Goal: Task Accomplishment & Management: Complete application form

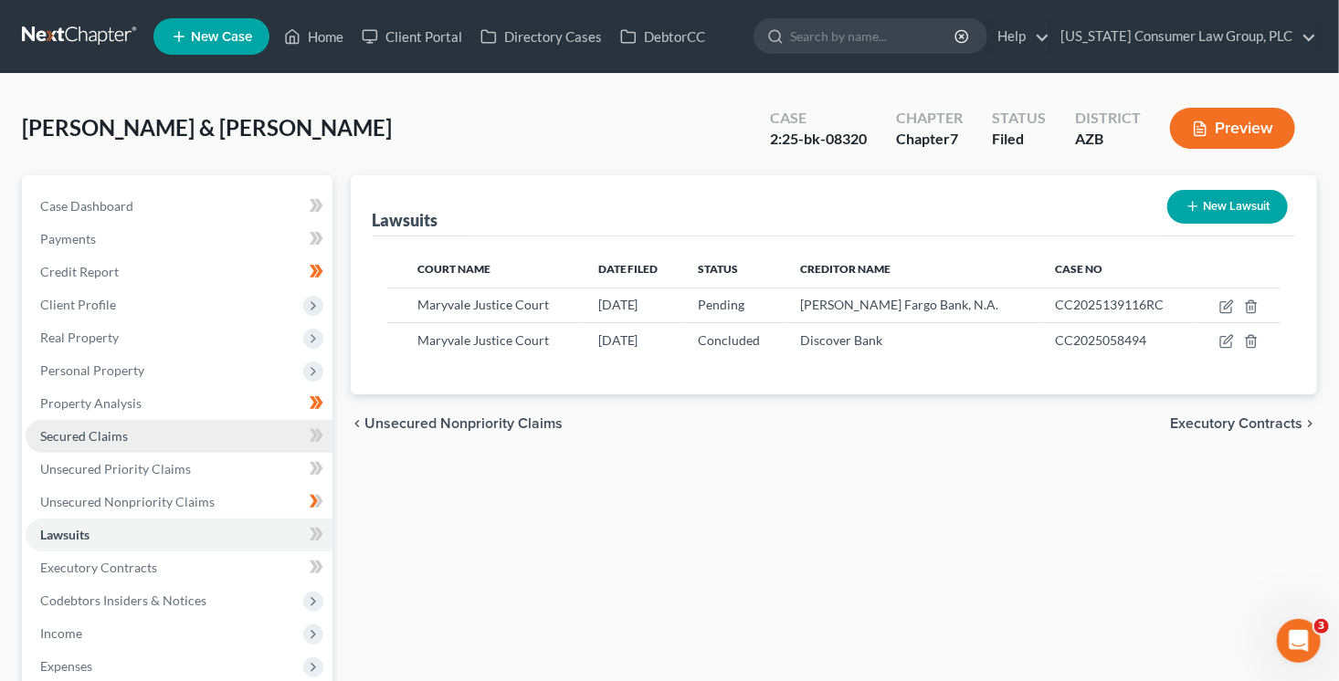
click at [129, 440] on link "Secured Claims" at bounding box center [179, 436] width 307 height 33
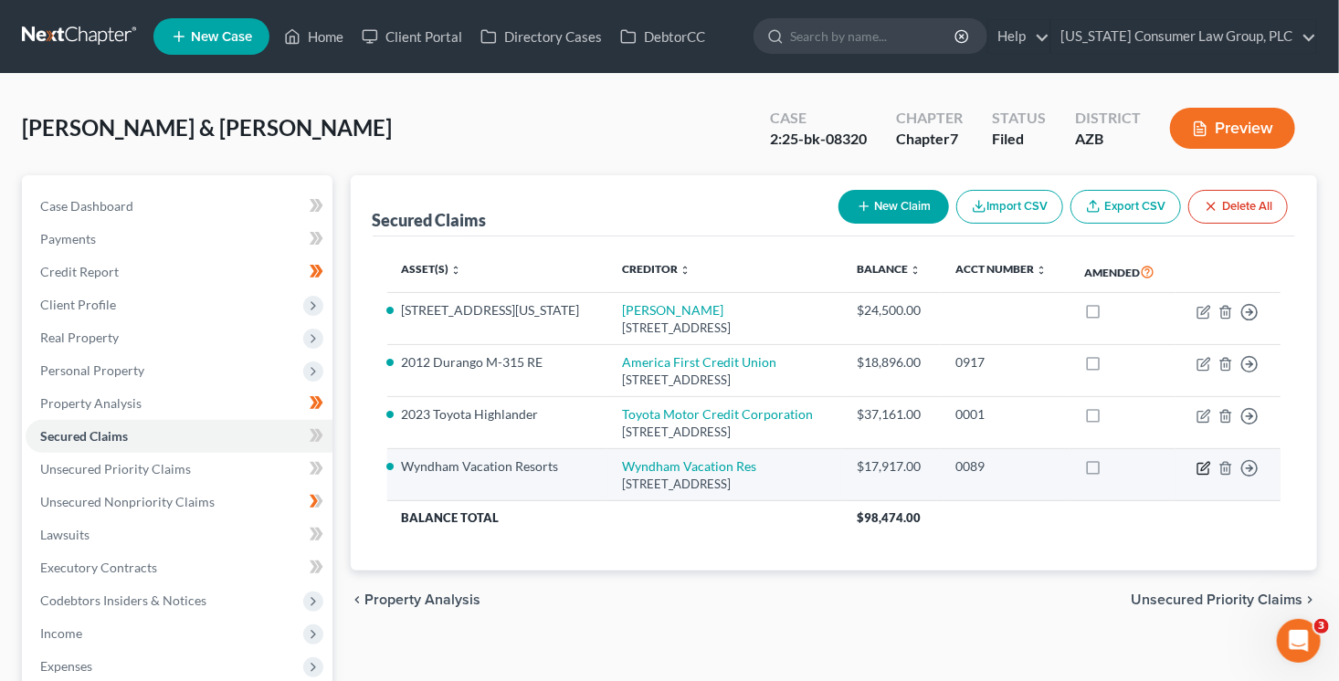
click at [1207, 476] on icon "button" at bounding box center [1204, 468] width 15 height 15
select select "9"
select select "0"
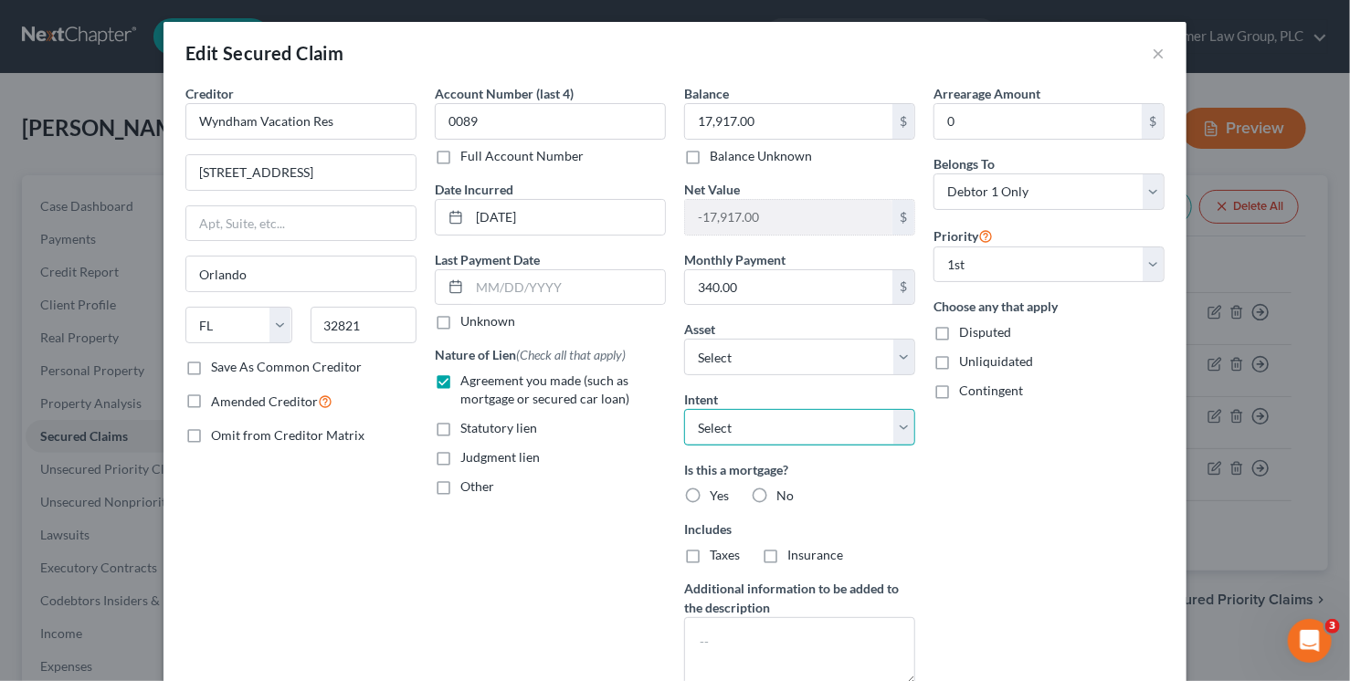
click at [780, 423] on select "Select Surrender Redeem Reaffirm Avoid Other" at bounding box center [799, 427] width 231 height 37
select select "0"
click at [684, 409] on select "Select Surrender Redeem Reaffirm Avoid Other" at bounding box center [799, 427] width 231 height 37
click at [537, 282] on input "text" at bounding box center [566, 287] width 195 height 35
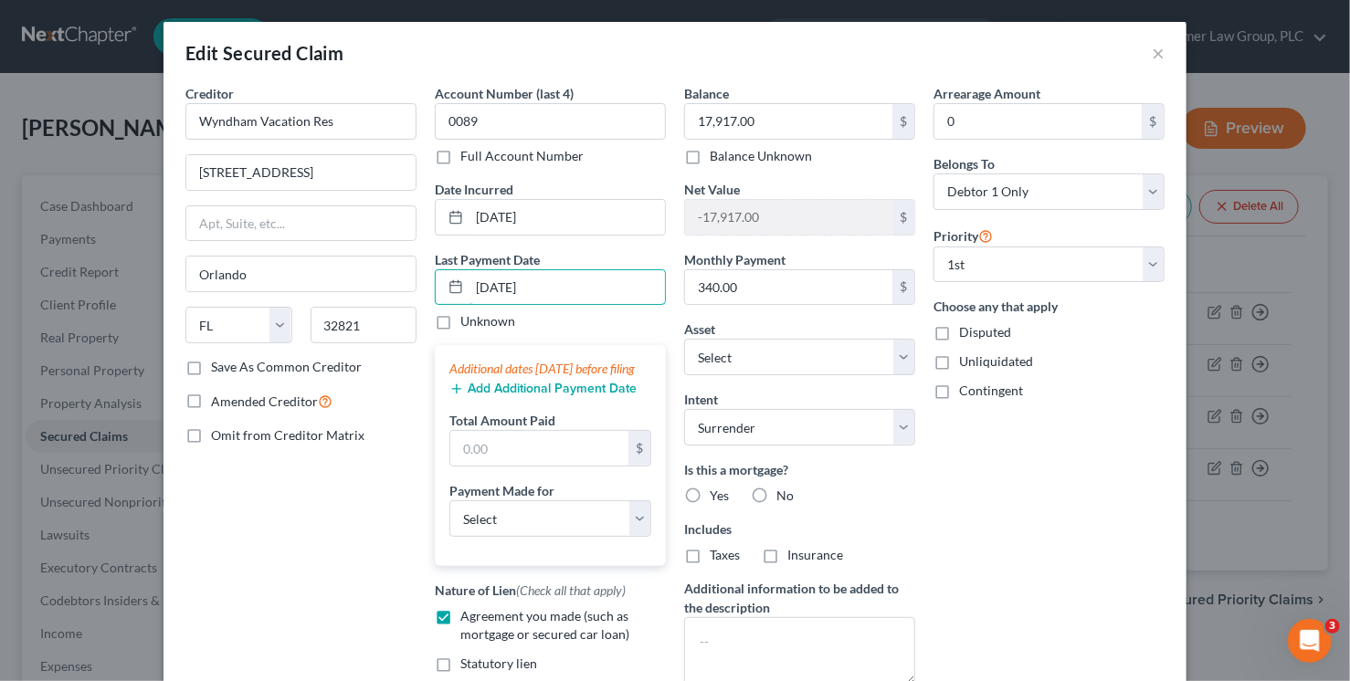
type input "09/01/2025"
click at [563, 396] on button "Add Additional Payment Date" at bounding box center [542, 389] width 187 height 15
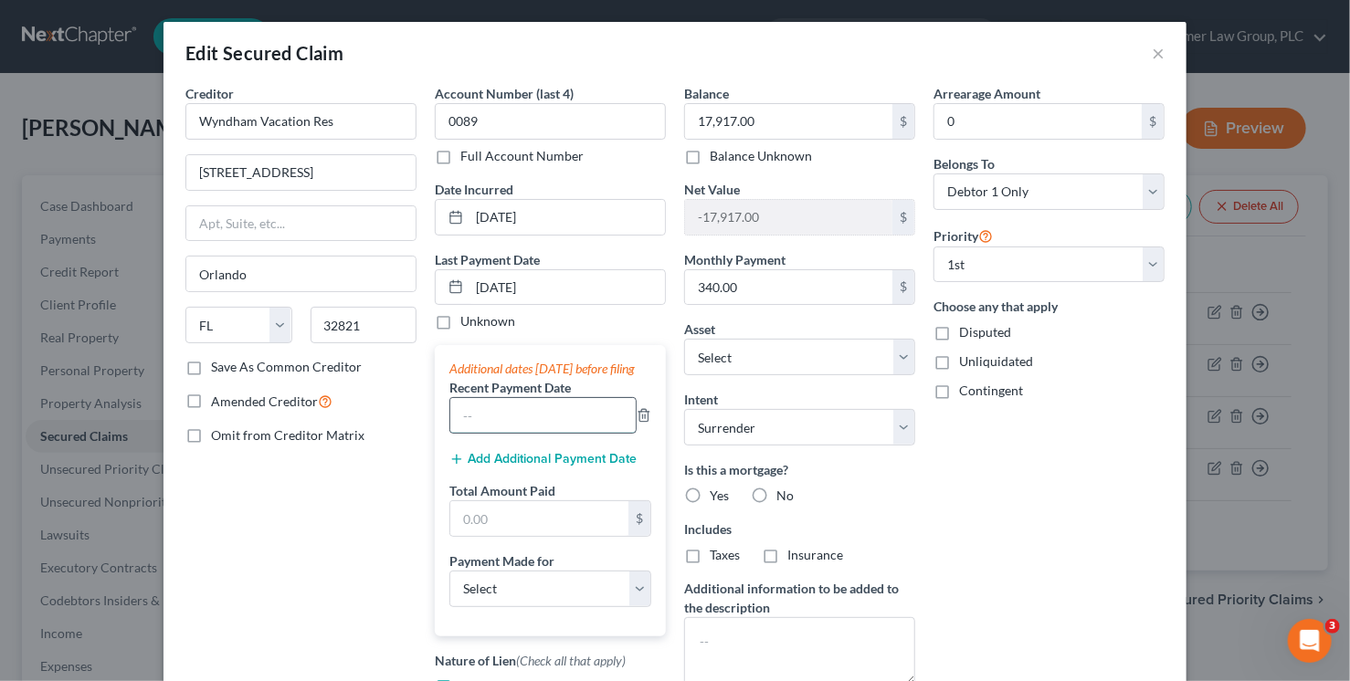
click at [510, 433] on input "text" at bounding box center [542, 415] width 185 height 35
type input "09/2025"
click at [511, 467] on button "Add Additional Payment Date" at bounding box center [542, 459] width 187 height 15
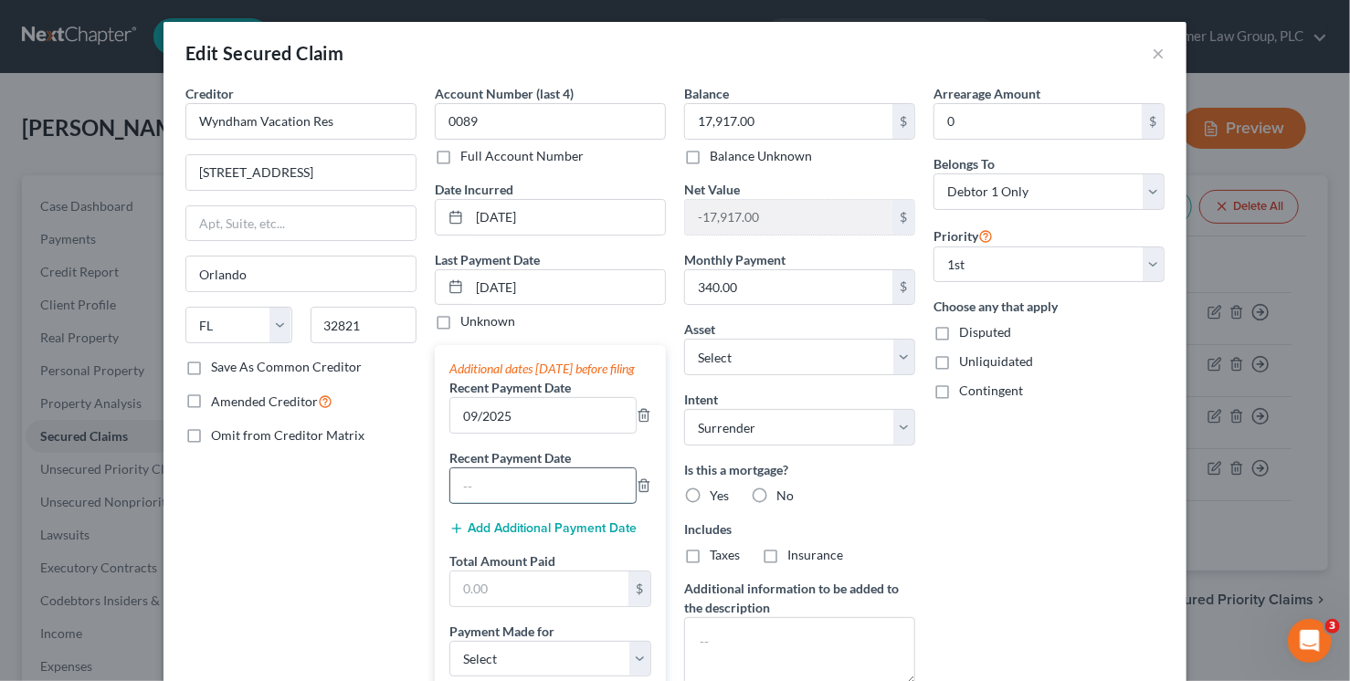
click at [469, 503] on input "text" at bounding box center [542, 486] width 185 height 35
type input "08/2025"
click at [482, 536] on button "Add Additional Payment Date" at bounding box center [542, 529] width 187 height 15
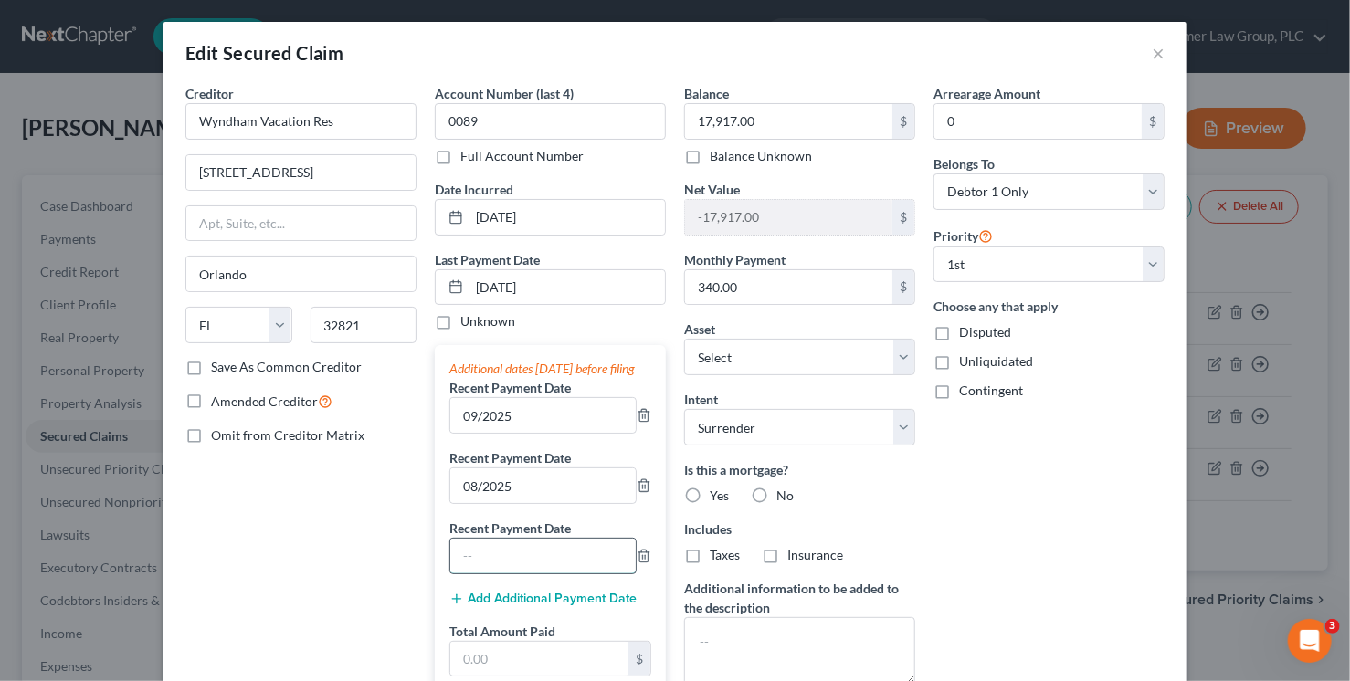
click at [477, 573] on input "text" at bounding box center [542, 556] width 185 height 35
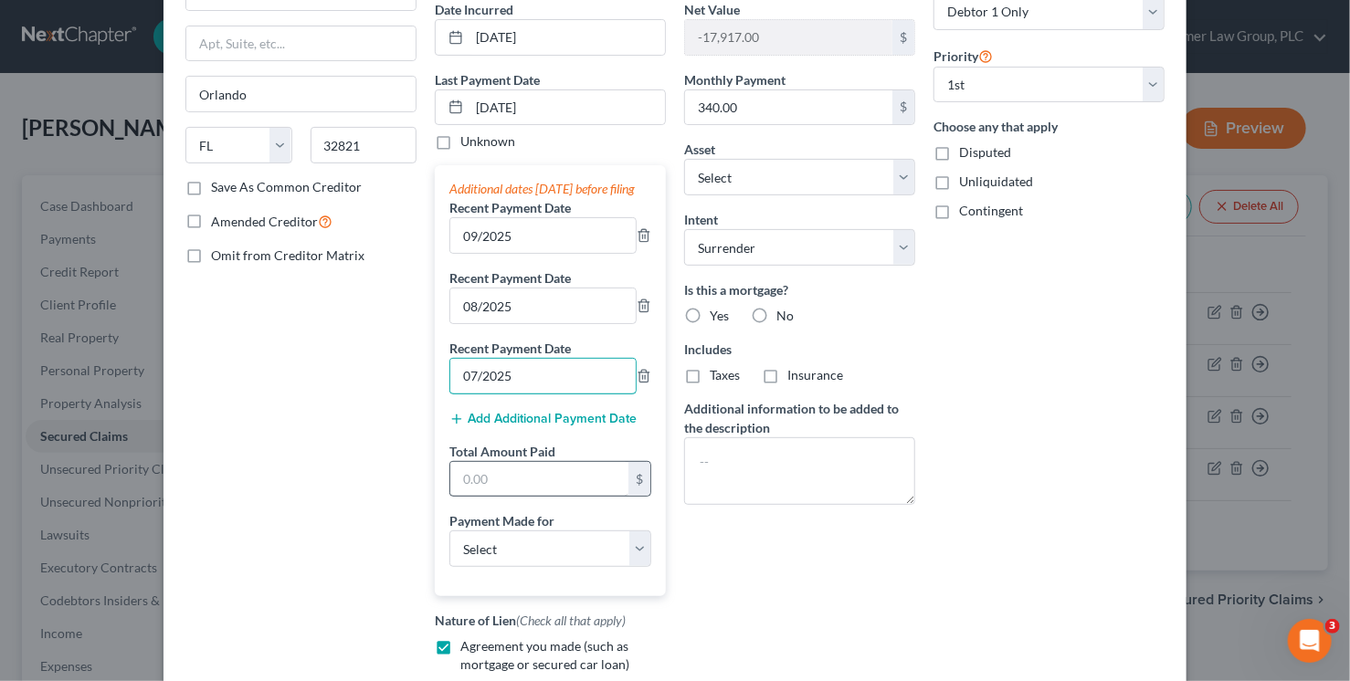
scroll to position [184, 0]
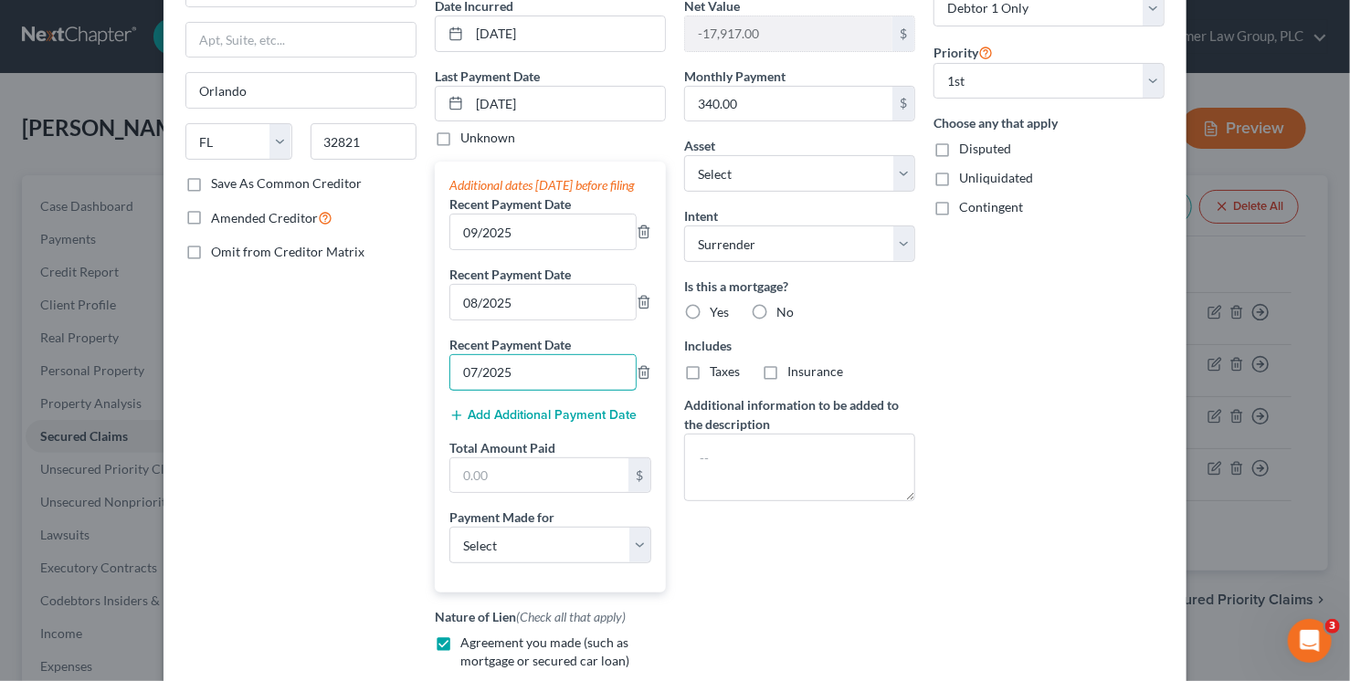
type input "07/2025"
click at [513, 582] on div "Additional dates within 90 days before filing Recent Payment Date 09/2025 Recen…" at bounding box center [550, 377] width 231 height 431
click at [517, 564] on select "Select Car Credit Card Loan Repayment Mortgage Other Suppliers Or Vendors" at bounding box center [550, 545] width 202 height 37
select select "3"
click at [449, 543] on select "Select Car Credit Card Loan Repayment Mortgage Other Suppliers Or Vendors" at bounding box center [550, 545] width 202 height 37
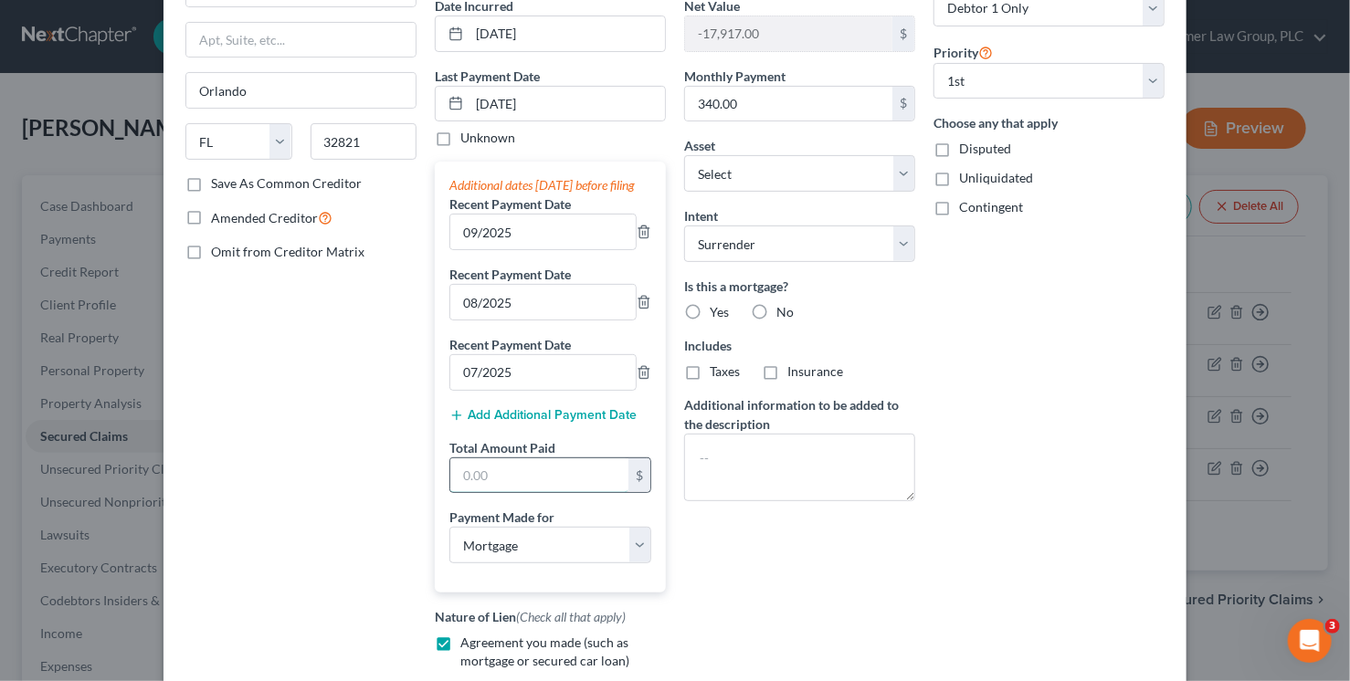
click at [531, 491] on input "text" at bounding box center [539, 476] width 178 height 35
type input "1,020"
click at [498, 564] on select "Select Car Credit Card Loan Repayment Mortgage Other Suppliers Or Vendors" at bounding box center [550, 545] width 202 height 37
select select "4"
click at [449, 543] on select "Select Car Credit Card Loan Repayment Mortgage Other Suppliers Or Vendors" at bounding box center [550, 545] width 202 height 37
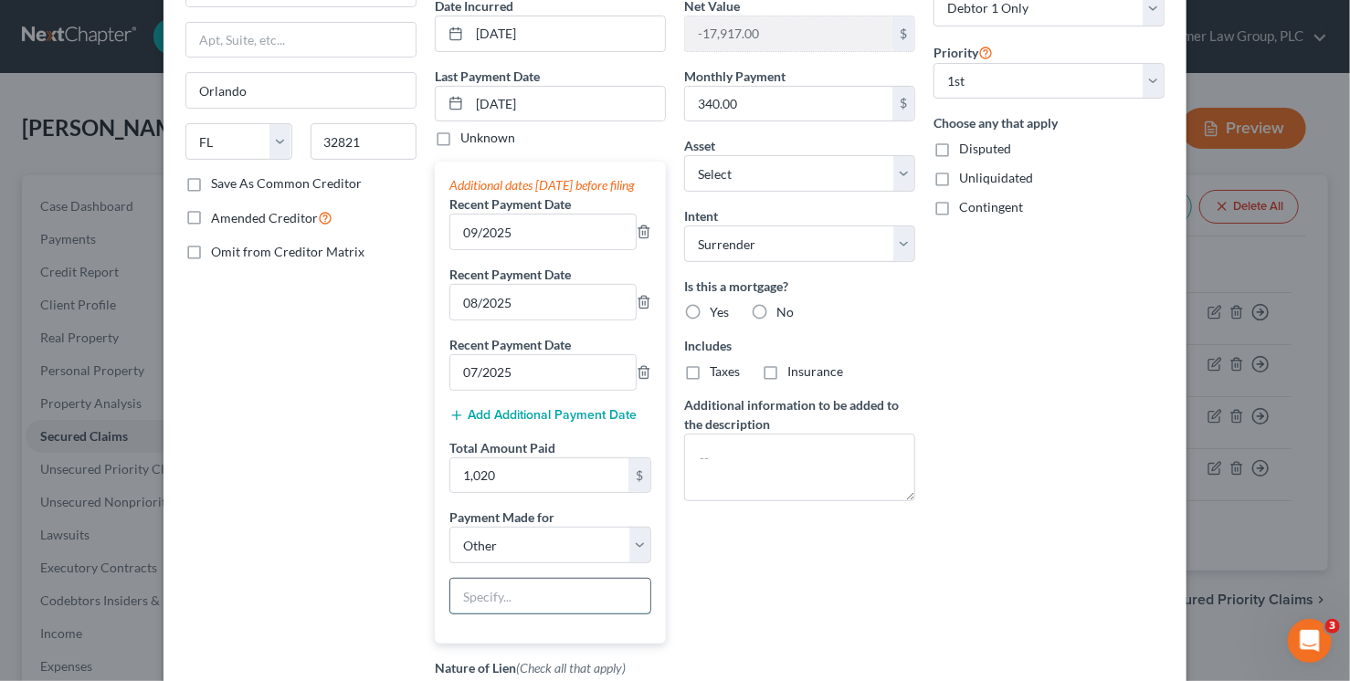
click at [505, 602] on input "text" at bounding box center [550, 596] width 200 height 35
type input "Timeshare"
click at [776, 306] on label "No" at bounding box center [784, 312] width 17 height 18
click at [784, 306] on input "No" at bounding box center [790, 309] width 12 height 12
radio input "true"
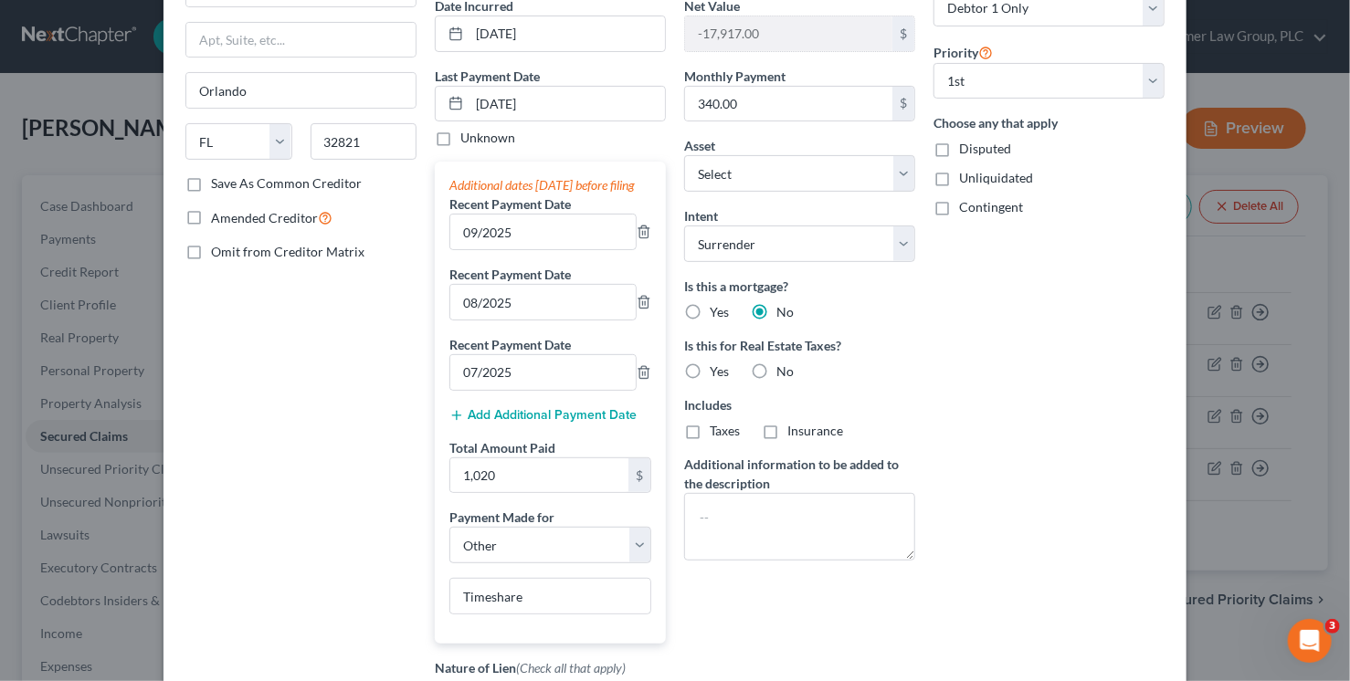
click at [776, 368] on label "No" at bounding box center [784, 372] width 17 height 18
click at [784, 368] on input "No" at bounding box center [790, 369] width 12 height 12
radio input "true"
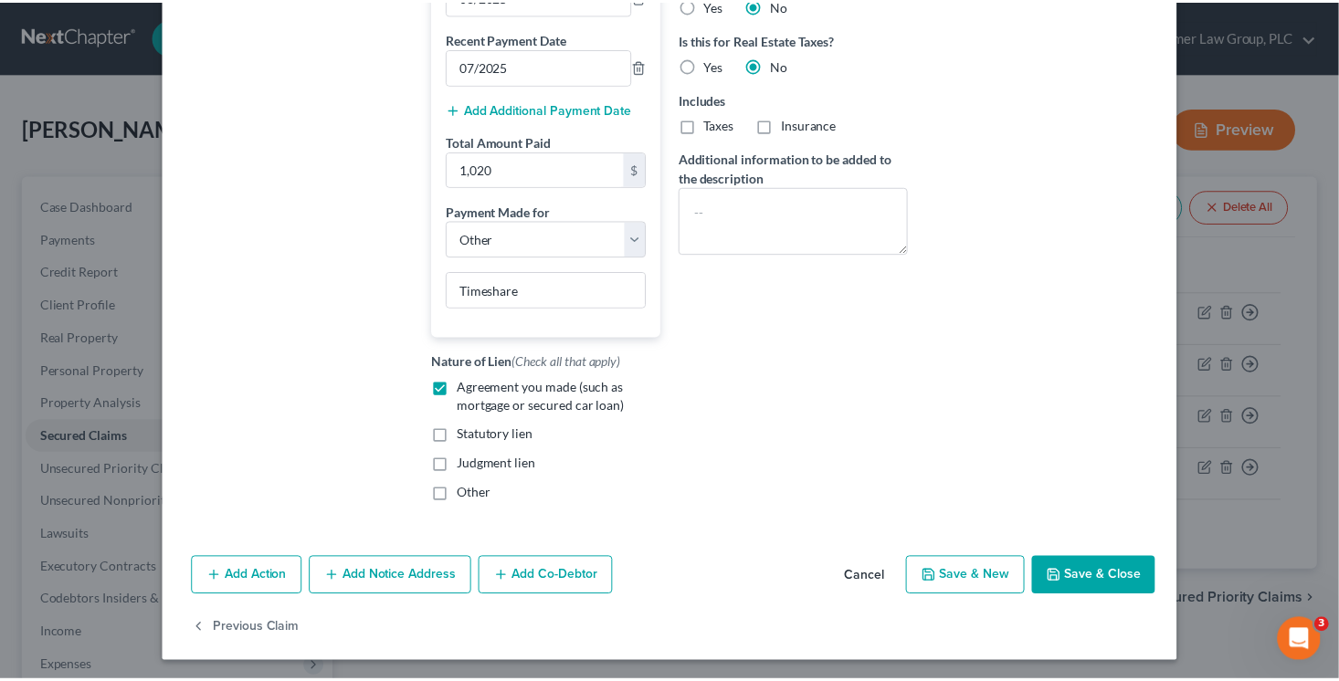
scroll to position [508, 0]
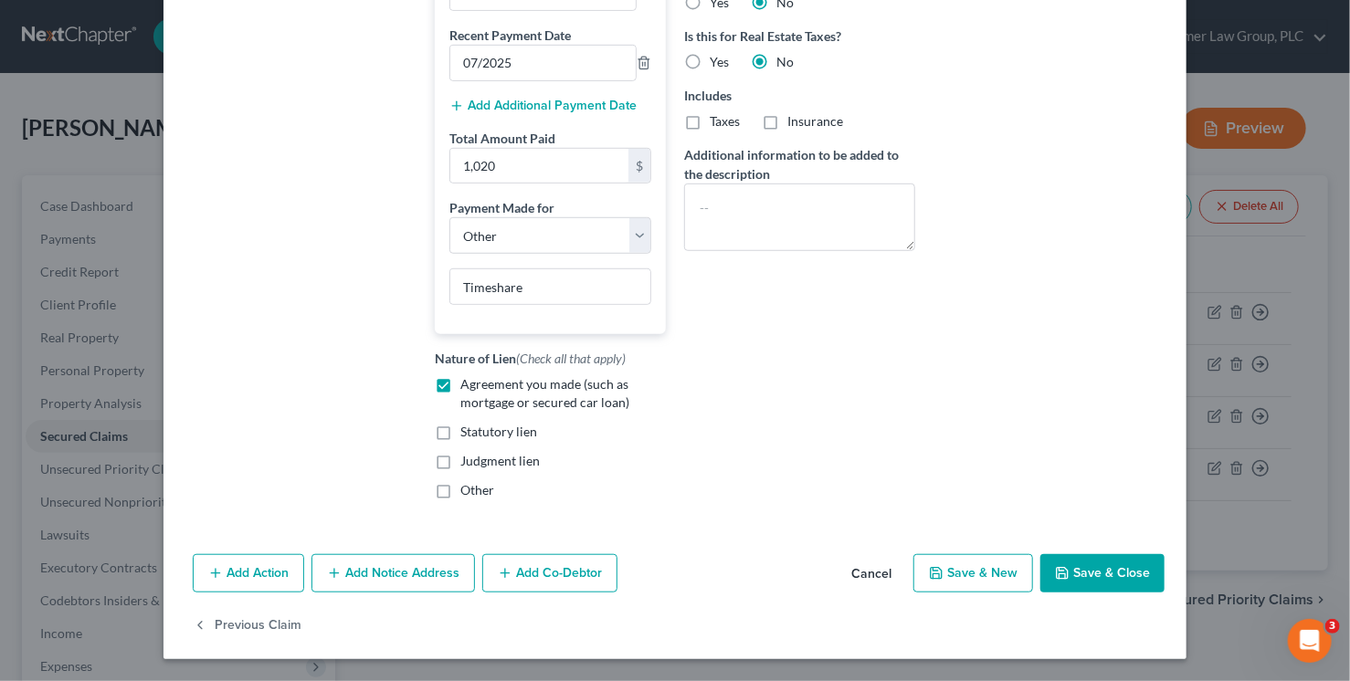
click at [1096, 572] on button "Save & Close" at bounding box center [1102, 573] width 124 height 38
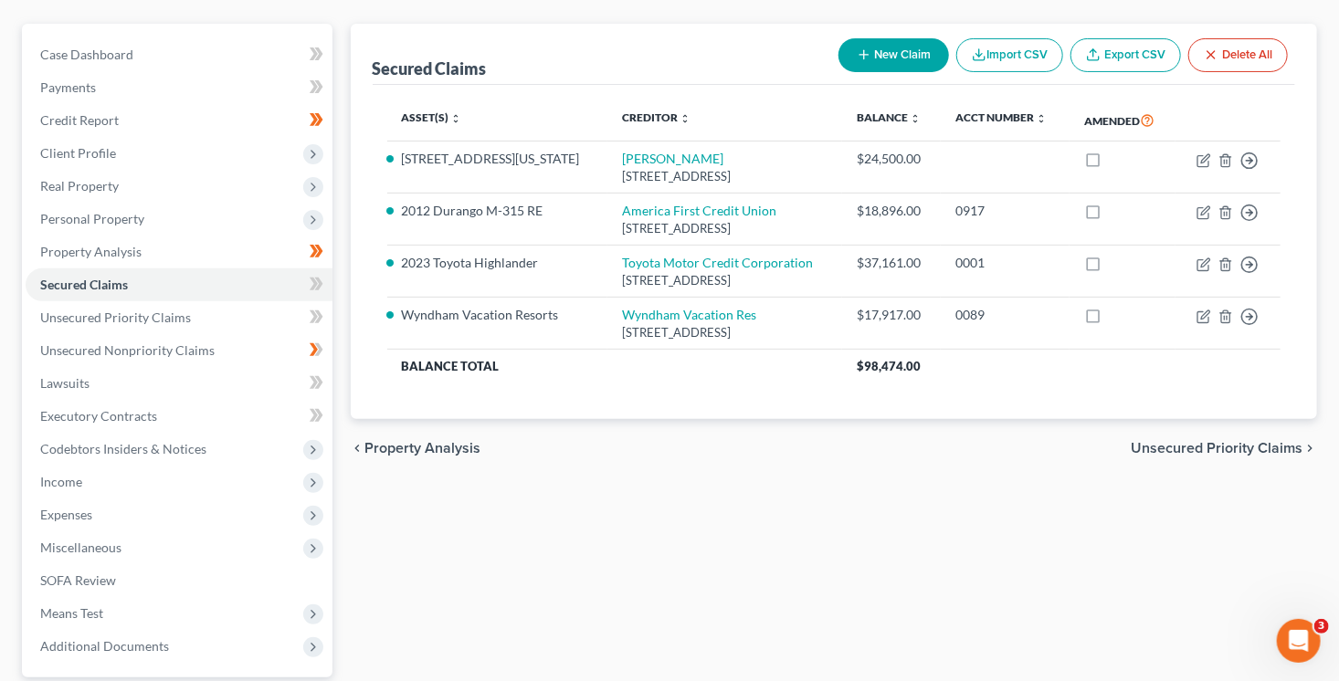
scroll to position [153, 0]
click at [317, 344] on icon at bounding box center [318, 348] width 8 height 13
click at [311, 284] on icon at bounding box center [314, 282] width 8 height 13
click at [319, 317] on icon at bounding box center [318, 315] width 8 height 13
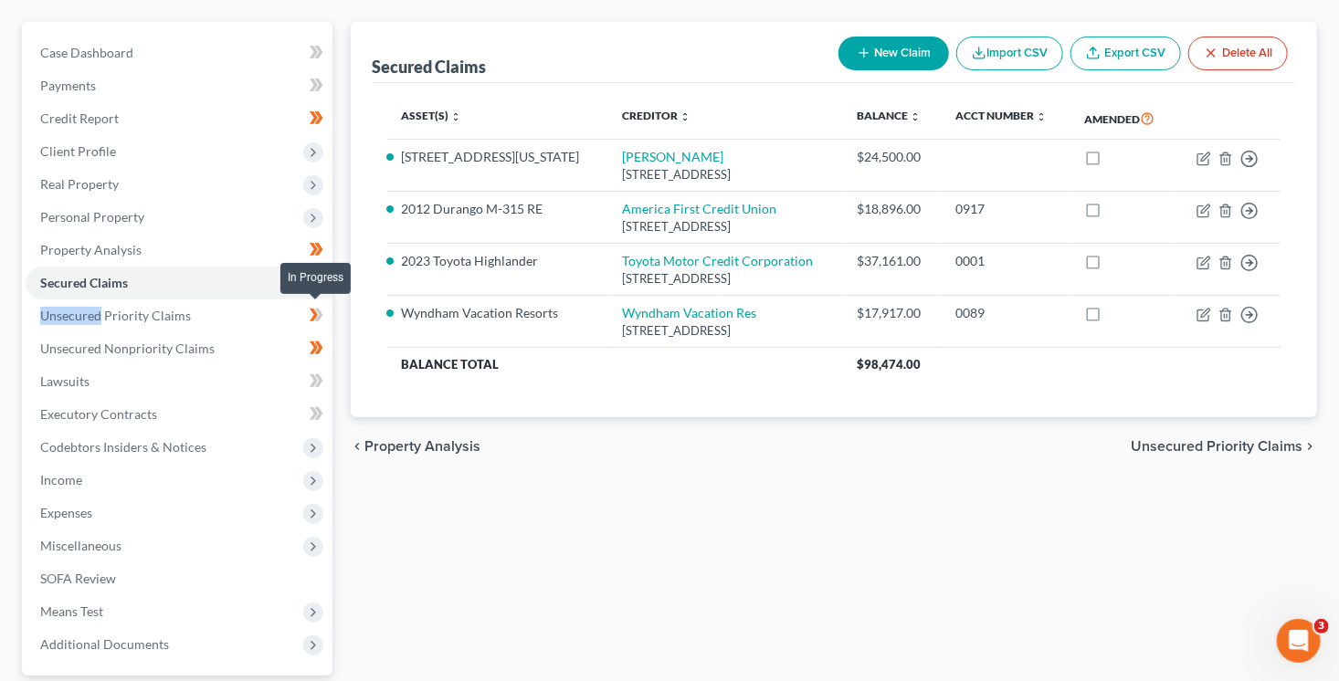
click at [319, 317] on icon at bounding box center [318, 315] width 8 height 13
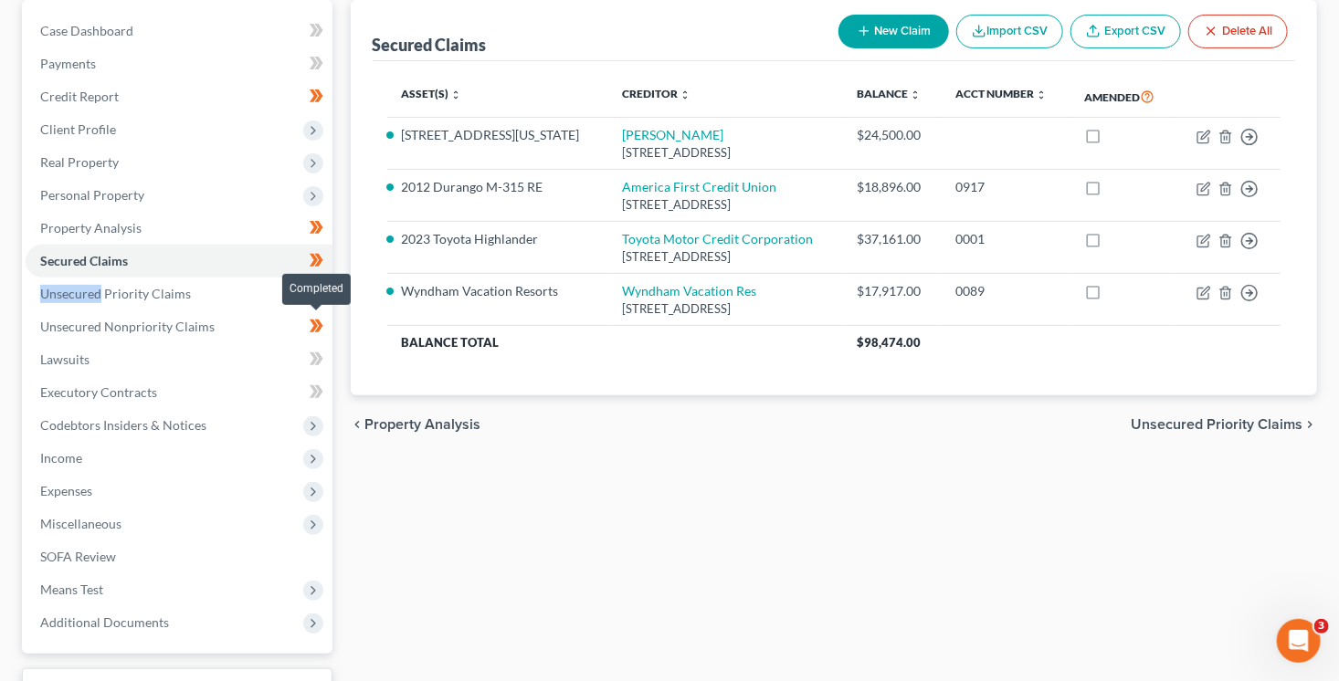
scroll to position [201, 0]
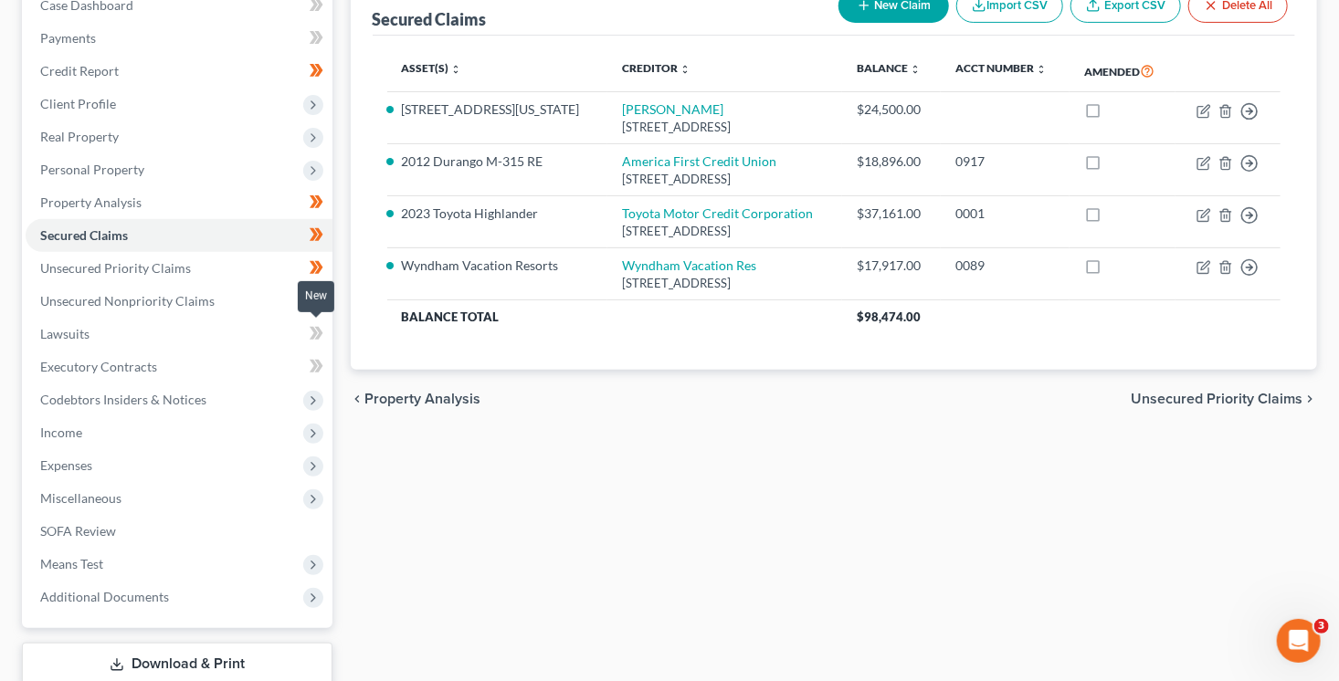
click at [323, 337] on span at bounding box center [317, 335] width 32 height 27
click at [324, 365] on span at bounding box center [317, 368] width 32 height 27
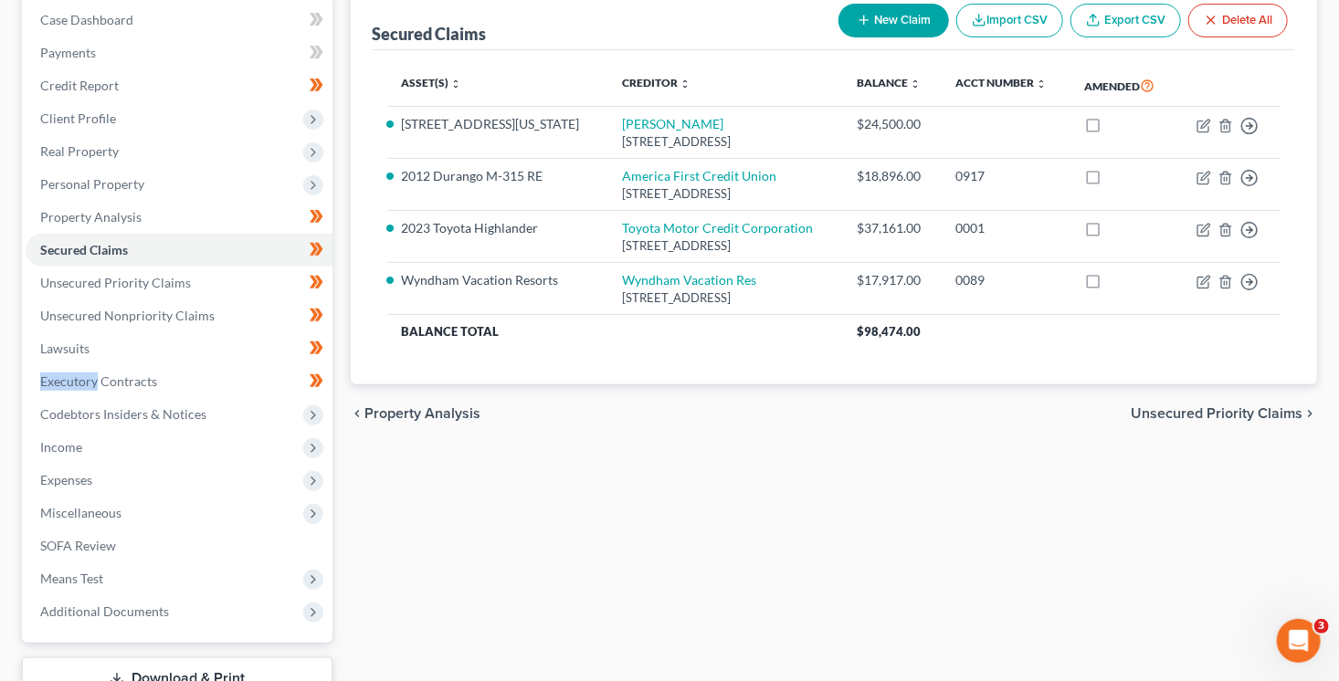
scroll to position [0, 0]
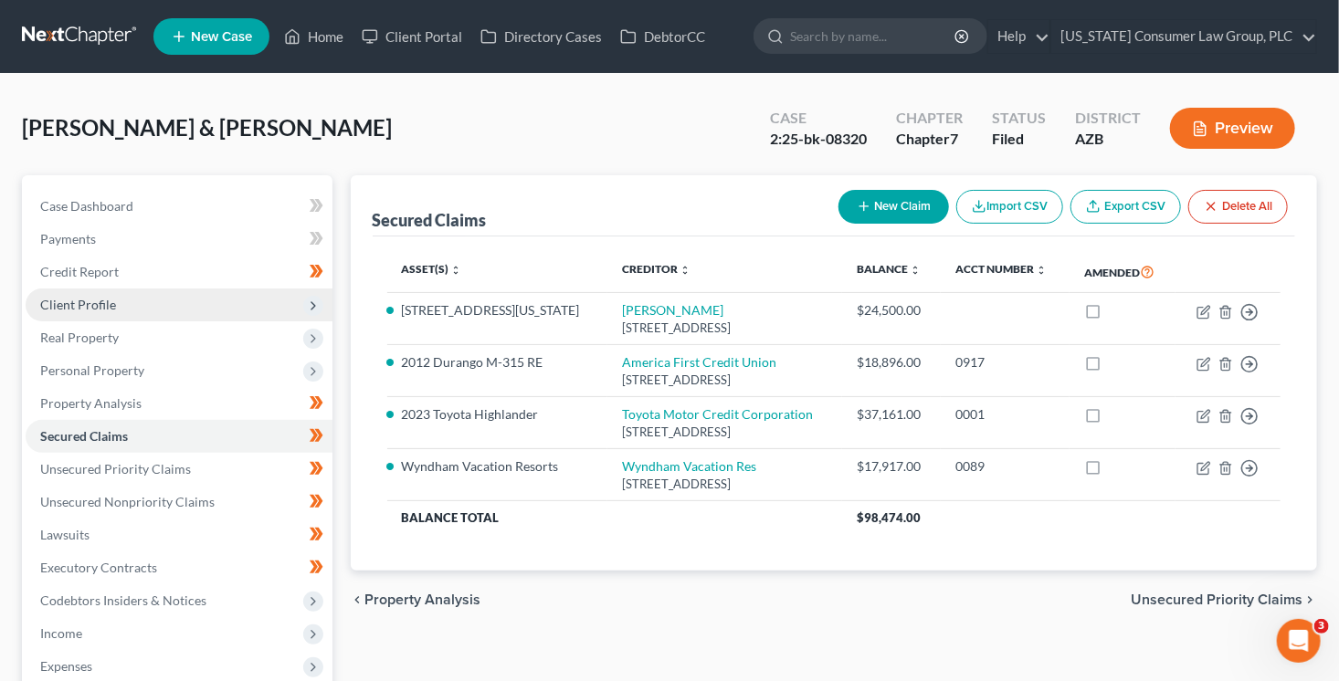
click at [312, 306] on polyline at bounding box center [313, 305] width 4 height 7
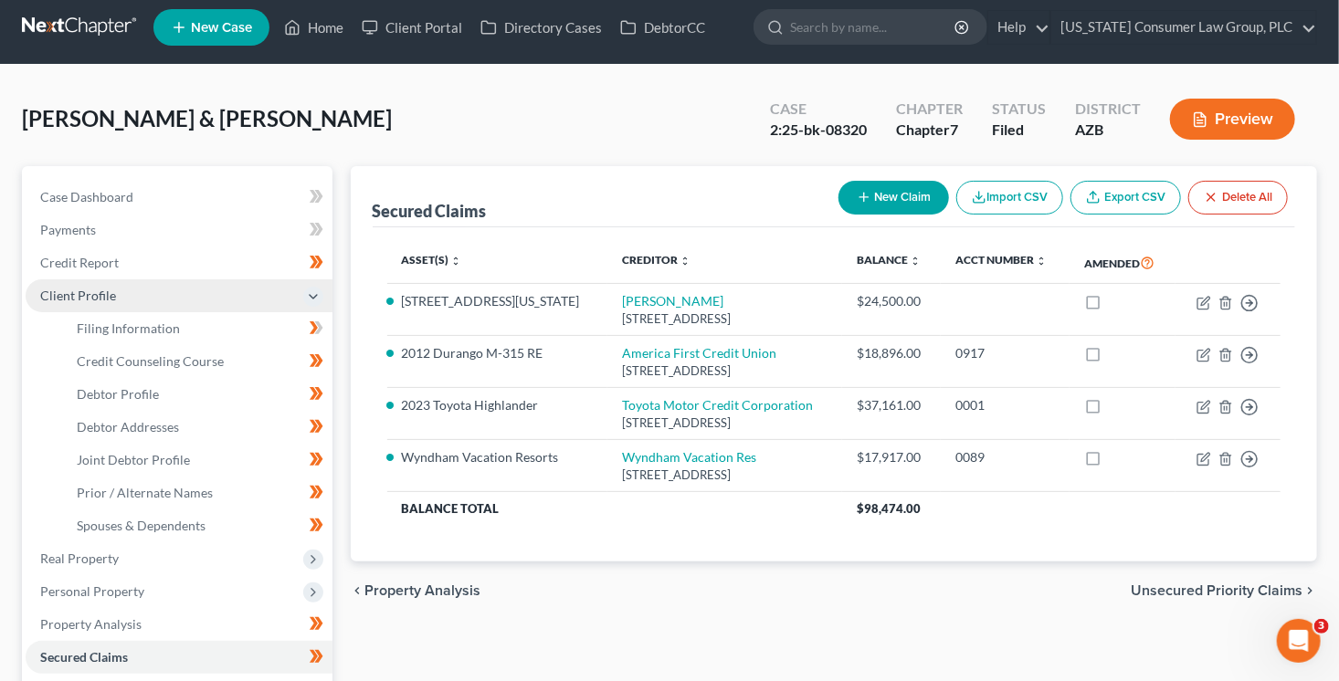
scroll to position [11, 0]
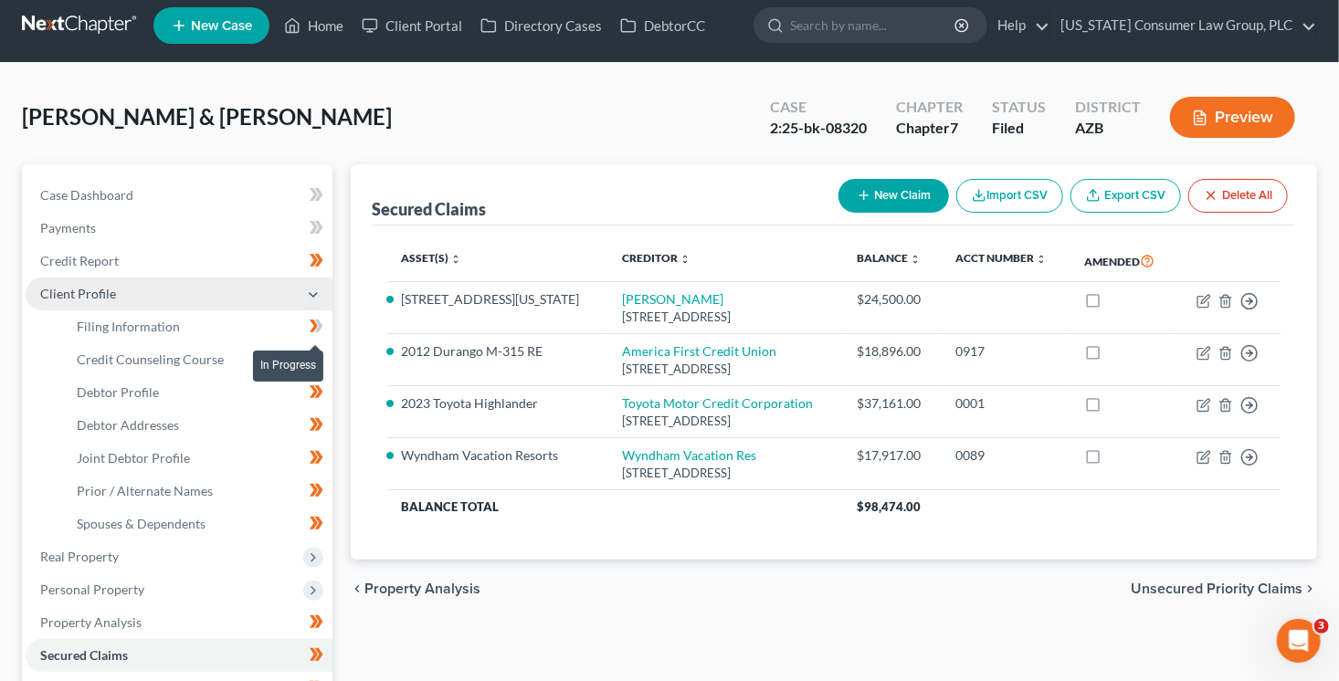
click at [320, 323] on icon at bounding box center [318, 326] width 8 height 13
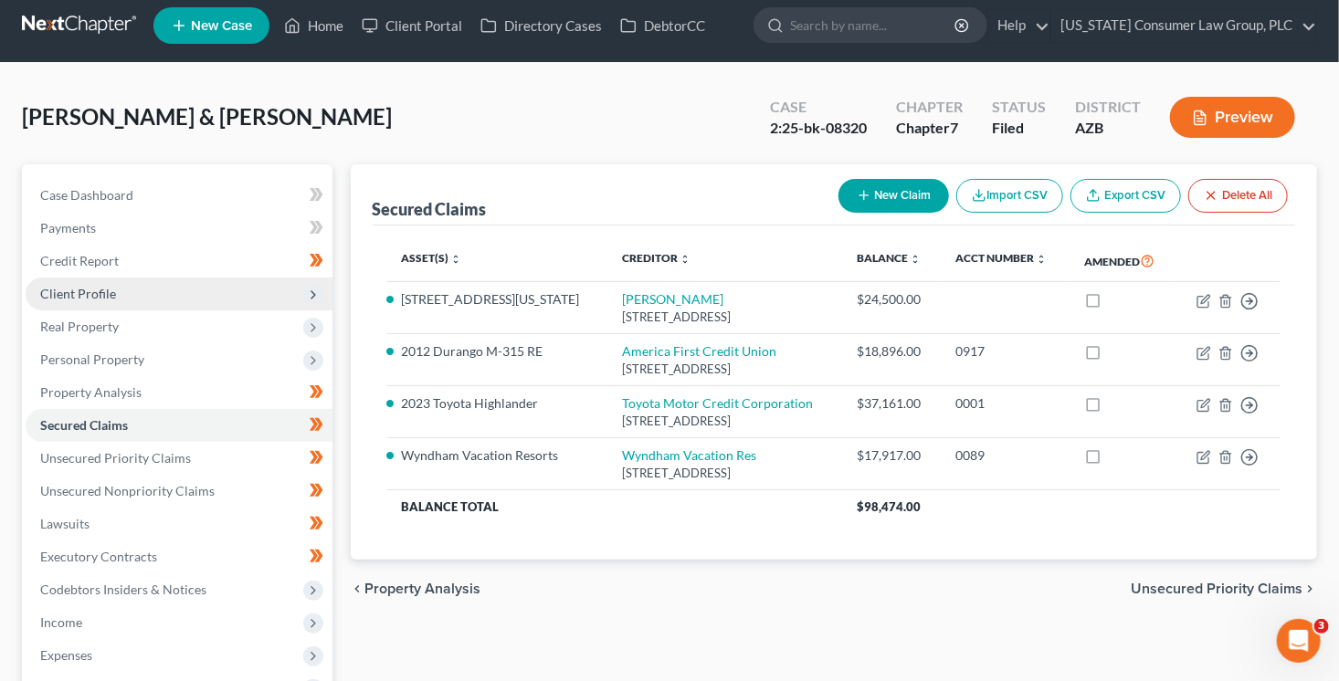
click at [320, 290] on icon at bounding box center [313, 295] width 20 height 20
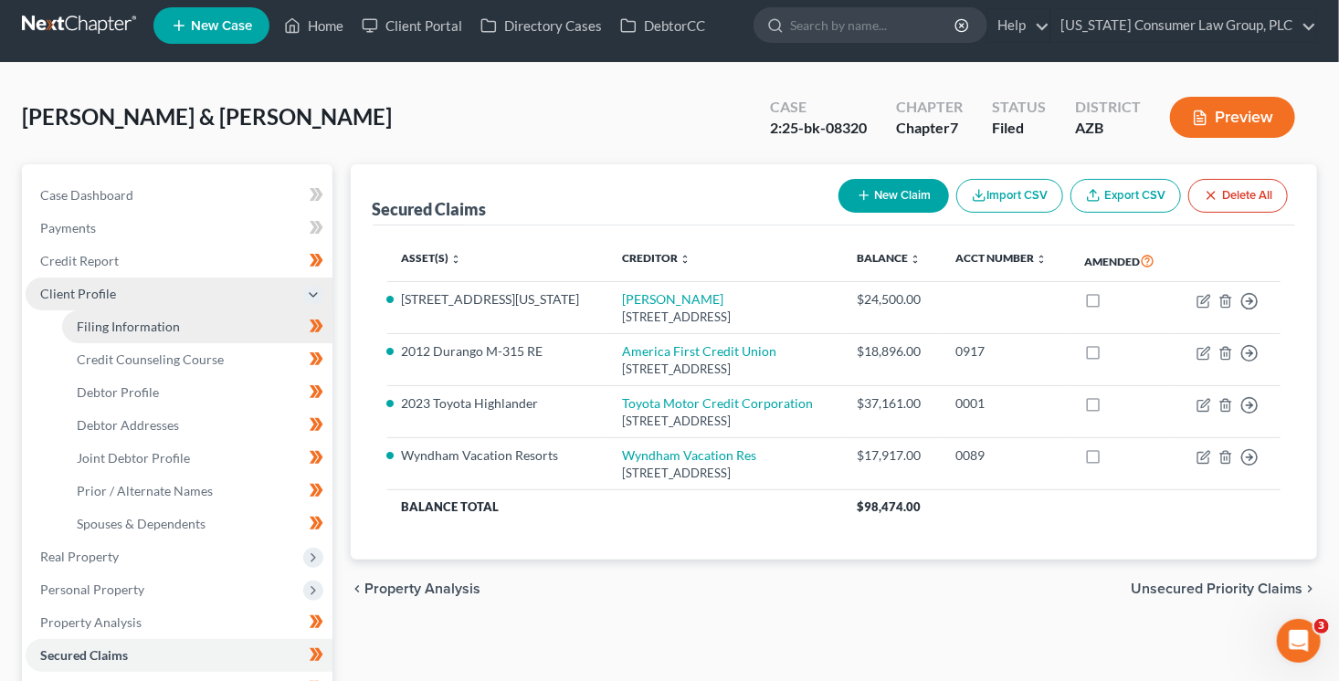
click at [258, 319] on link "Filing Information" at bounding box center [197, 327] width 270 height 33
select select "1"
select select "0"
select select "3"
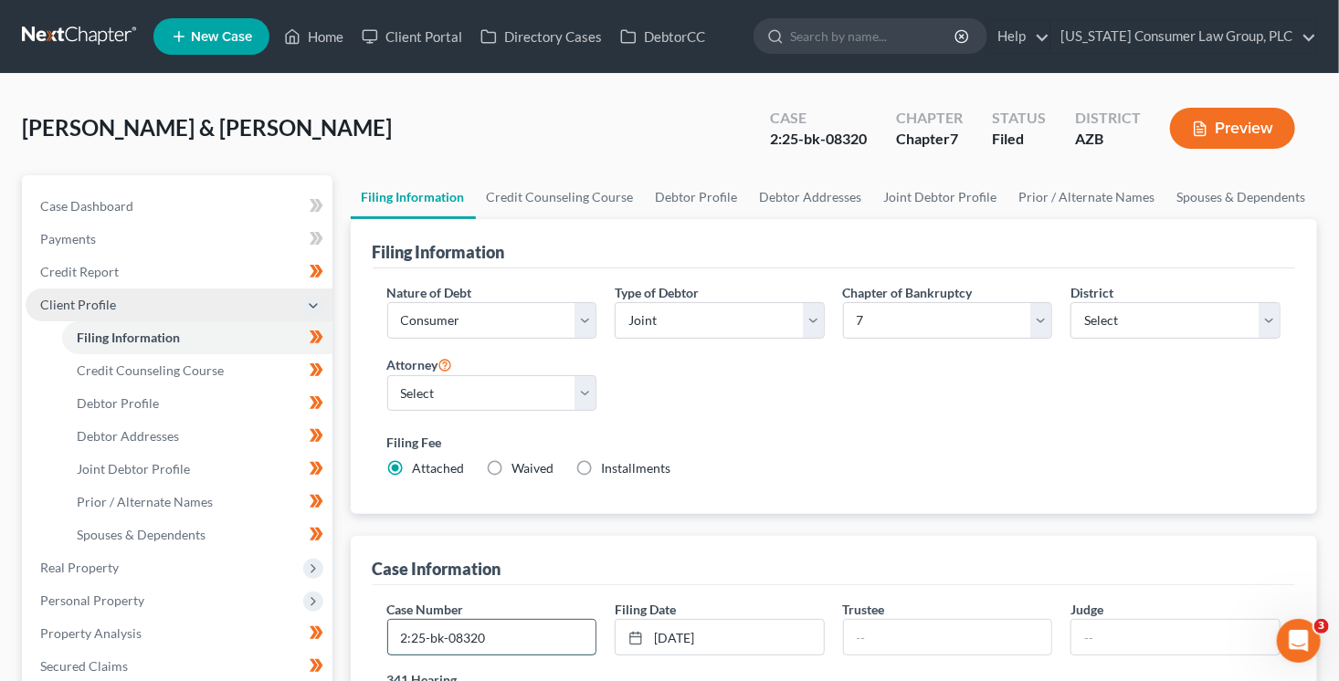
click at [546, 642] on input "2:25-bk-08320" at bounding box center [492, 637] width 208 height 35
type input "2:25-bk-08320-BKM"
click at [868, 638] on input "text" at bounding box center [948, 637] width 208 height 35
type input "Hyder"
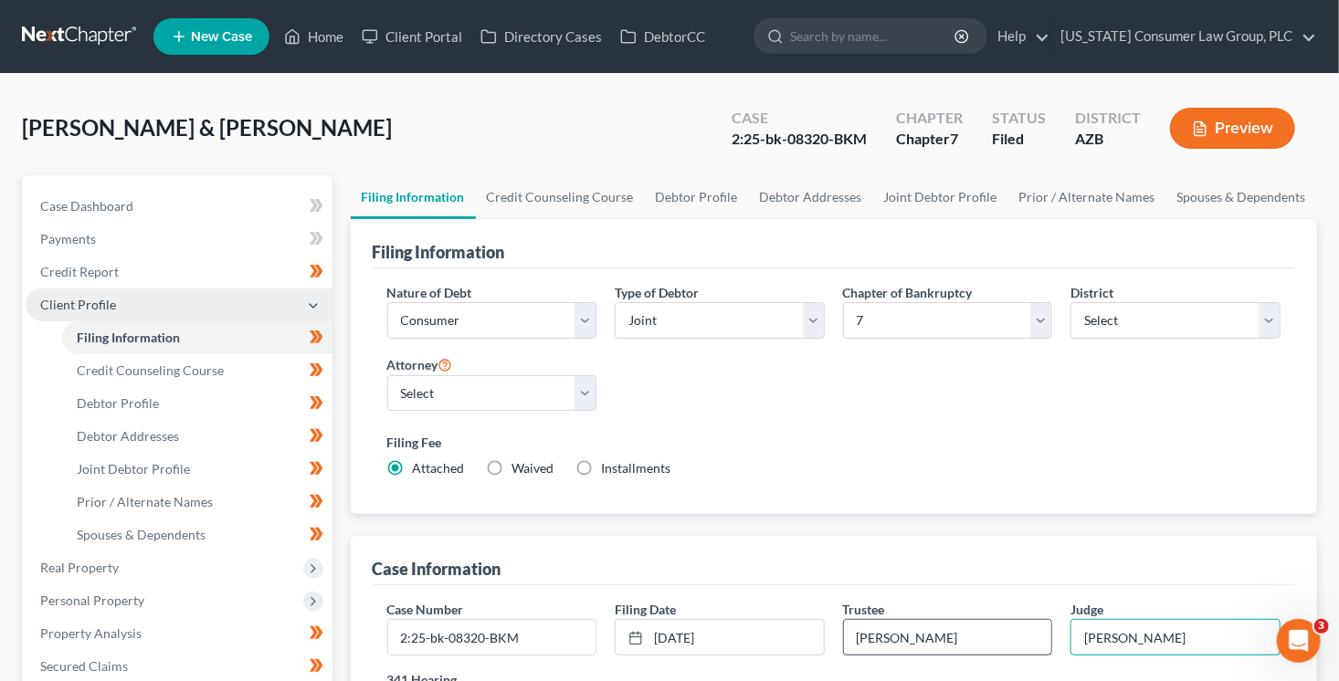
type input "Martin"
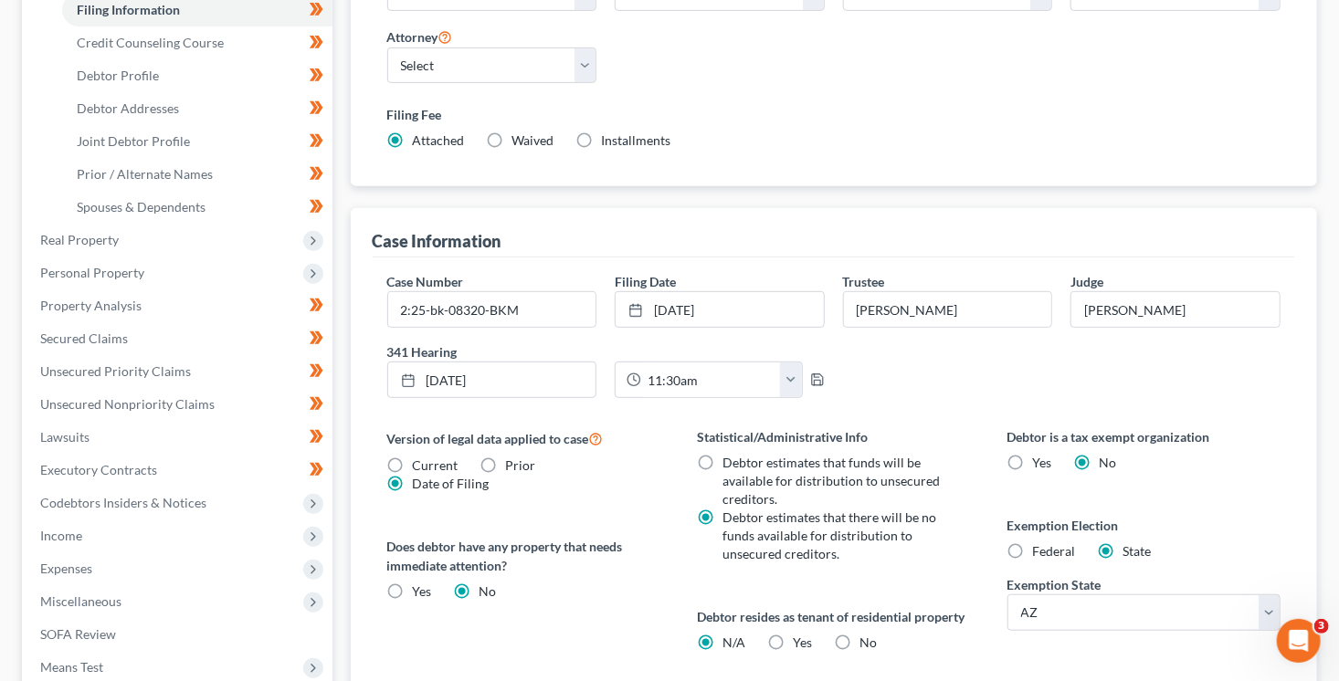
scroll to position [230, 0]
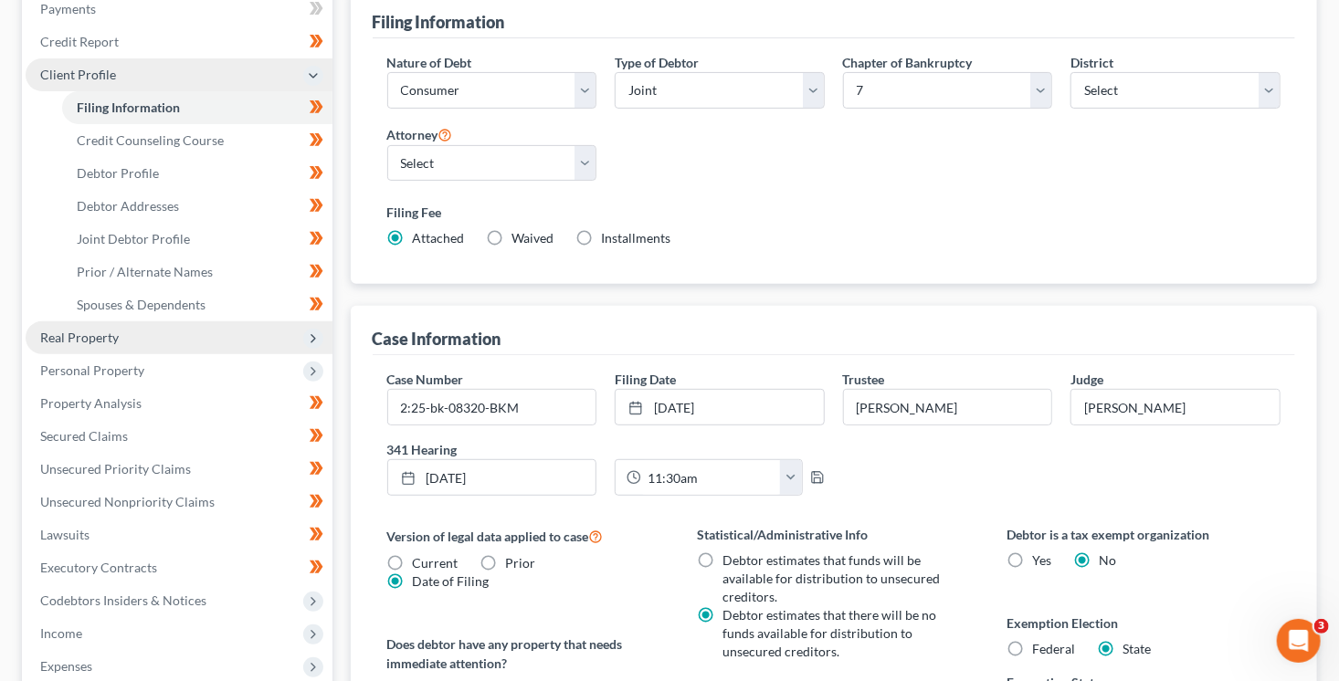
click at [244, 336] on span "Real Property" at bounding box center [179, 338] width 307 height 33
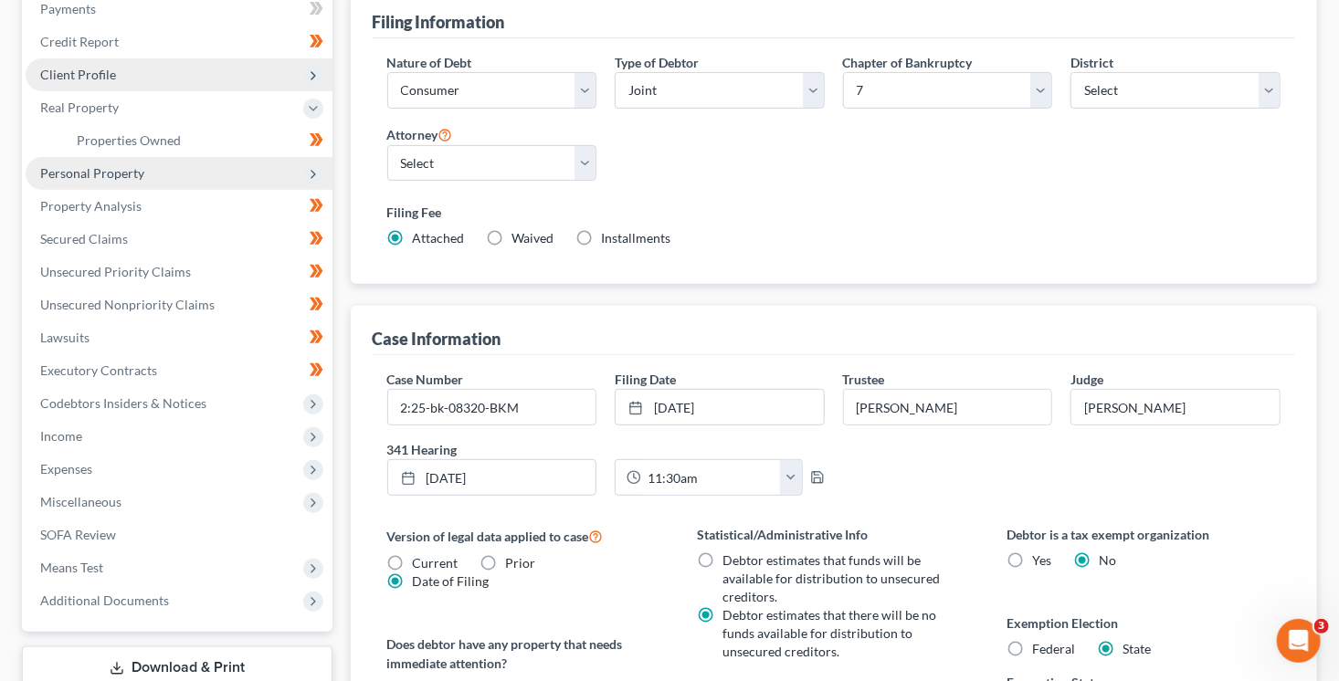
click at [229, 180] on span "Personal Property" at bounding box center [179, 173] width 307 height 33
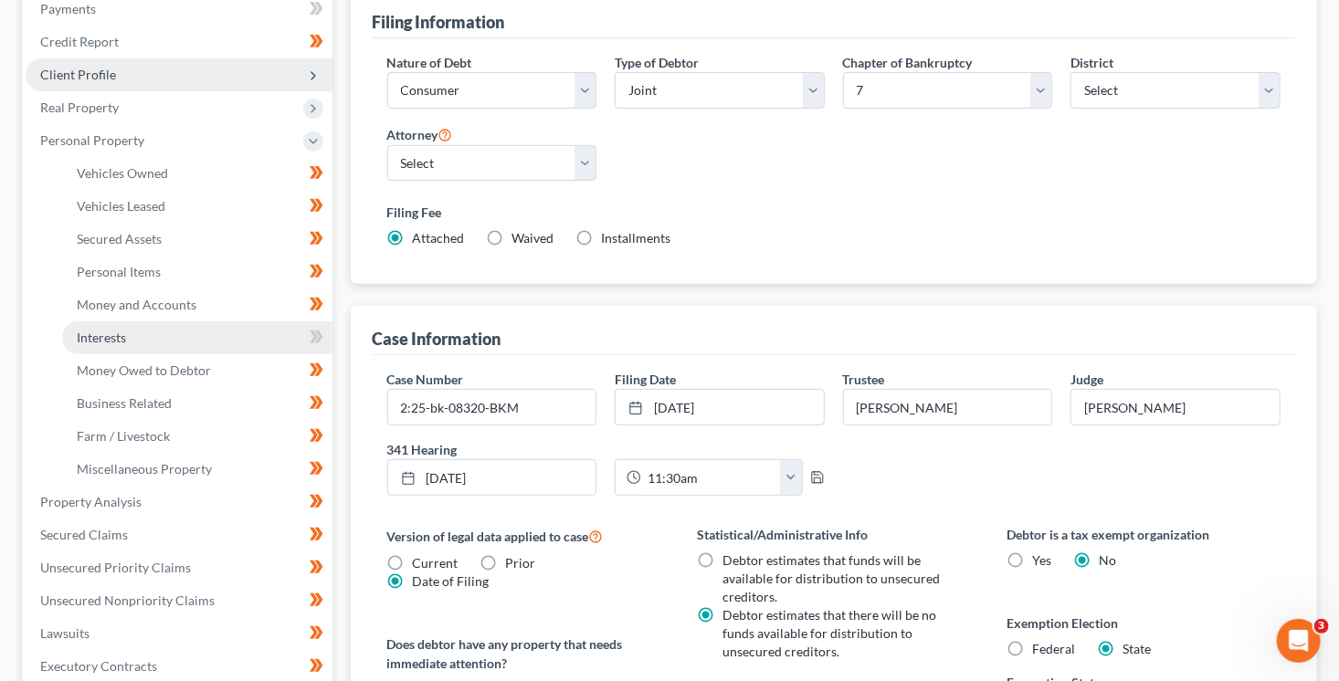
click at [203, 331] on link "Interests" at bounding box center [197, 338] width 270 height 33
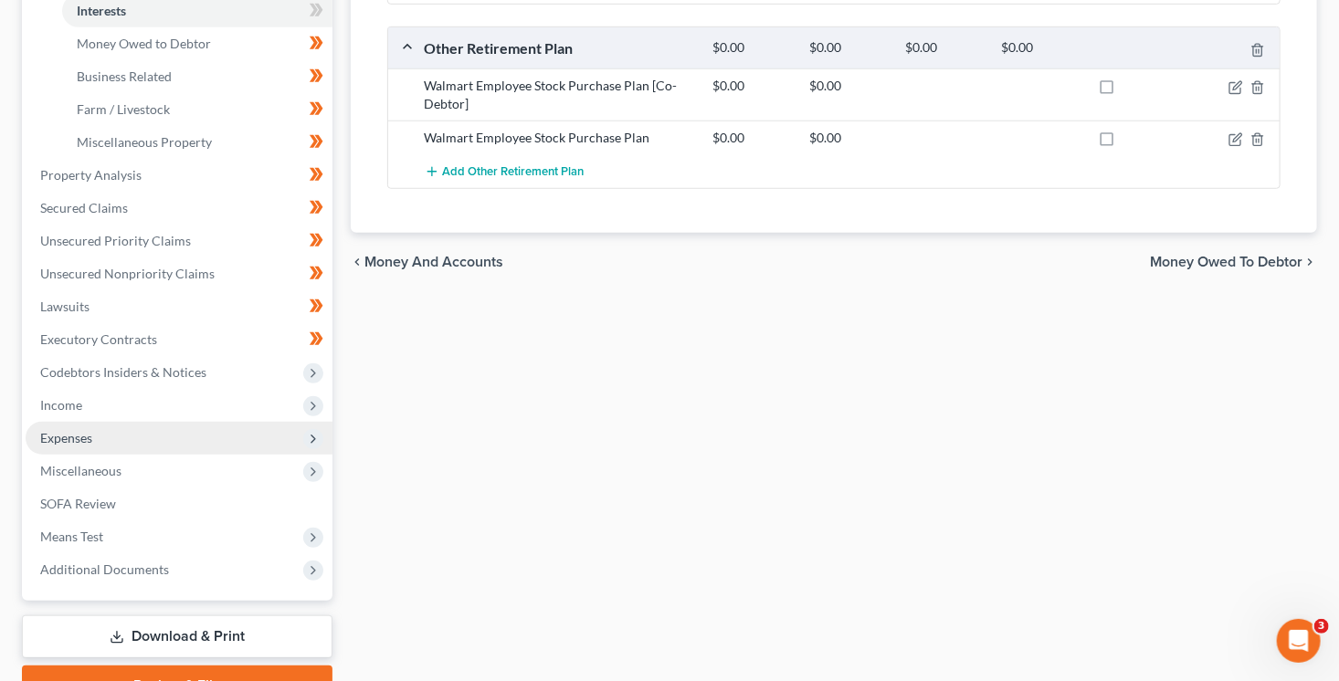
scroll to position [559, 0]
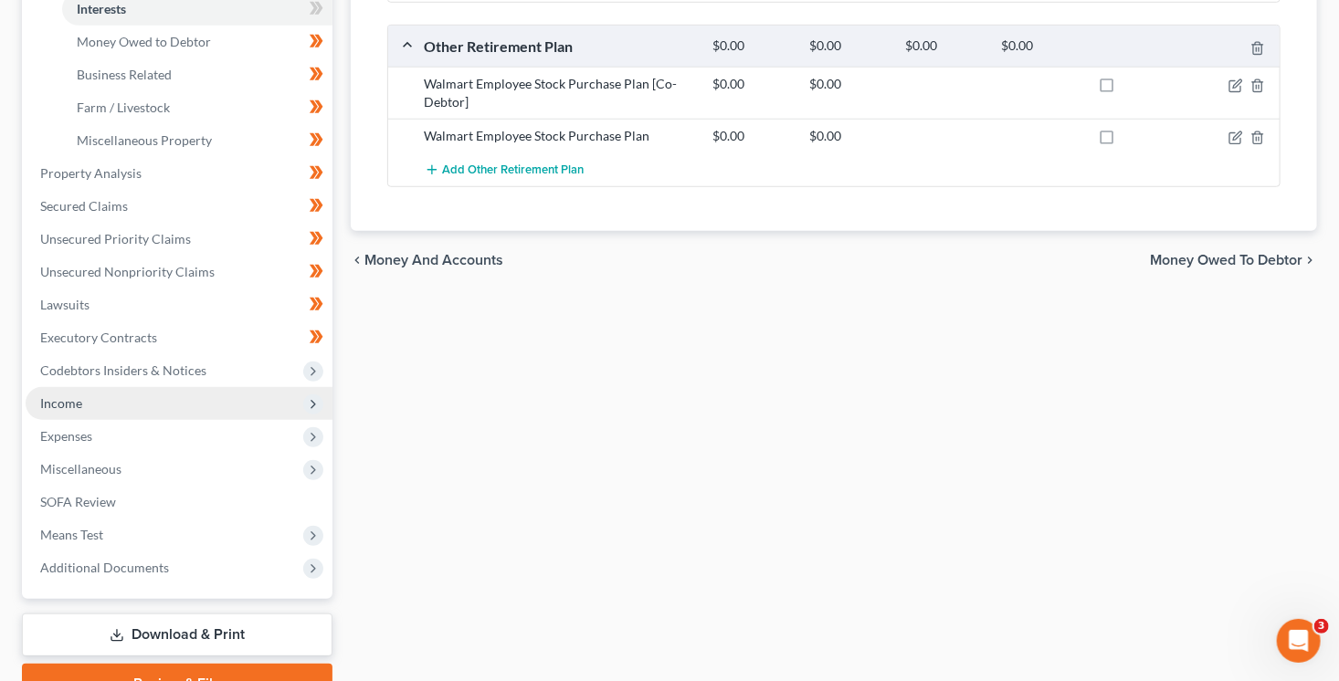
click at [107, 414] on span "Income" at bounding box center [179, 403] width 307 height 33
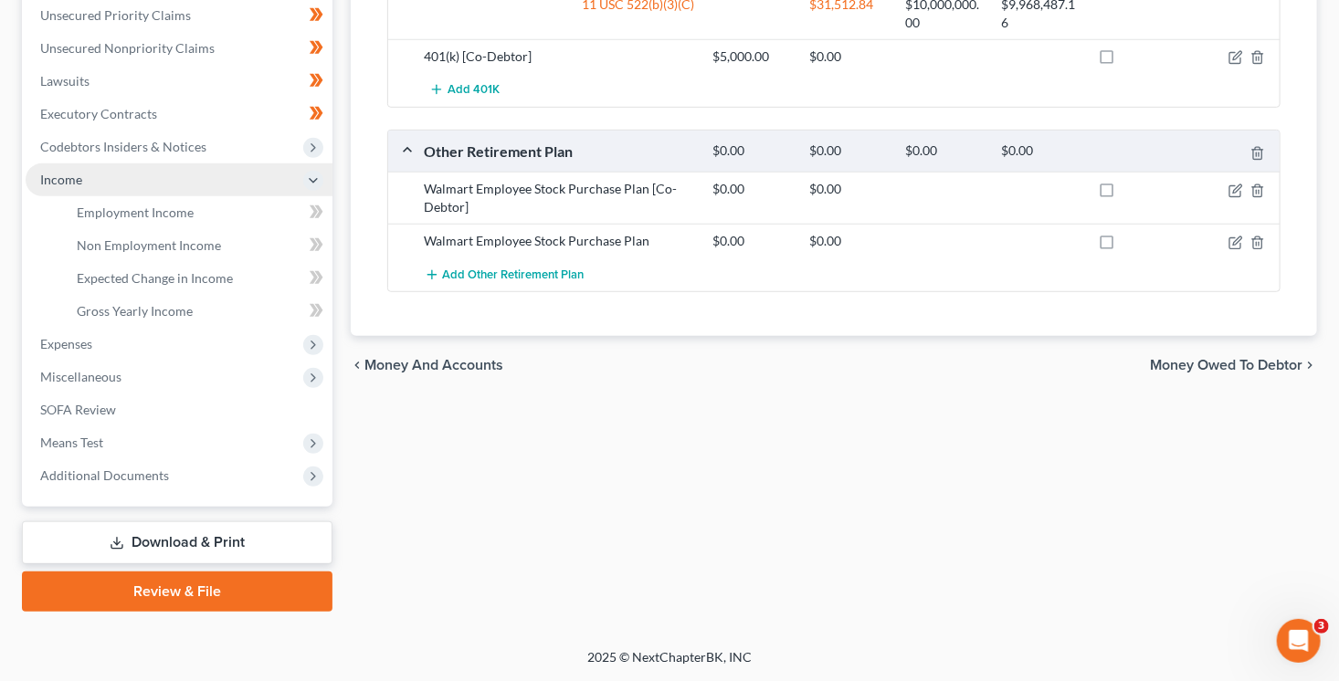
scroll to position [452, 0]
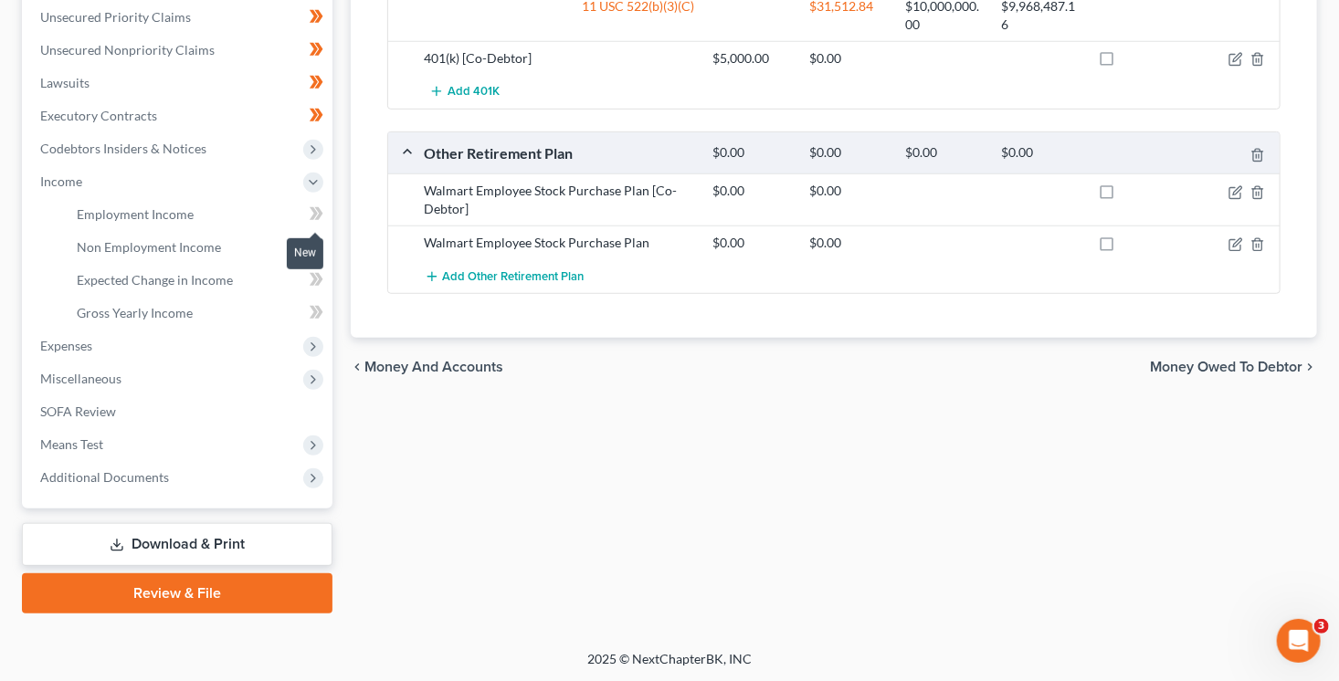
click at [326, 214] on span at bounding box center [317, 216] width 32 height 27
click at [321, 261] on link "Non Employment Income" at bounding box center [197, 247] width 270 height 33
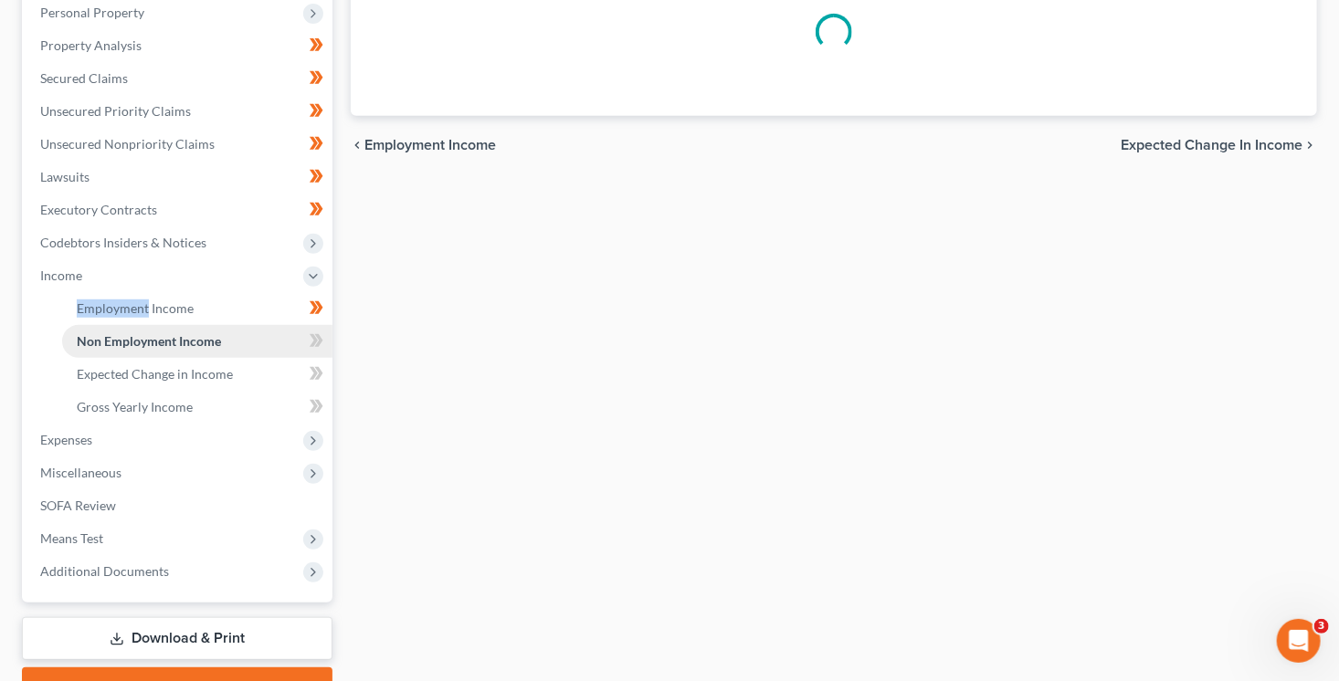
click at [321, 261] on li "Income Employment Income Non Employment Income Expected Change in Income Gross …" at bounding box center [179, 341] width 307 height 164
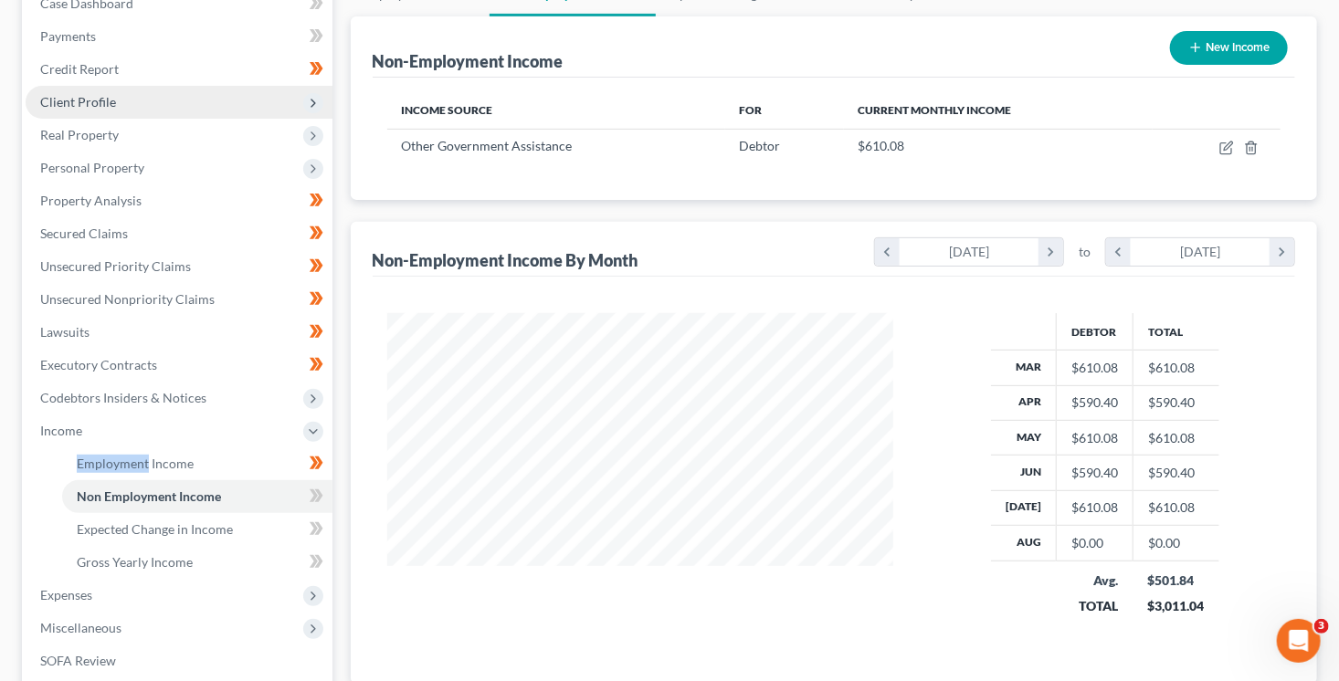
scroll to position [224, 0]
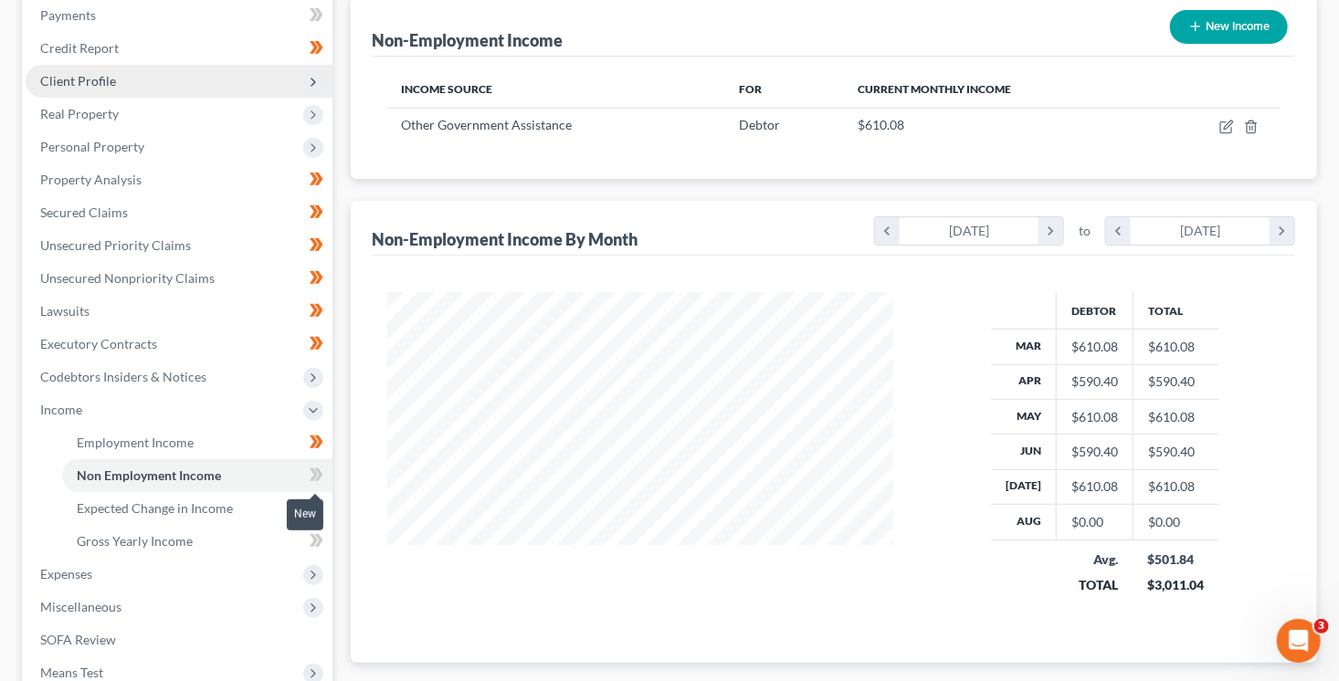
click at [316, 478] on icon at bounding box center [318, 475] width 8 height 13
click at [322, 510] on icon at bounding box center [317, 508] width 14 height 23
click at [322, 539] on icon at bounding box center [318, 540] width 8 height 13
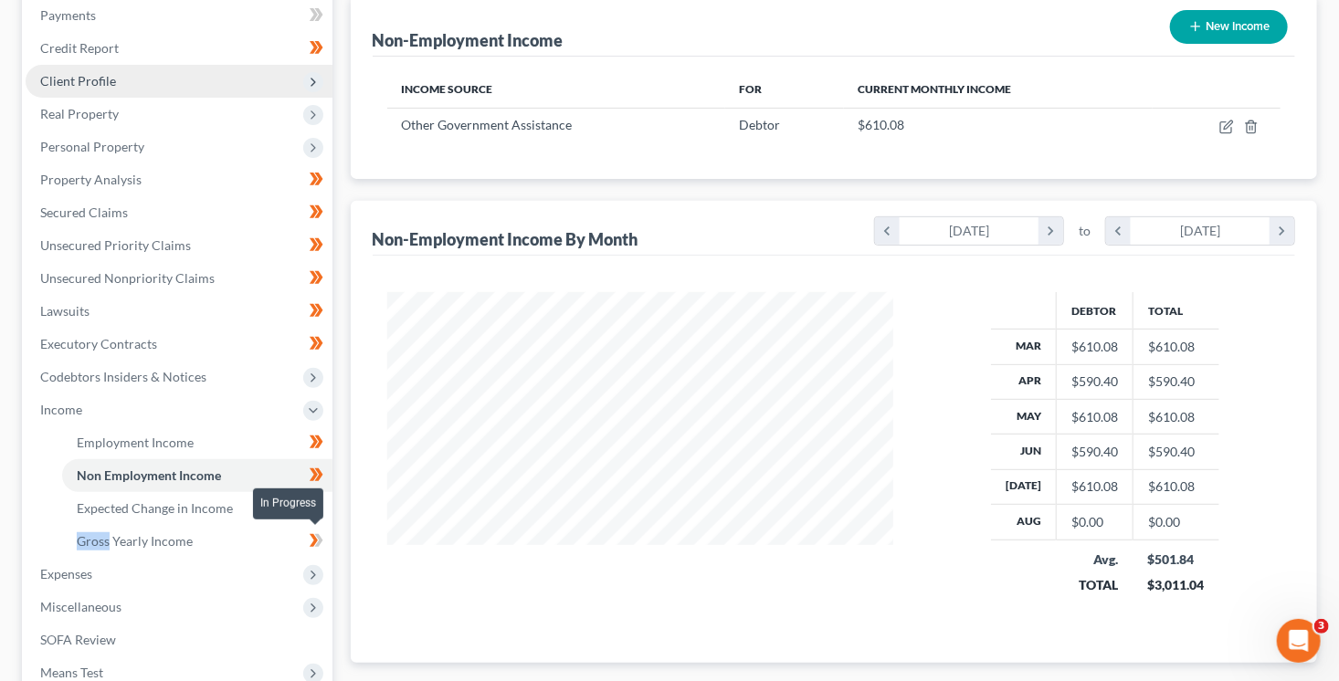
click at [322, 539] on icon at bounding box center [318, 540] width 8 height 13
click at [251, 541] on link "Gross Yearly Income" at bounding box center [197, 541] width 270 height 33
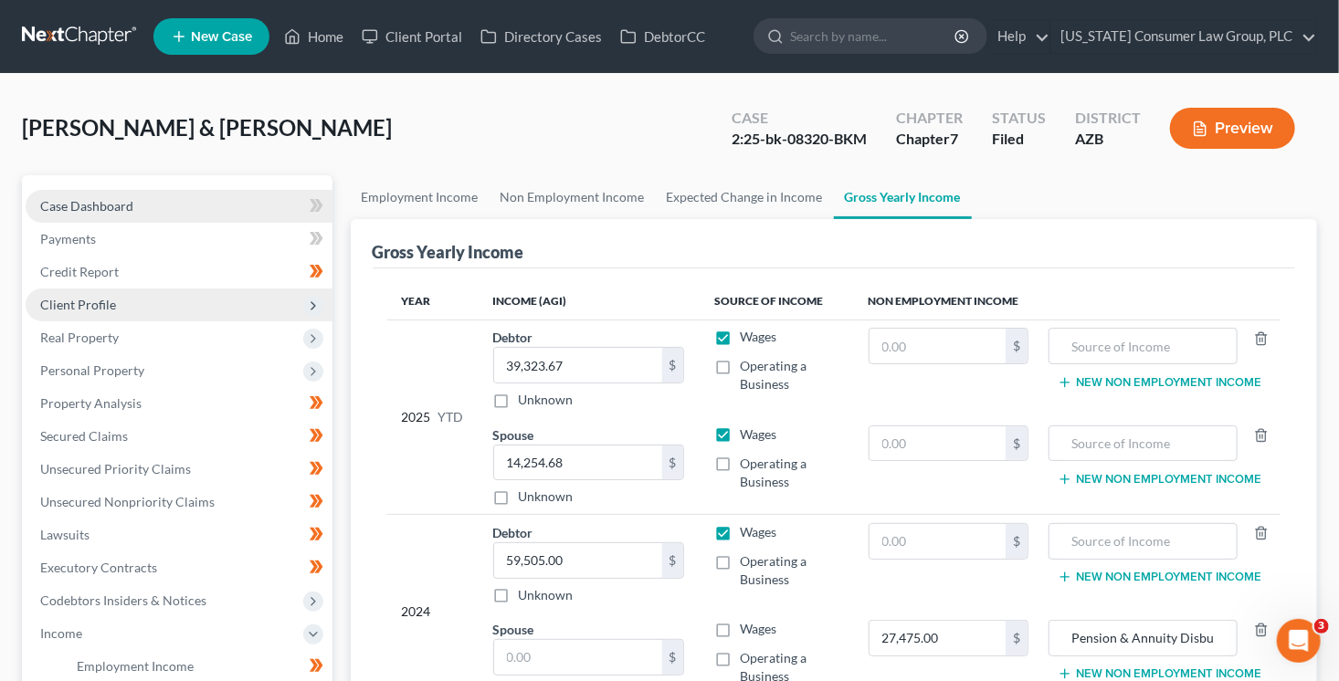
click at [172, 201] on link "Case Dashboard" at bounding box center [179, 206] width 307 height 33
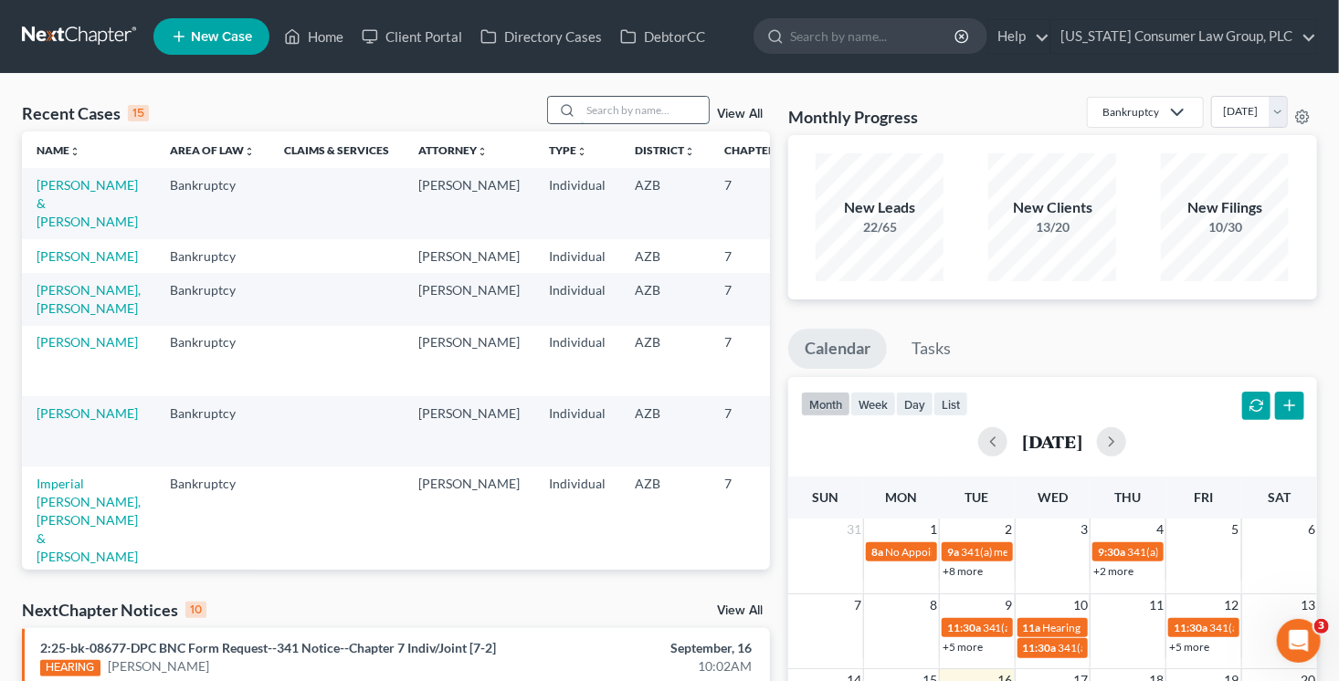
click at [649, 104] on input "search" at bounding box center [645, 110] width 128 height 26
type input "[PERSON_NAME]"
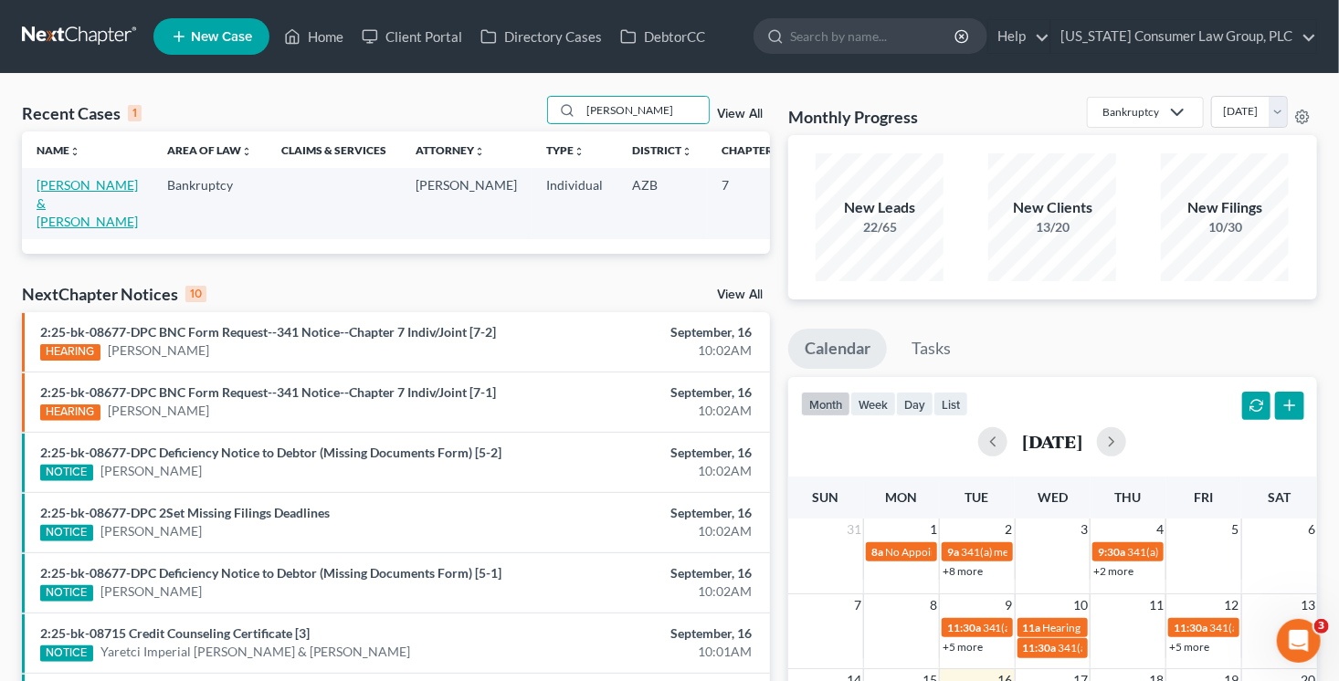
click at [63, 203] on link "[PERSON_NAME] & [PERSON_NAME]" at bounding box center [87, 203] width 101 height 52
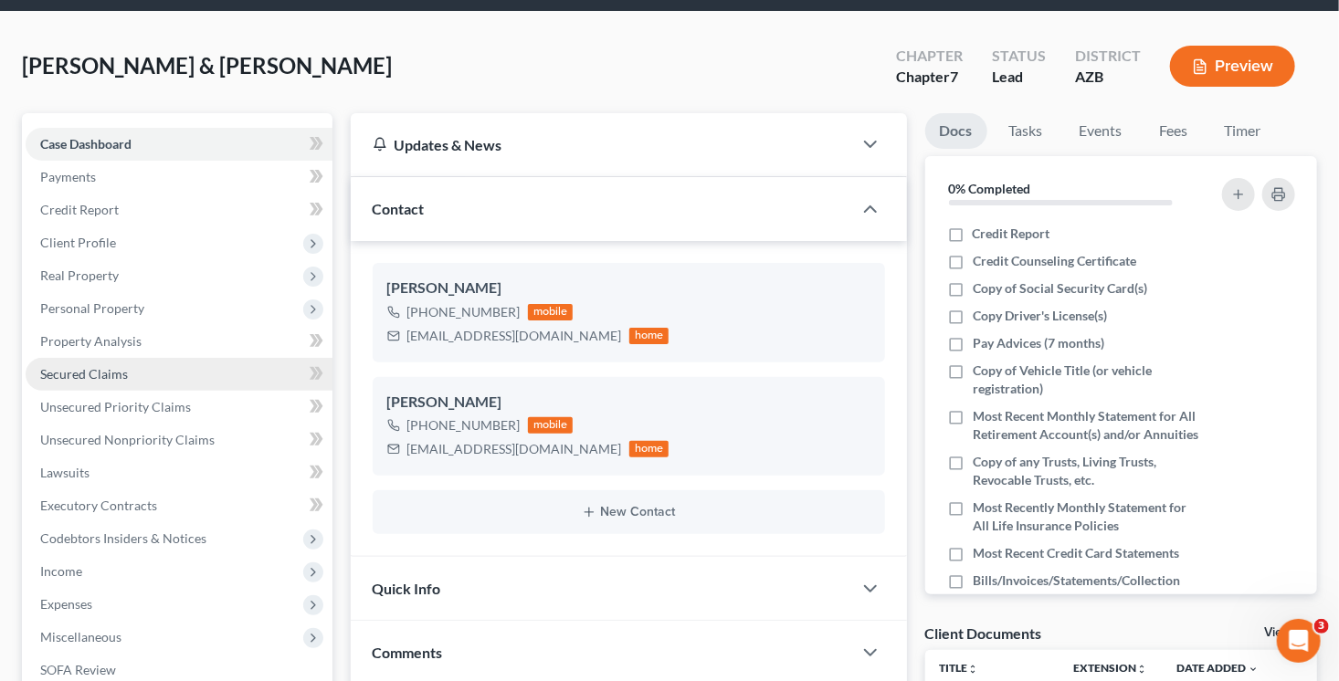
scroll to position [127, 0]
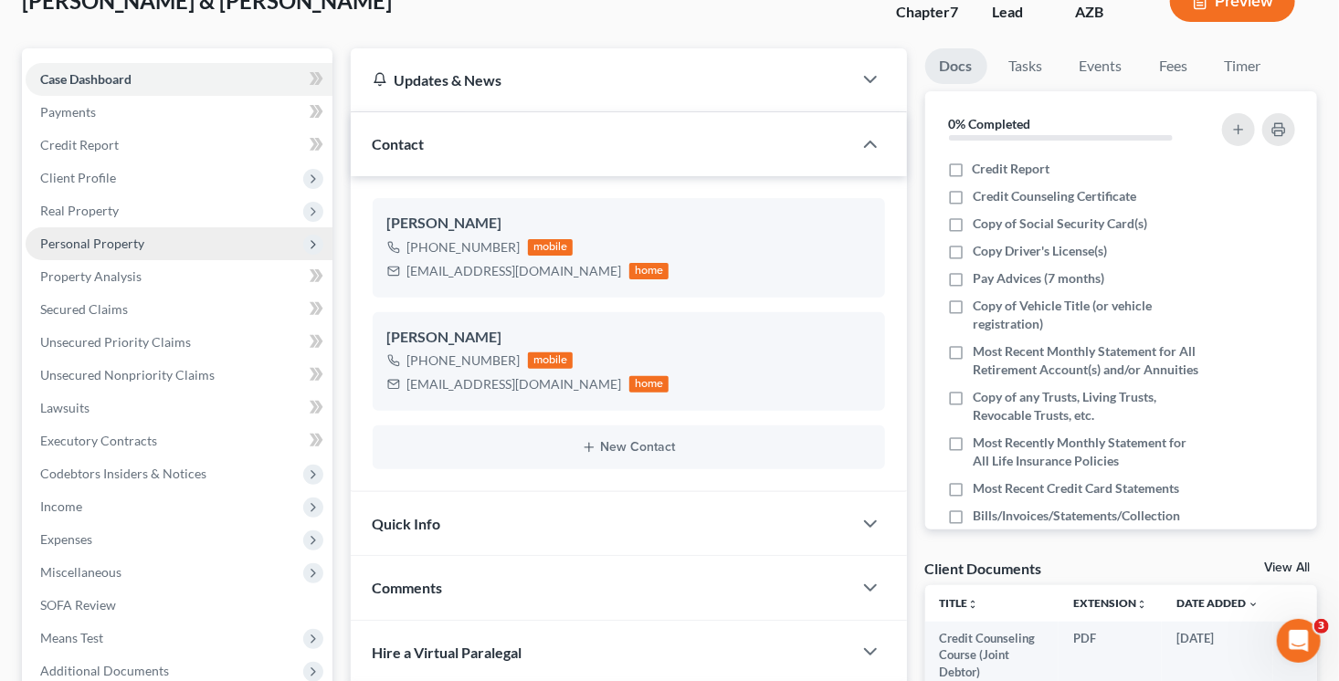
click at [137, 248] on span "Personal Property" at bounding box center [92, 244] width 104 height 16
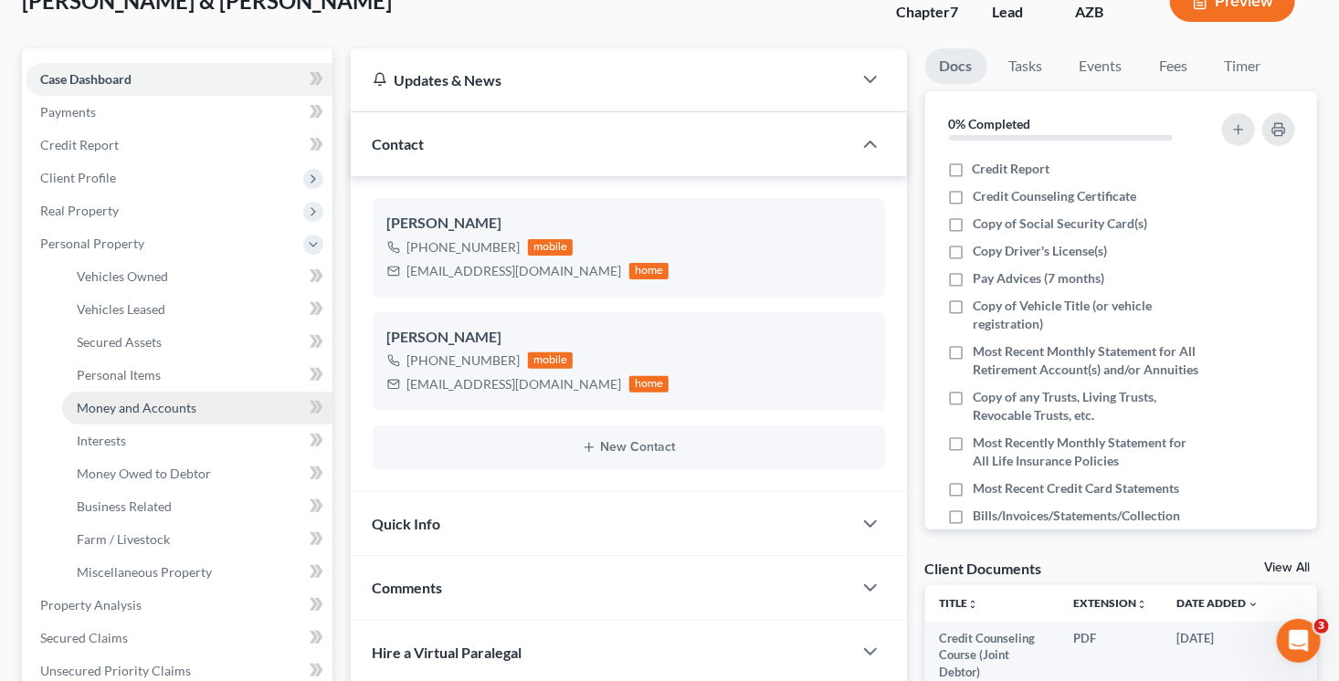
click at [197, 418] on link "Money and Accounts" at bounding box center [197, 408] width 270 height 33
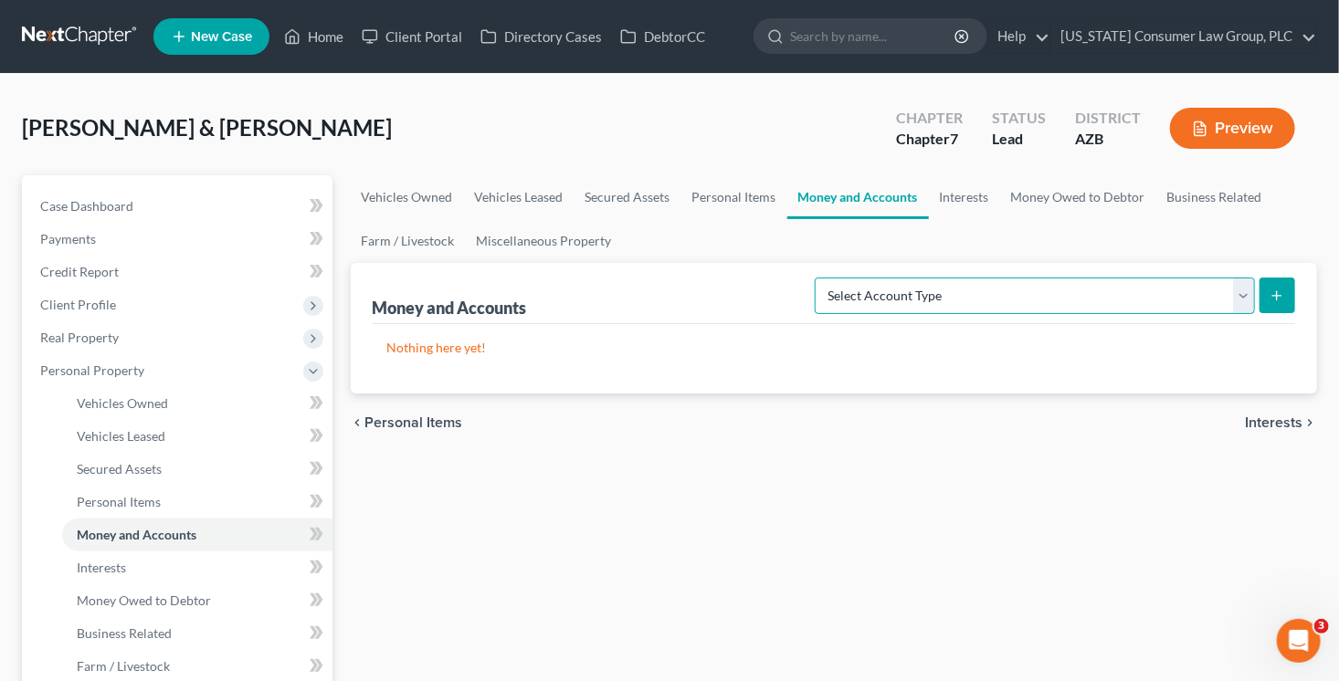
click at [1013, 299] on select "Select Account Type Brokerage (A/B: 18, SOFA: 20) Cash on Hand (A/B: 16) Certif…" at bounding box center [1035, 296] width 440 height 37
select select "checking"
click at [821, 278] on select "Select Account Type Brokerage (A/B: 18, SOFA: 20) Cash on Hand (A/B: 16) Certif…" at bounding box center [1035, 296] width 440 height 37
click at [1284, 297] on icon "submit" at bounding box center [1277, 296] width 15 height 15
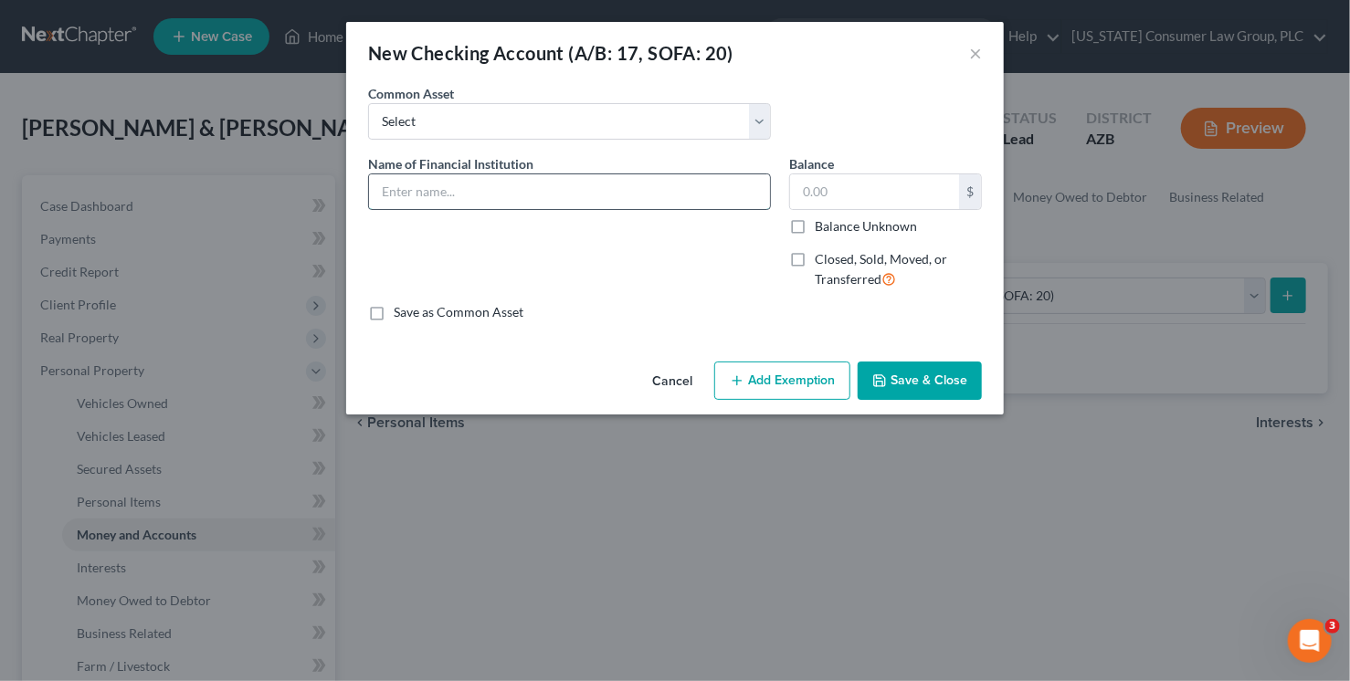
click at [506, 203] on input "text" at bounding box center [569, 191] width 401 height 35
paste input "[PERSON_NAME] Fargo Bank 3160"
type input "[PERSON_NAME] Fargo Bank 3160"
click at [918, 394] on button "Save & Close" at bounding box center [920, 381] width 124 height 38
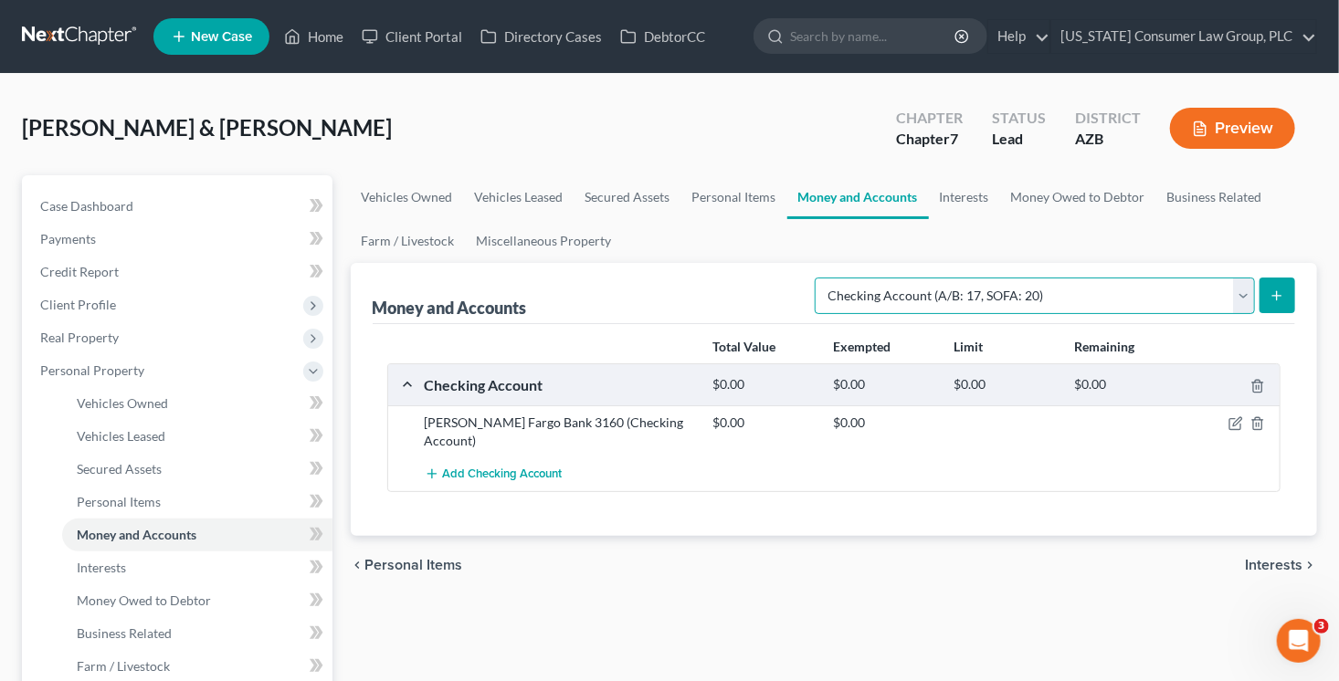
click at [1072, 292] on select "Select Account Type Brokerage (A/B: 18, SOFA: 20) Cash on Hand (A/B: 16) Certif…" at bounding box center [1035, 296] width 440 height 37
select select "security_deposits"
click at [821, 278] on select "Select Account Type Brokerage (A/B: 18, SOFA: 20) Cash on Hand (A/B: 16) Certif…" at bounding box center [1035, 296] width 440 height 37
click at [1271, 303] on button "submit" at bounding box center [1278, 296] width 36 height 36
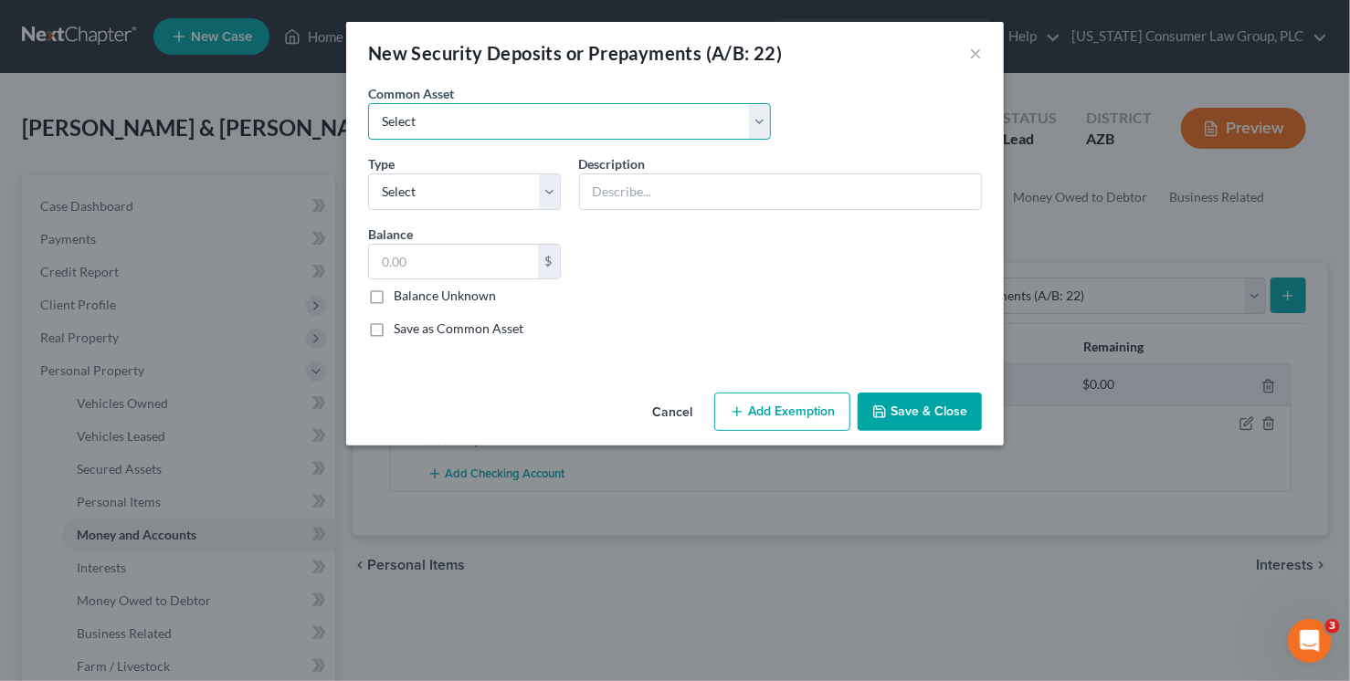
click at [560, 121] on select "Select Security Deposit" at bounding box center [569, 121] width 403 height 37
select select "0"
click at [368, 103] on select "Select Security Deposit" at bounding box center [569, 121] width 403 height 37
type input "Security Deposit"
type input "2,000.00"
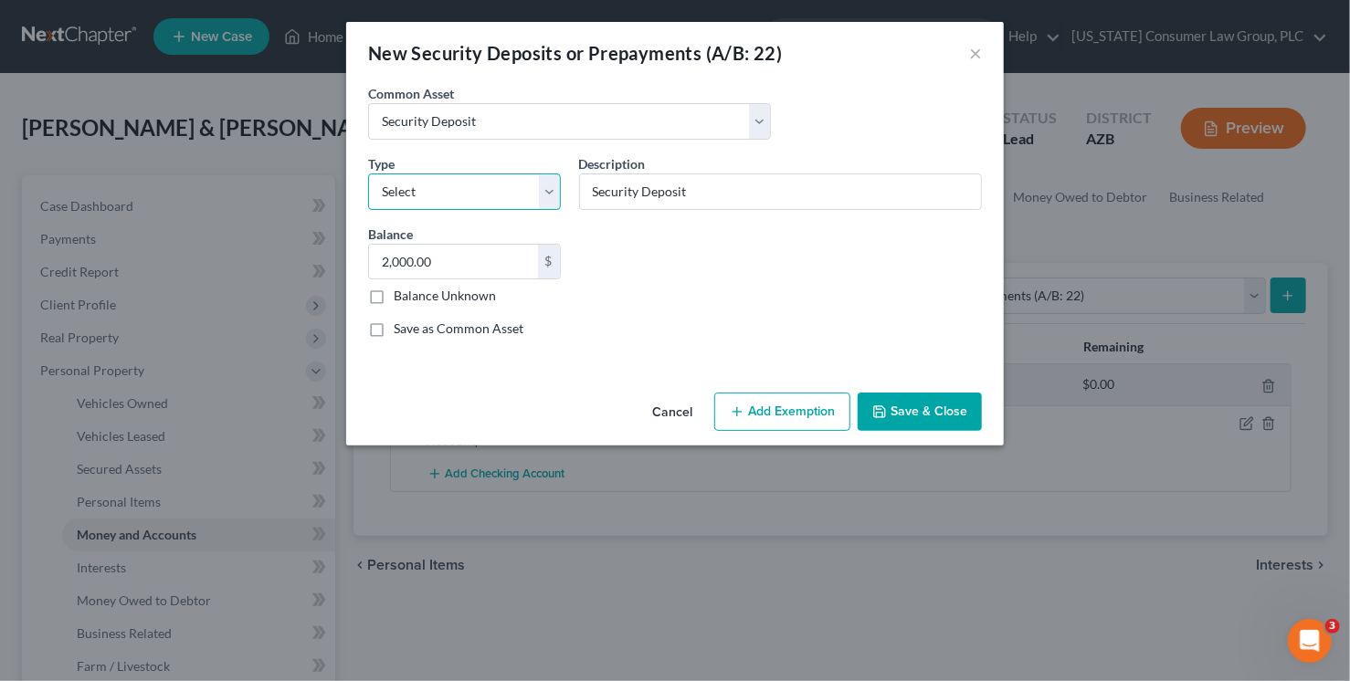
click at [511, 201] on select "Select Electric Gas Heating Oil Security Deposit On Rental Unit Prepaid Rent Te…" at bounding box center [464, 192] width 193 height 37
select select "3"
click at [368, 174] on select "Select Electric Gas Heating Oil Security Deposit On Rental Unit Prepaid Rent Te…" at bounding box center [464, 192] width 193 height 37
click at [490, 266] on input "2,000.00" at bounding box center [453, 262] width 169 height 35
type input "1,845"
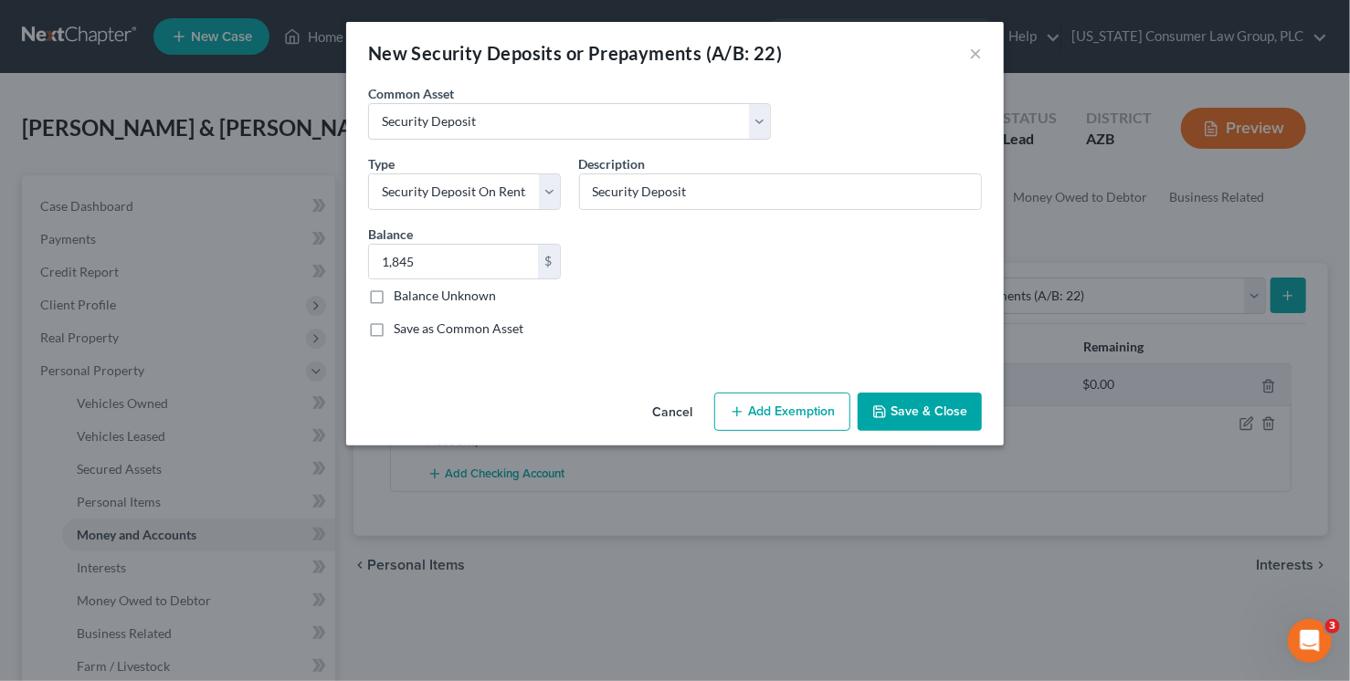
click at [803, 426] on button "Add Exemption" at bounding box center [782, 412] width 136 height 38
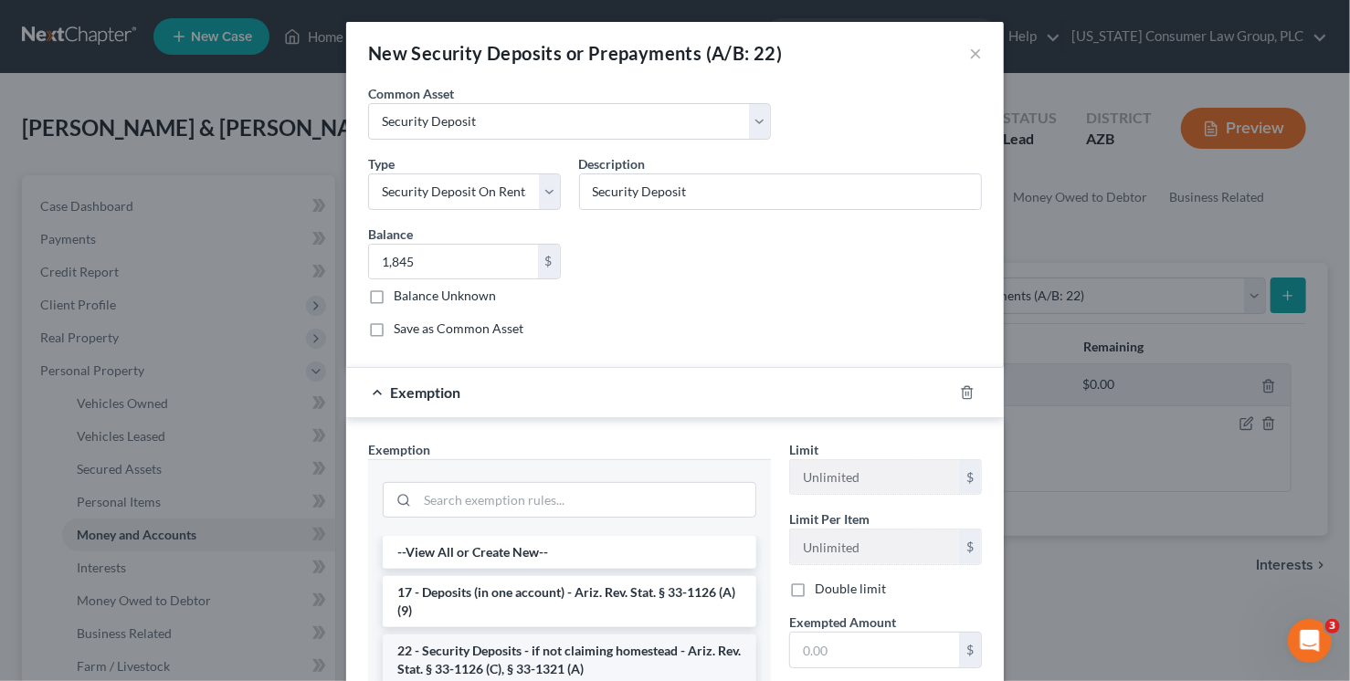
click at [616, 648] on li "22 - Security Deposits - if not claiming homestead - Ariz. Rev. Stat. § 33-1126…" at bounding box center [570, 660] width 374 height 51
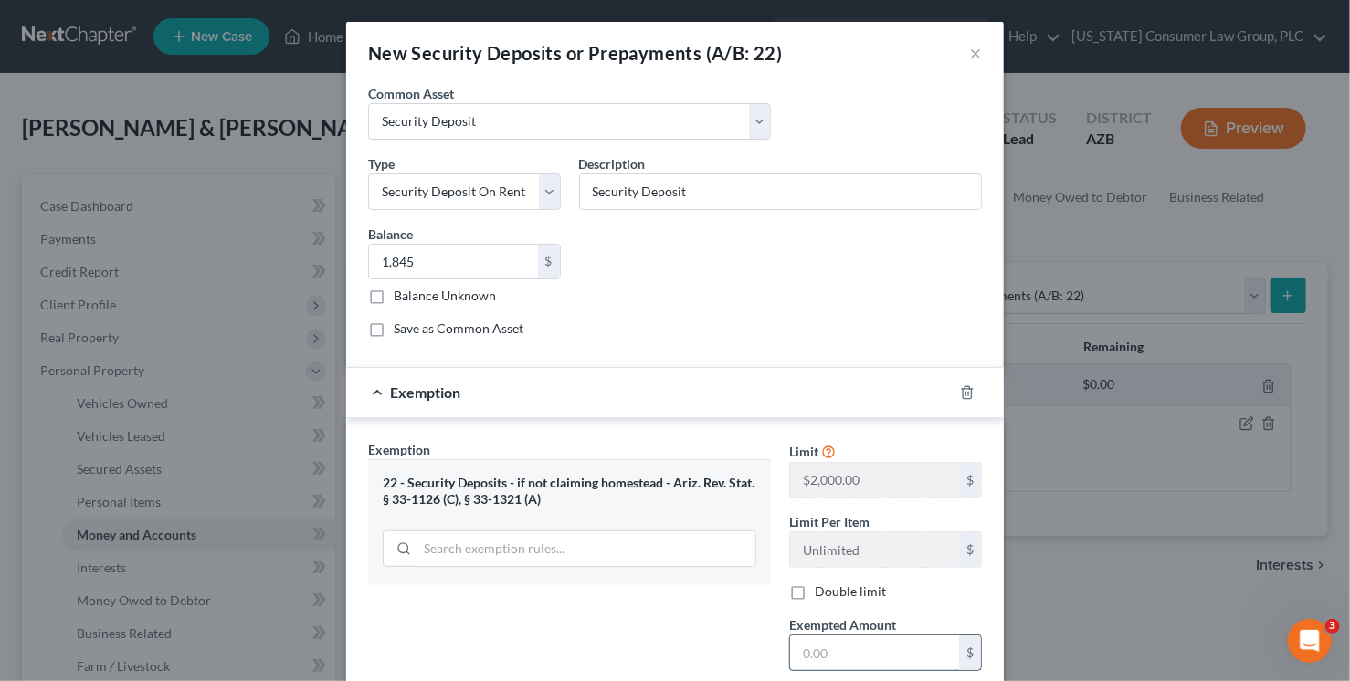
click at [821, 640] on input "text" at bounding box center [874, 653] width 169 height 35
type input "1"
click at [968, 410] on div "Exemption $1.00" at bounding box center [675, 392] width 658 height 50
click at [968, 392] on line "button" at bounding box center [968, 394] width 0 height 4
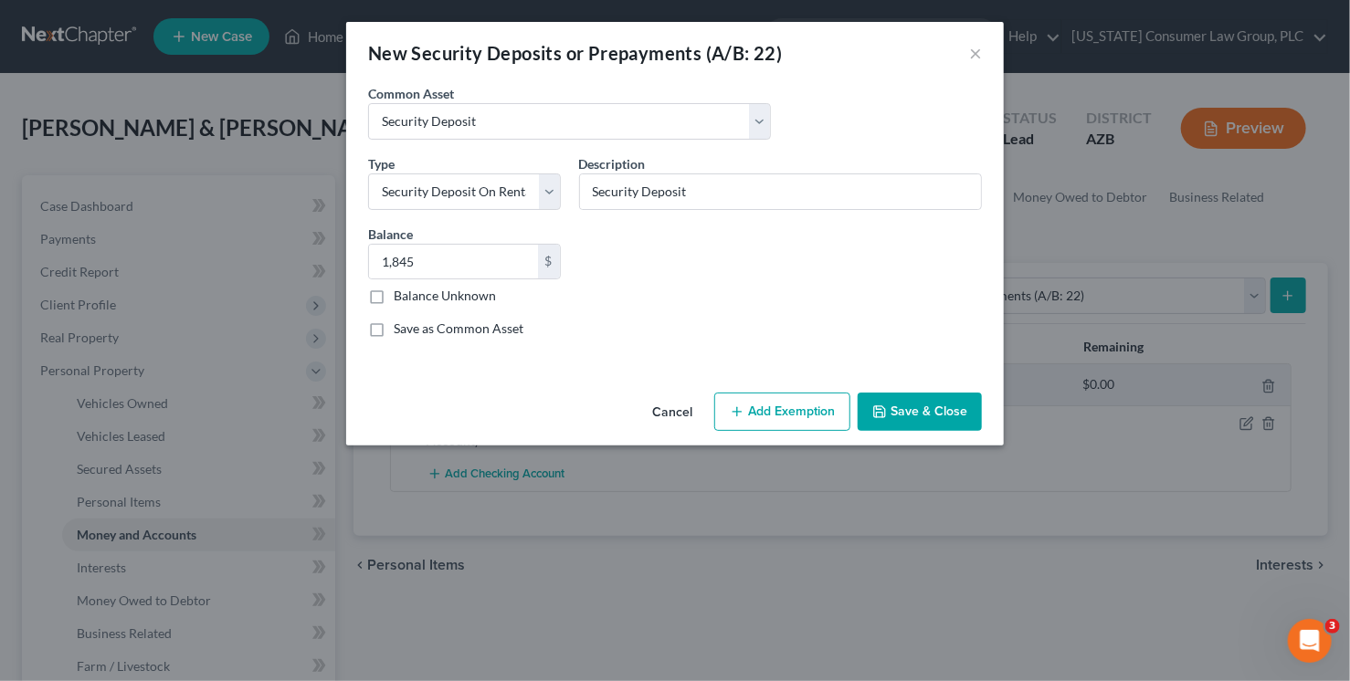
click at [936, 424] on button "Save & Close" at bounding box center [920, 412] width 124 height 38
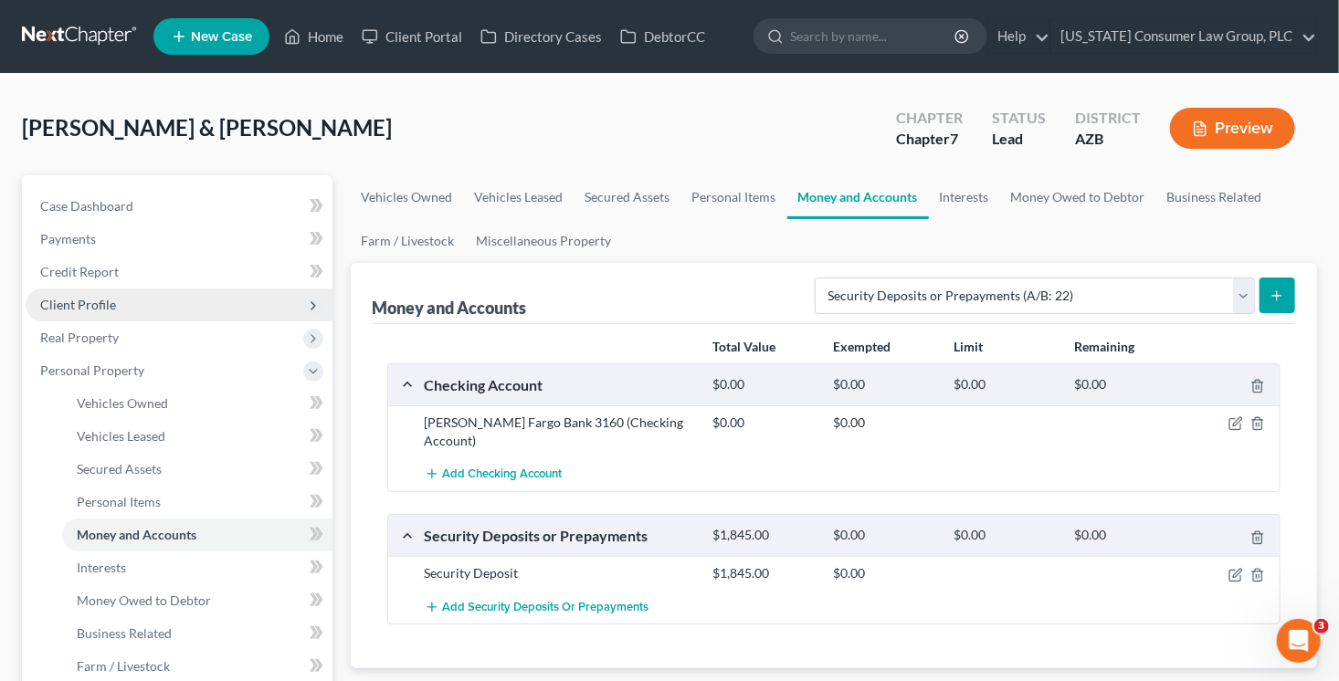
click at [121, 297] on span "Client Profile" at bounding box center [179, 305] width 307 height 33
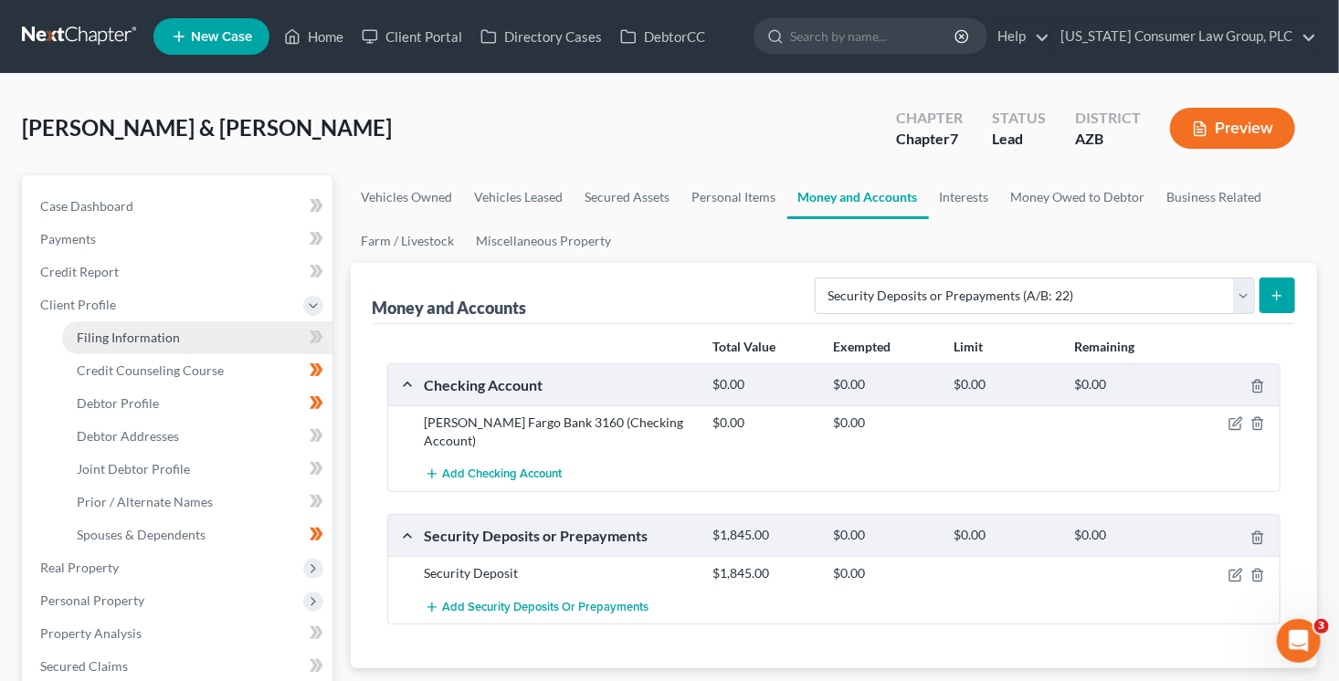
click at [211, 338] on link "Filing Information" at bounding box center [197, 338] width 270 height 33
select select "1"
select select "0"
select select "3"
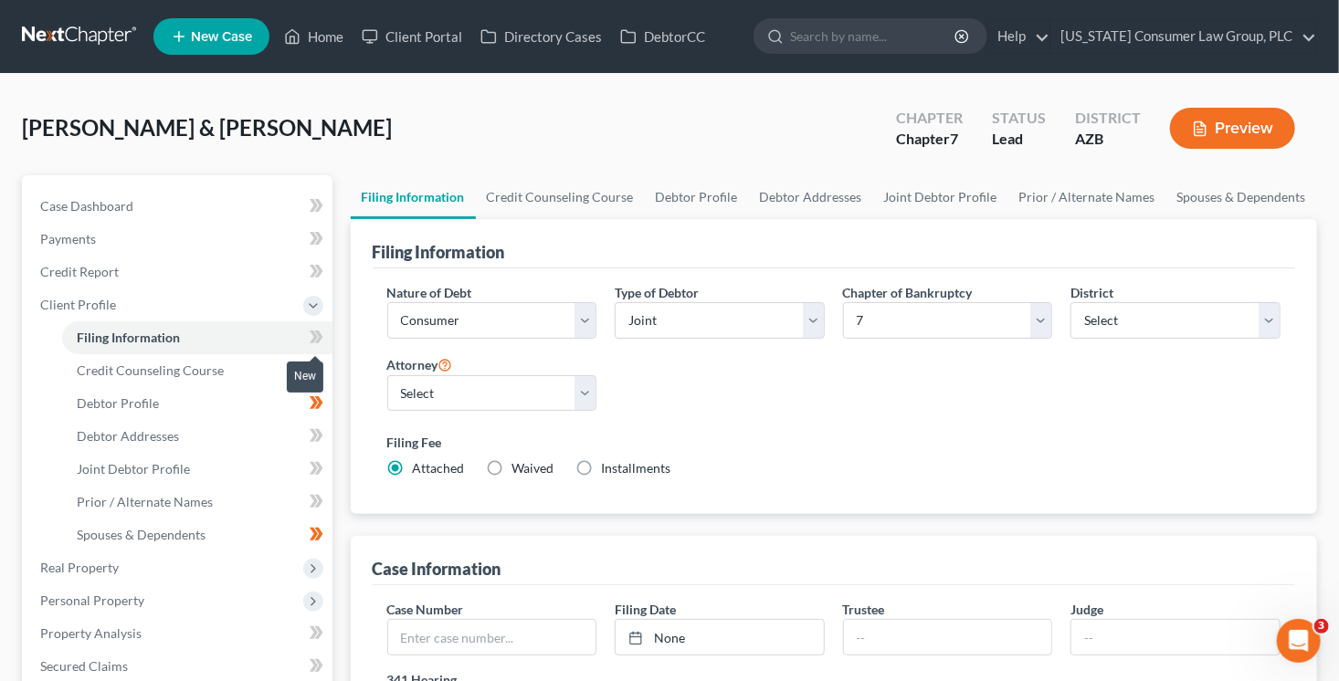
drag, startPoint x: 306, startPoint y: 341, endPoint x: 358, endPoint y: 346, distance: 52.4
click at [306, 341] on span at bounding box center [317, 339] width 32 height 27
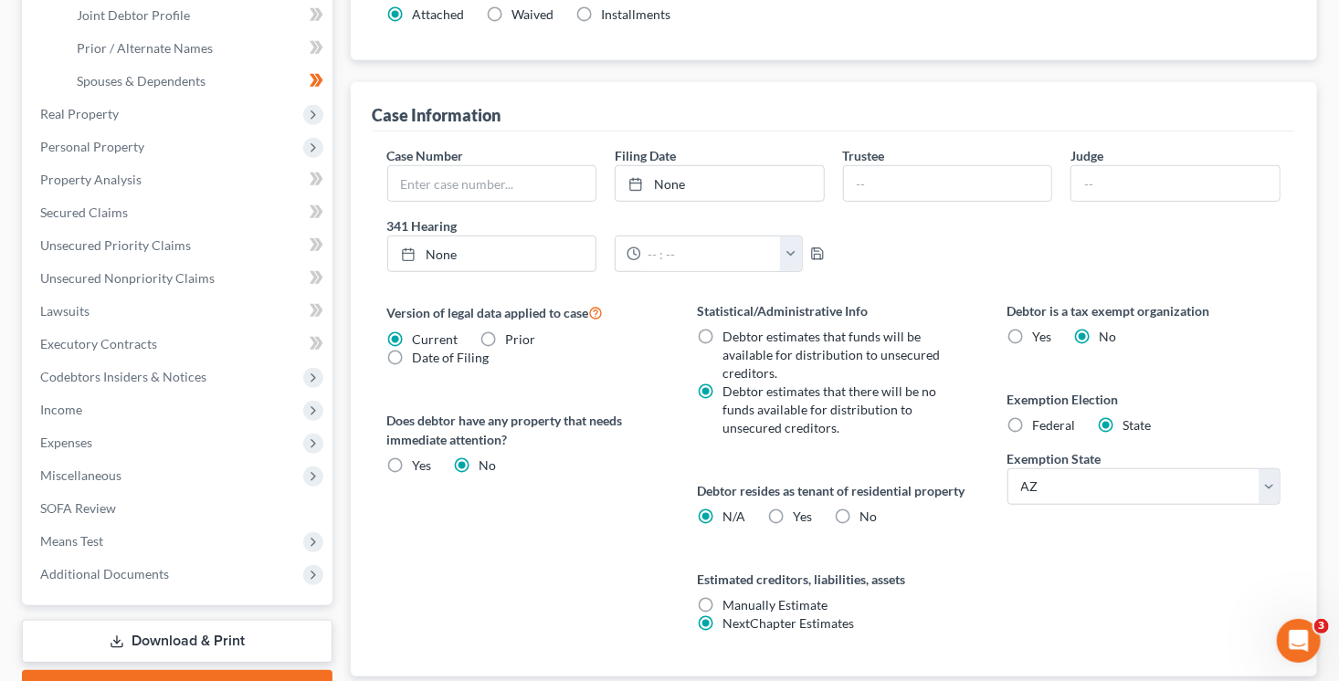
scroll to position [489, 0]
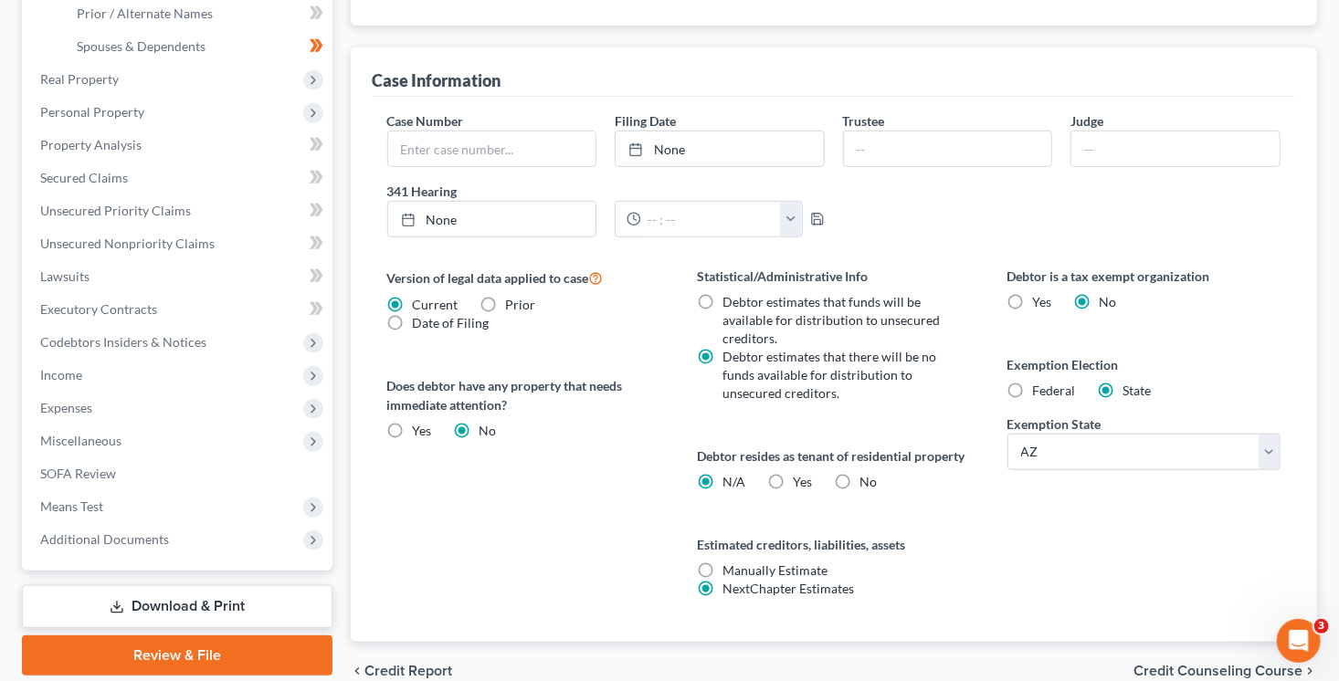
click at [793, 476] on label "Yes Yes" at bounding box center [802, 482] width 19 height 18
click at [800, 476] on input "Yes Yes" at bounding box center [806, 479] width 12 height 12
radio input "true"
radio input "false"
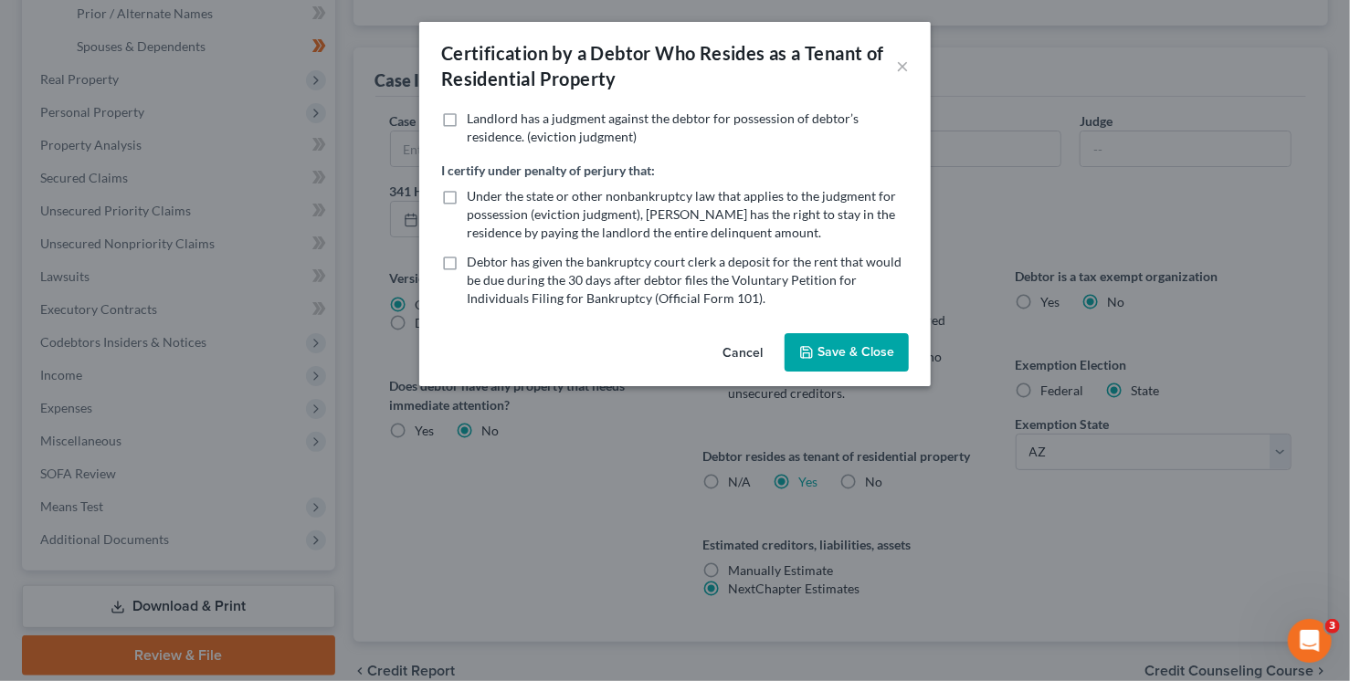
drag, startPoint x: 876, startPoint y: 352, endPoint x: 997, endPoint y: 401, distance: 130.3
click at [876, 352] on button "Save & Close" at bounding box center [847, 352] width 124 height 38
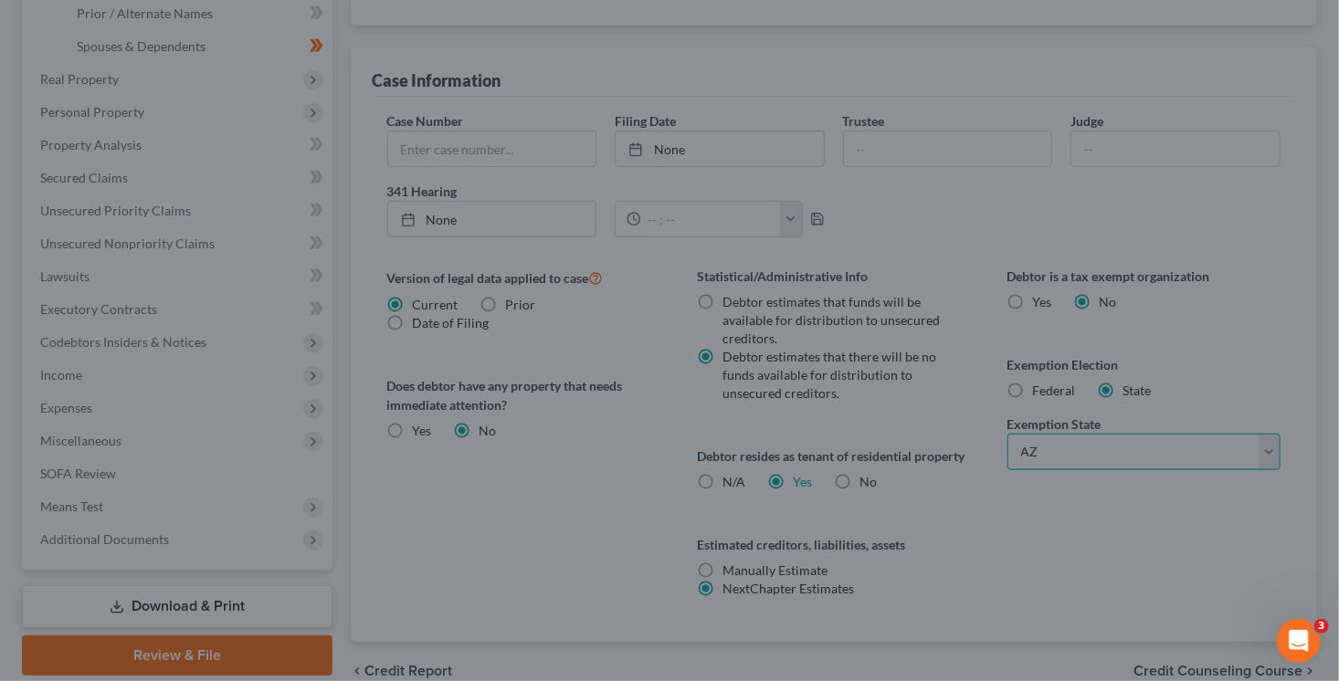
click at [1096, 447] on select "State [US_STATE] AK AR AZ CA CO CT DE DC [GEOGRAPHIC_DATA] [GEOGRAPHIC_DATA] GU…" at bounding box center [1144, 452] width 274 height 37
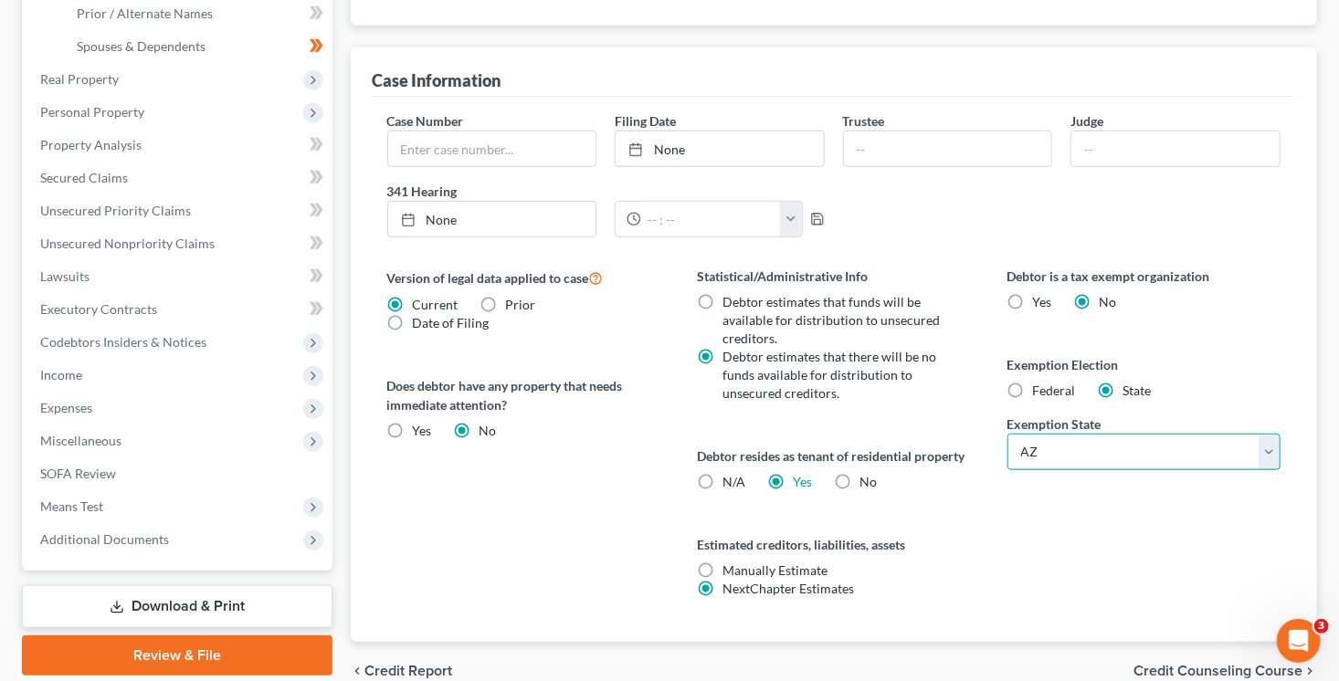
select select "4"
click at [1007, 434] on select "State [US_STATE] AK AR AZ CA CO CT DE DC [GEOGRAPHIC_DATA] [GEOGRAPHIC_DATA] GU…" at bounding box center [1144, 452] width 274 height 37
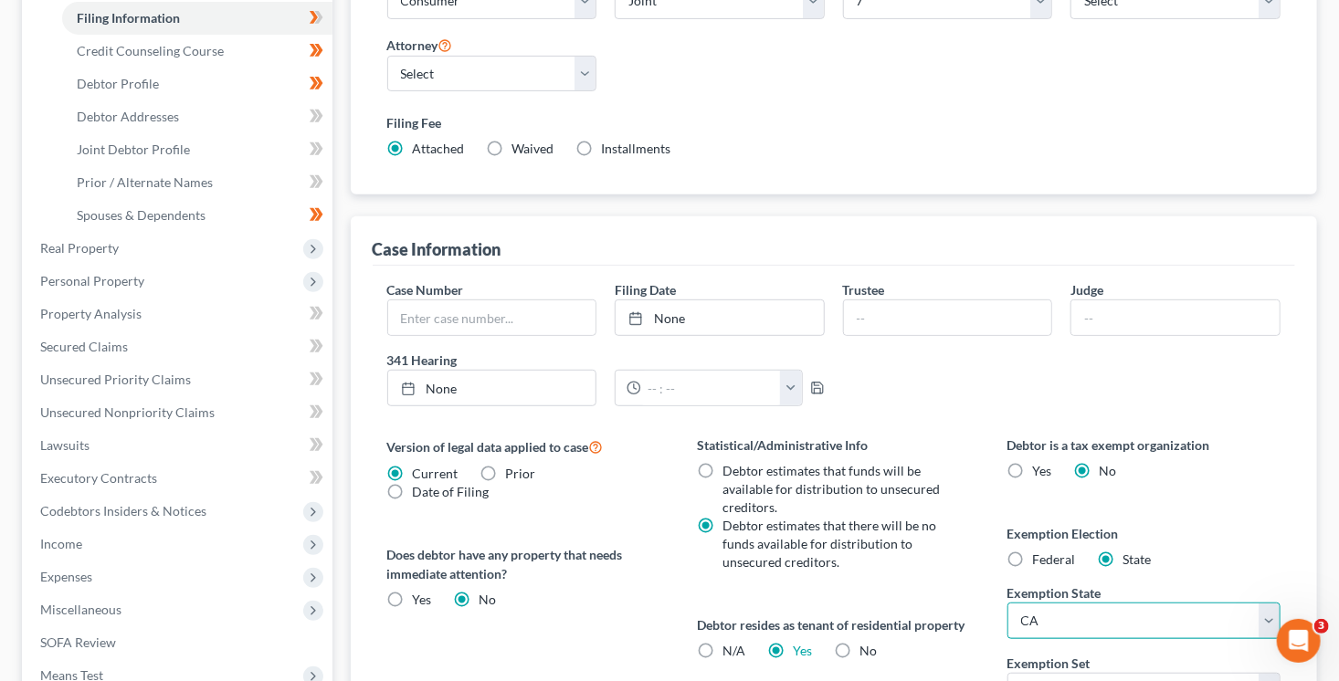
scroll to position [487, 0]
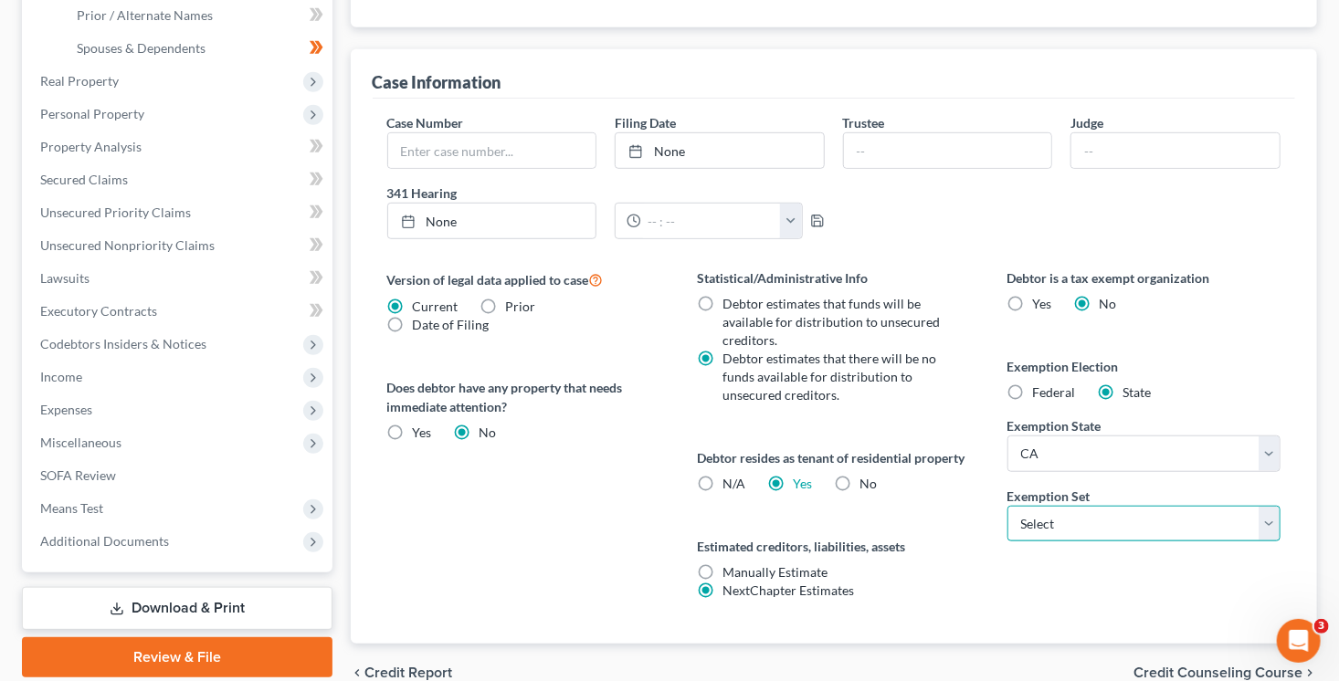
click at [1134, 521] on select "Select 703 704" at bounding box center [1144, 524] width 274 height 37
click at [1007, 506] on select "Select 703 704" at bounding box center [1144, 524] width 274 height 37
click at [1059, 526] on select "Select 703 704" at bounding box center [1144, 524] width 274 height 37
select select "0"
click at [1007, 506] on select "Select 703 704" at bounding box center [1144, 524] width 274 height 37
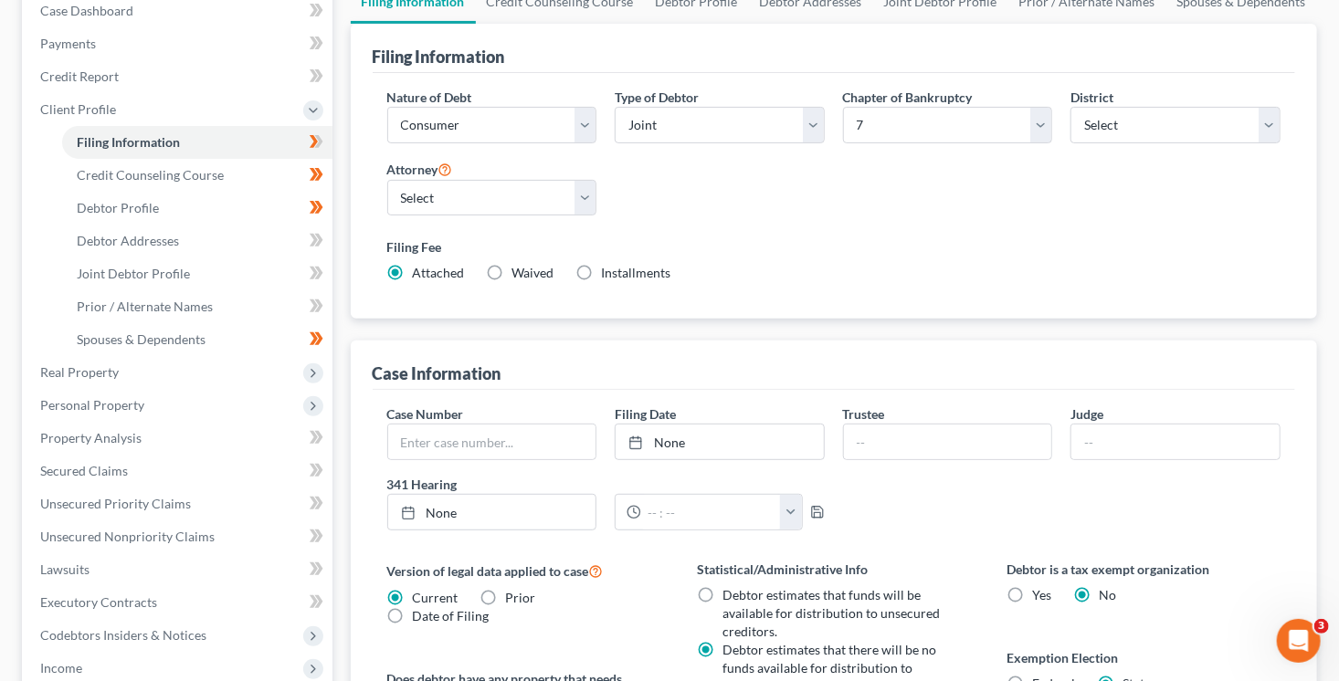
scroll to position [193, 0]
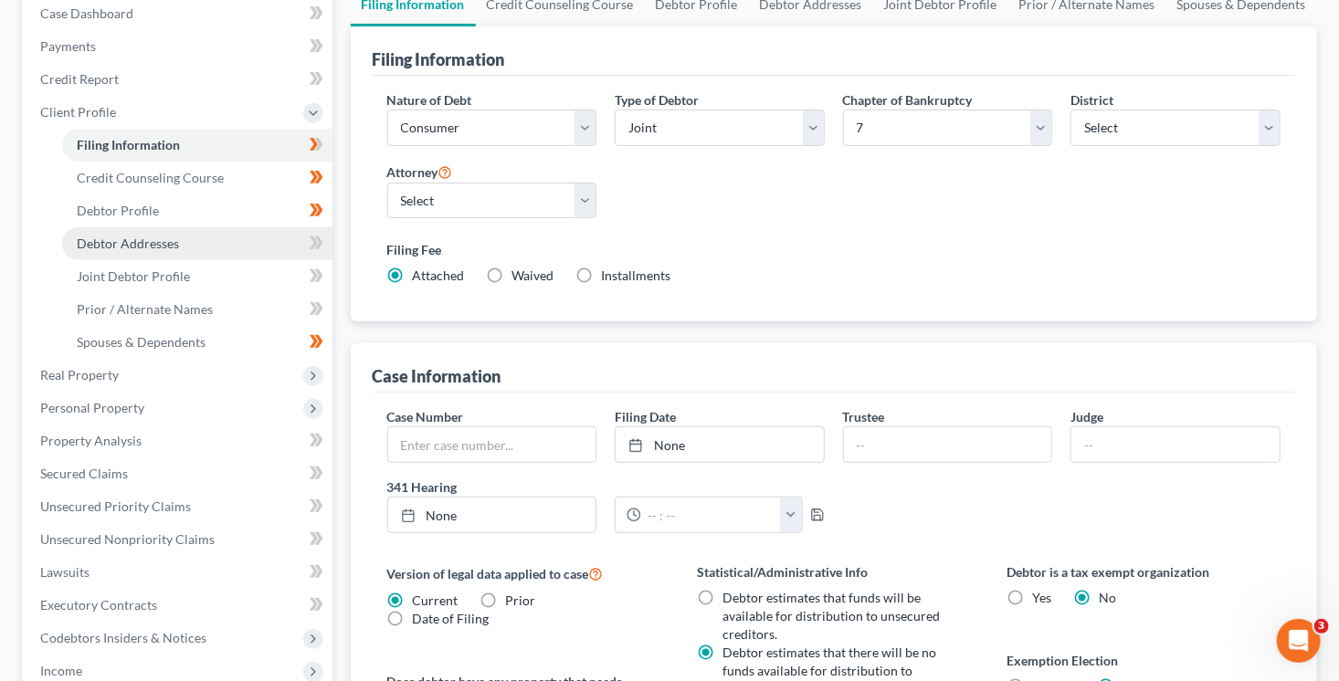
click at [228, 243] on link "Debtor Addresses" at bounding box center [197, 243] width 270 height 33
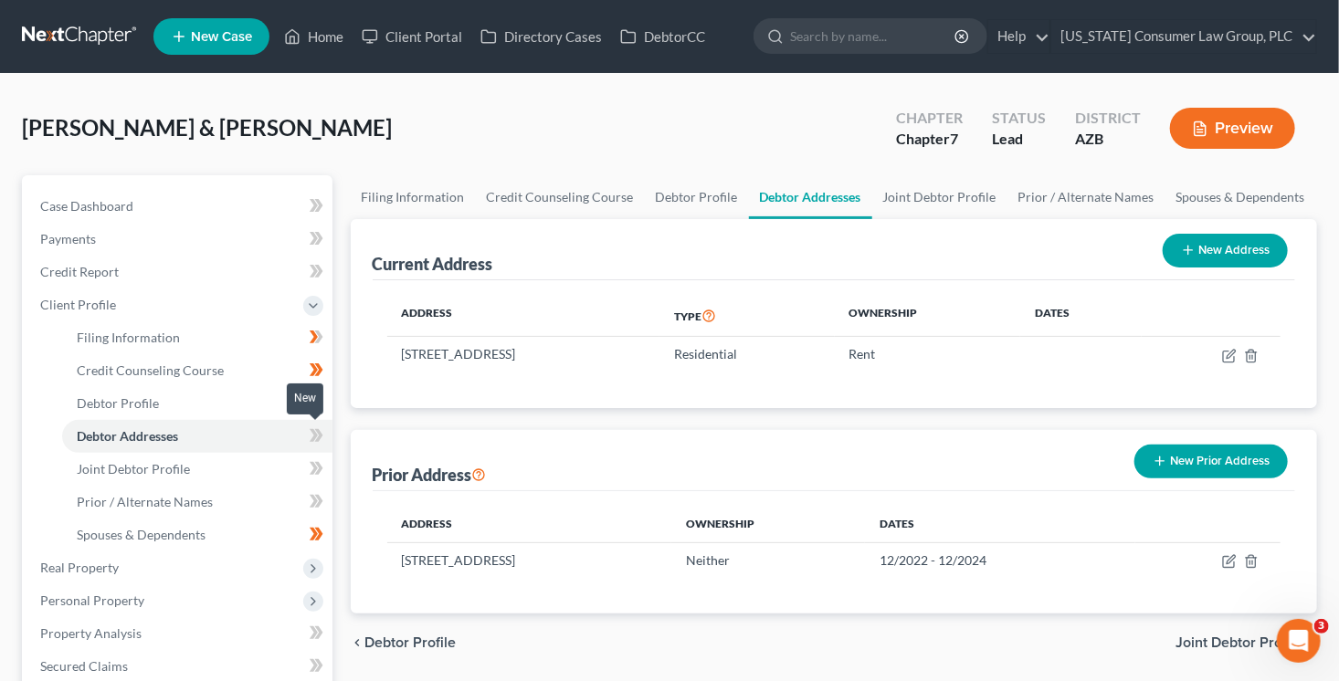
click at [329, 444] on span at bounding box center [317, 438] width 32 height 27
click at [247, 473] on link "Joint Debtor Profile" at bounding box center [197, 469] width 270 height 33
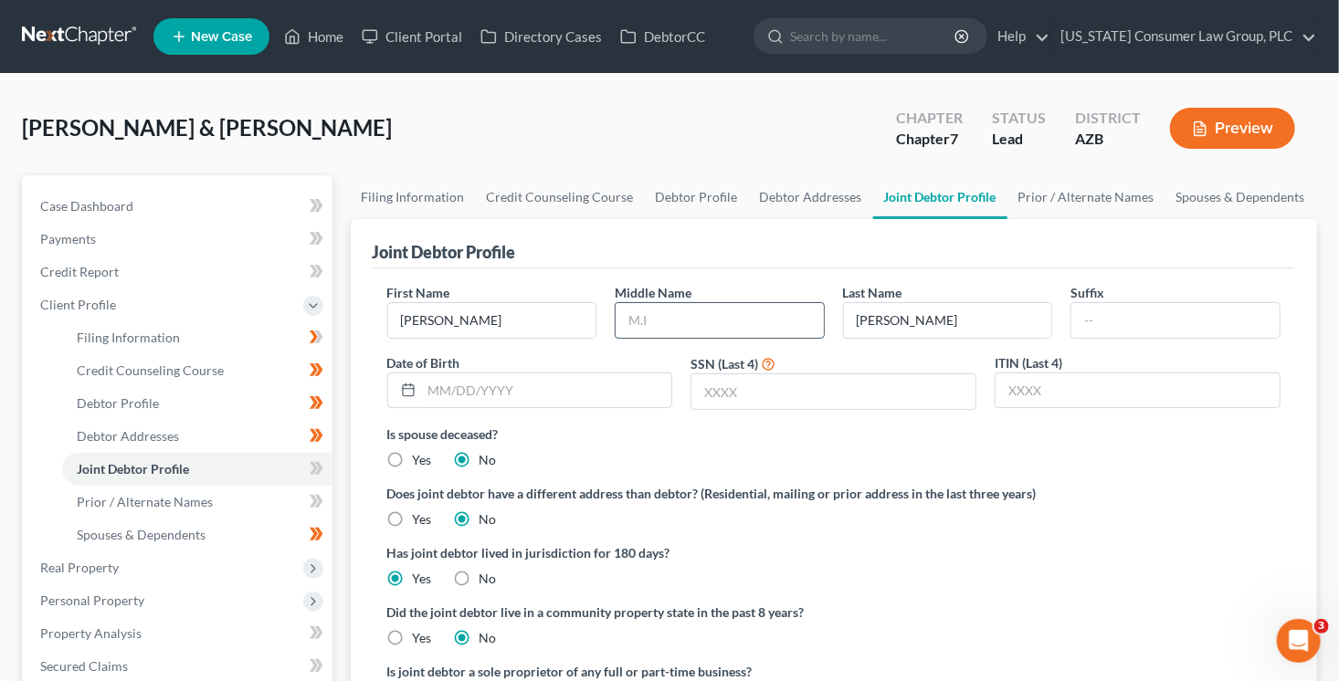
click at [686, 309] on input "text" at bounding box center [720, 320] width 208 height 35
type input "[PERSON_NAME]"
type input "[DATE]"
type input "6246"
click at [413, 639] on label "Yes" at bounding box center [422, 638] width 19 height 18
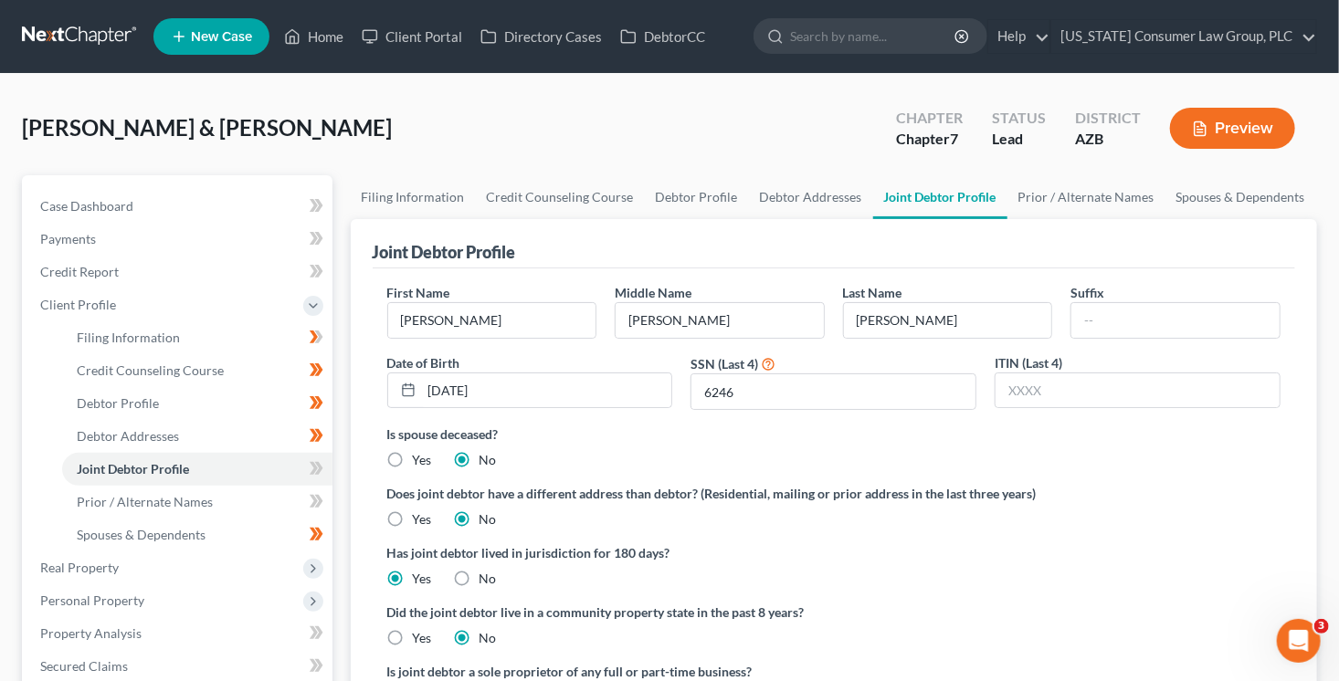
click at [420, 639] on input "Yes" at bounding box center [426, 635] width 12 height 12
radio input "true"
radio input "false"
click at [320, 465] on icon at bounding box center [318, 468] width 8 height 13
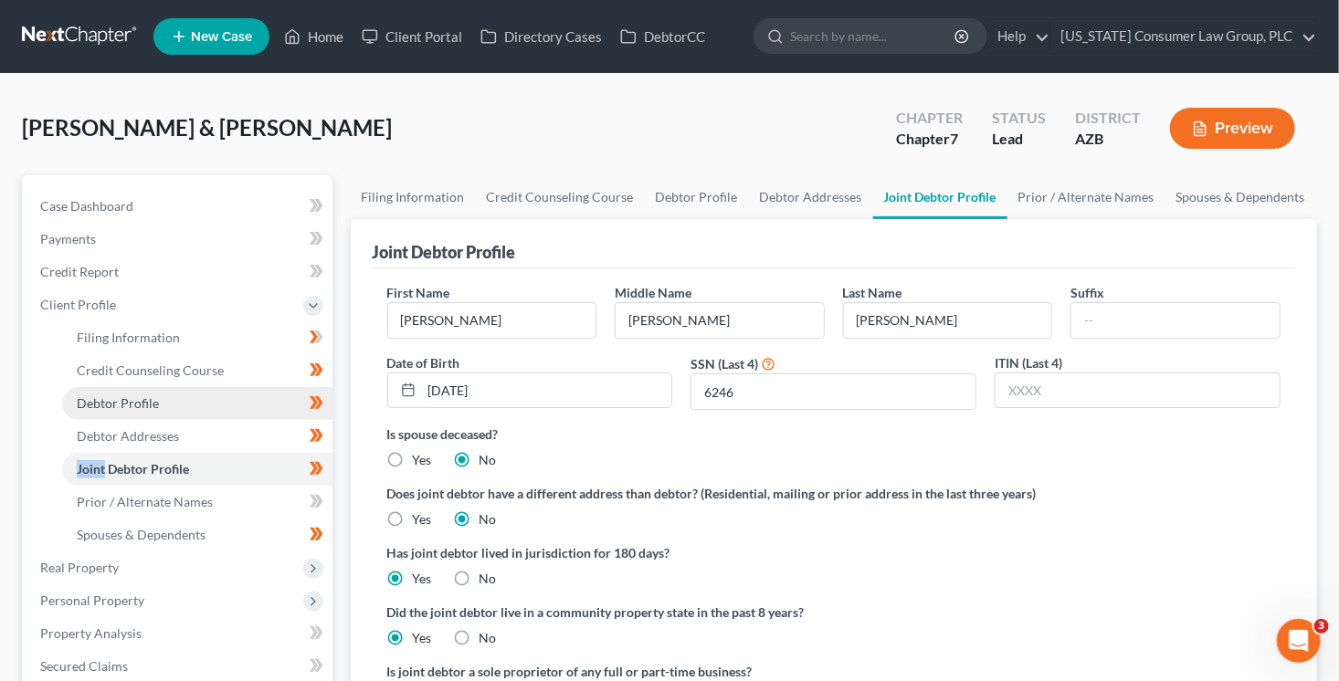
click at [169, 411] on link "Debtor Profile" at bounding box center [197, 403] width 270 height 33
select select "1"
select select "4"
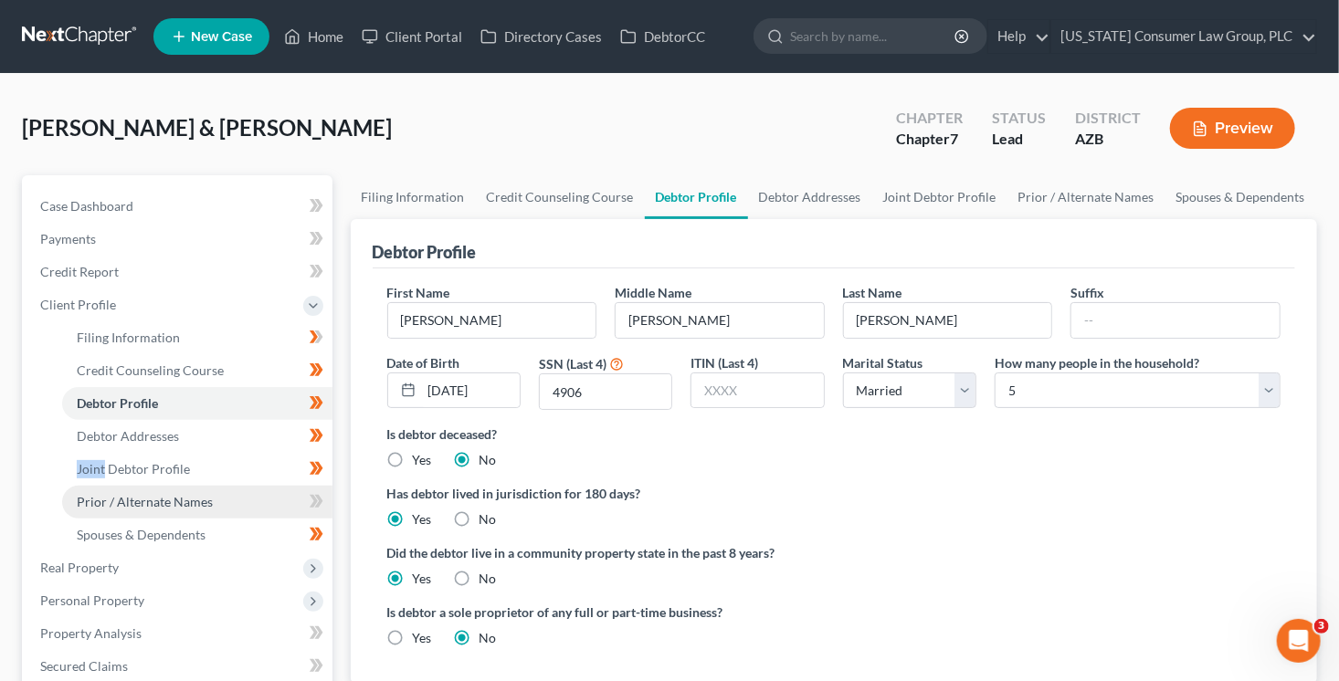
click at [285, 504] on link "Prior / Alternate Names" at bounding box center [197, 502] width 270 height 33
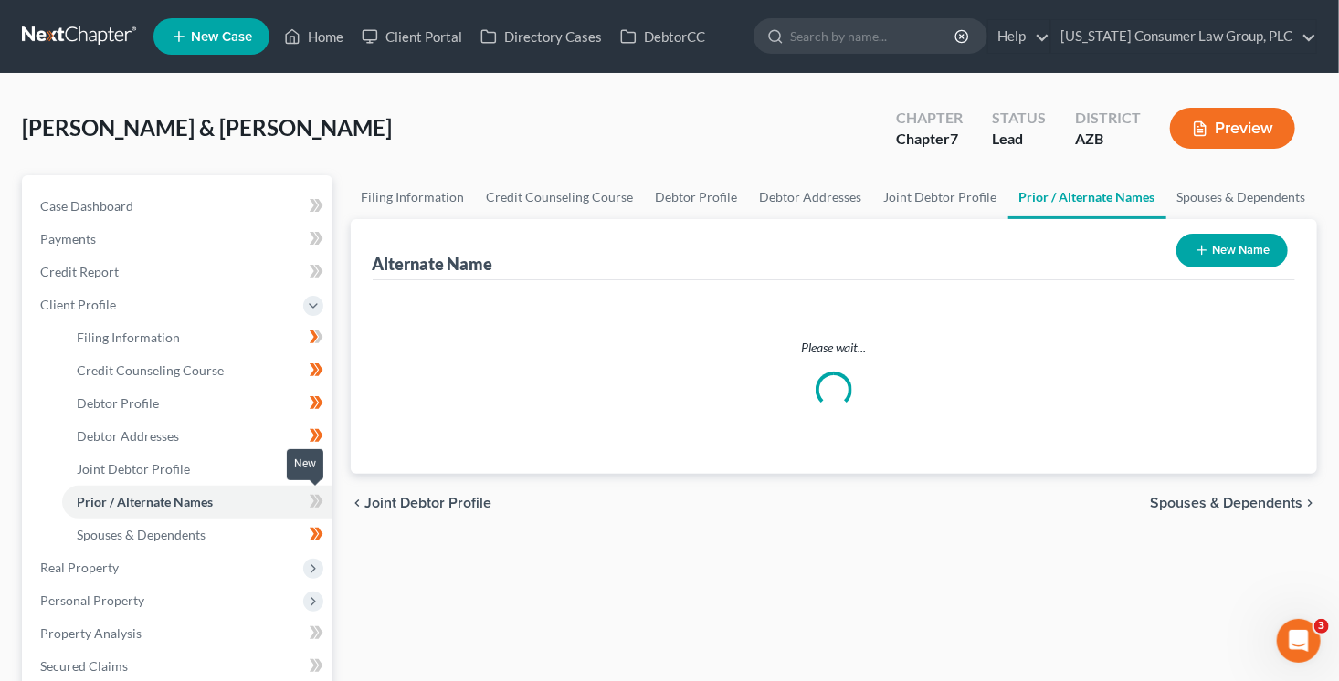
click at [329, 502] on span at bounding box center [317, 503] width 32 height 27
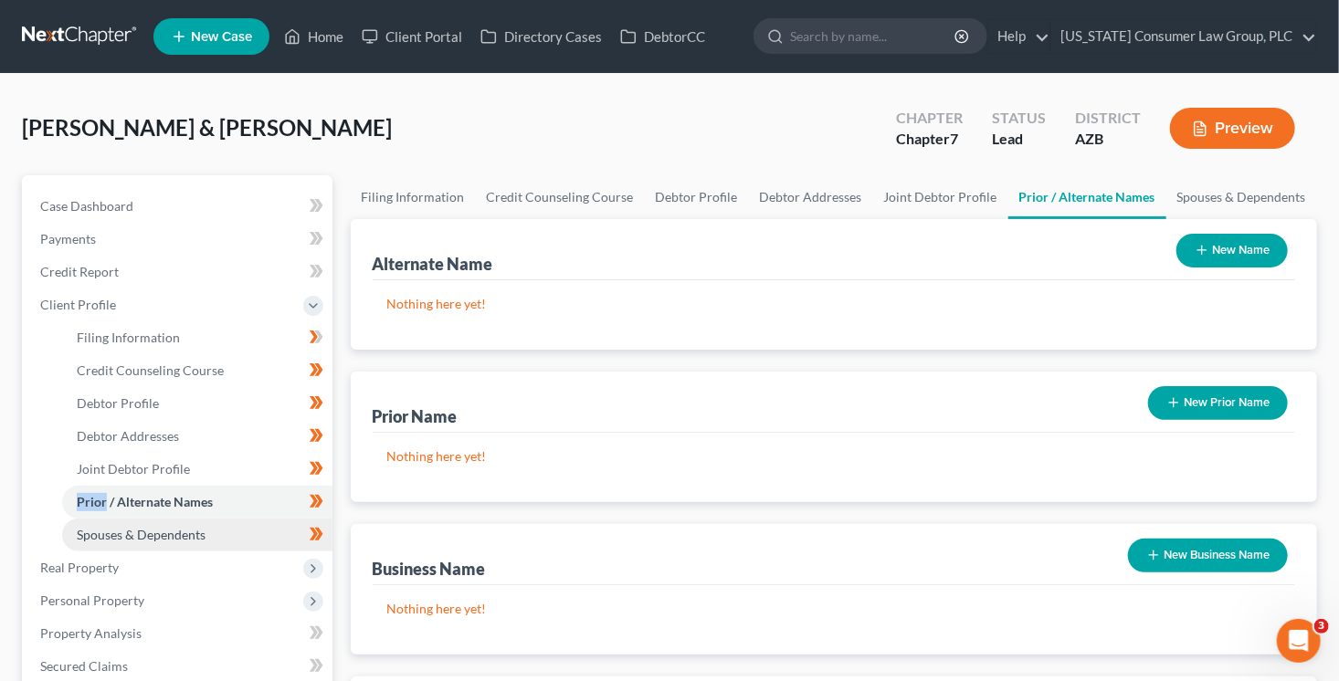
click at [237, 533] on link "Spouses & Dependents" at bounding box center [197, 535] width 270 height 33
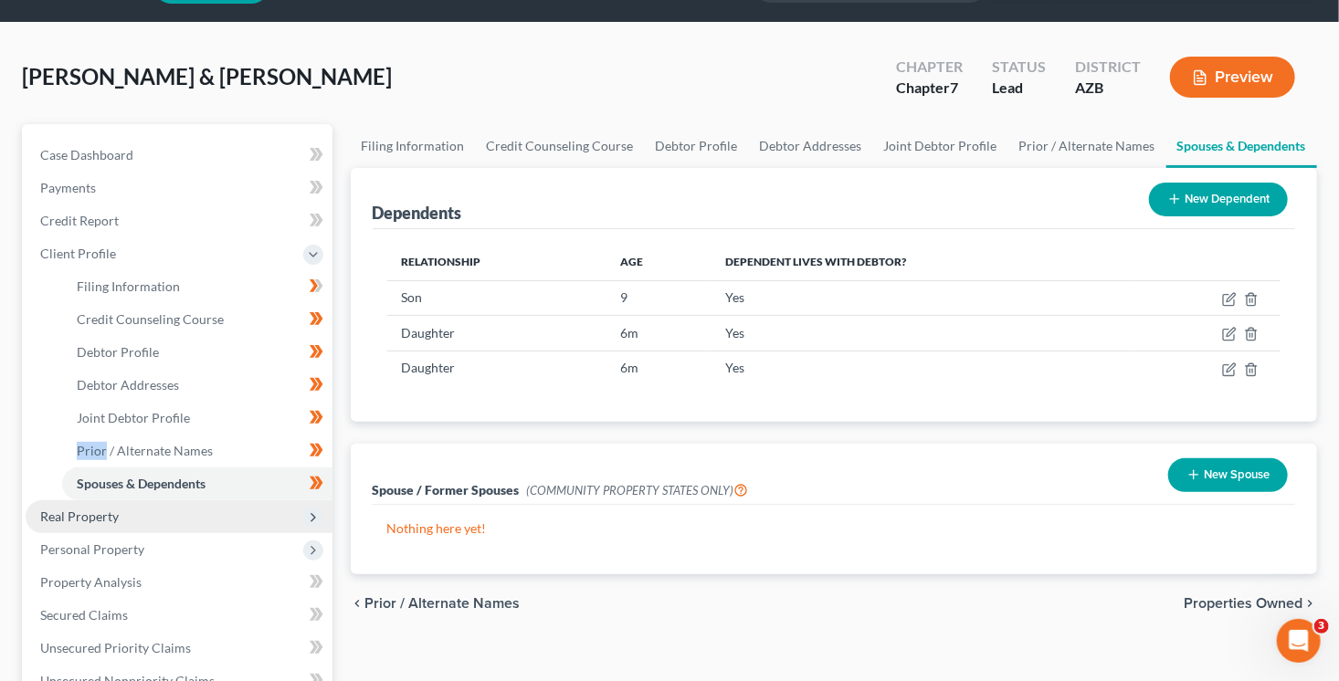
scroll to position [53, 0]
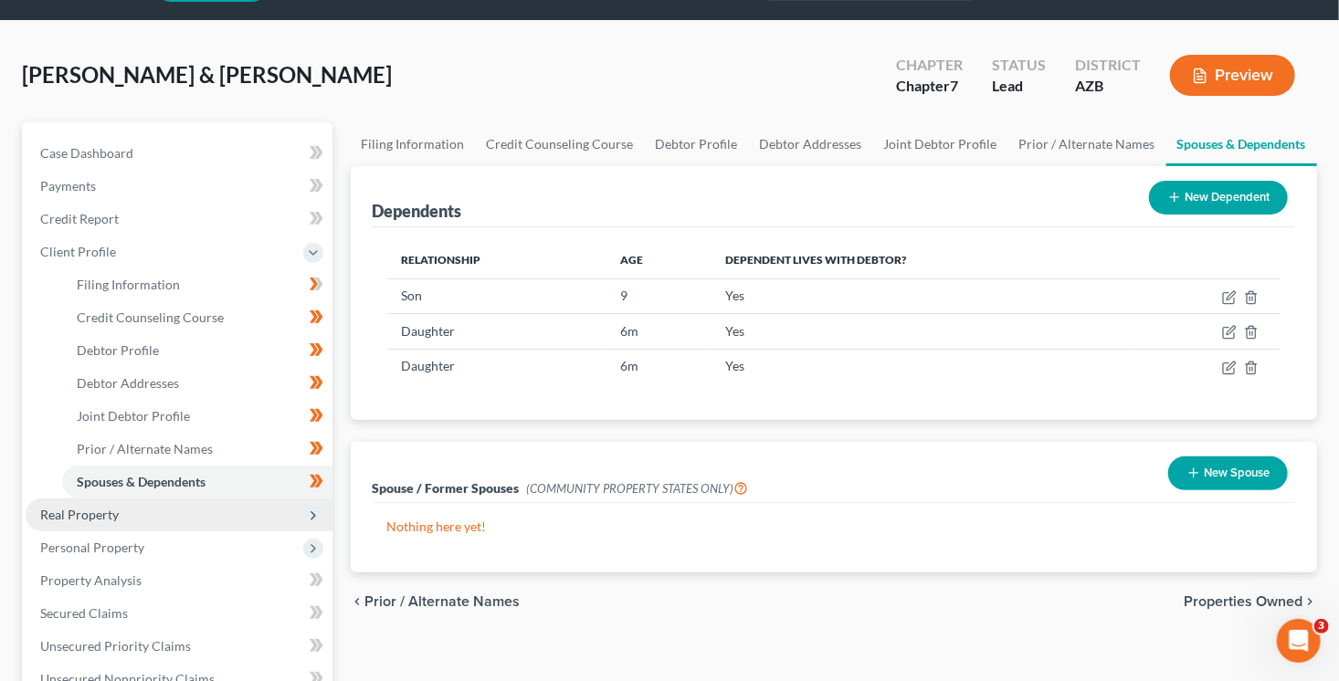
click at [224, 521] on span "Real Property" at bounding box center [179, 515] width 307 height 33
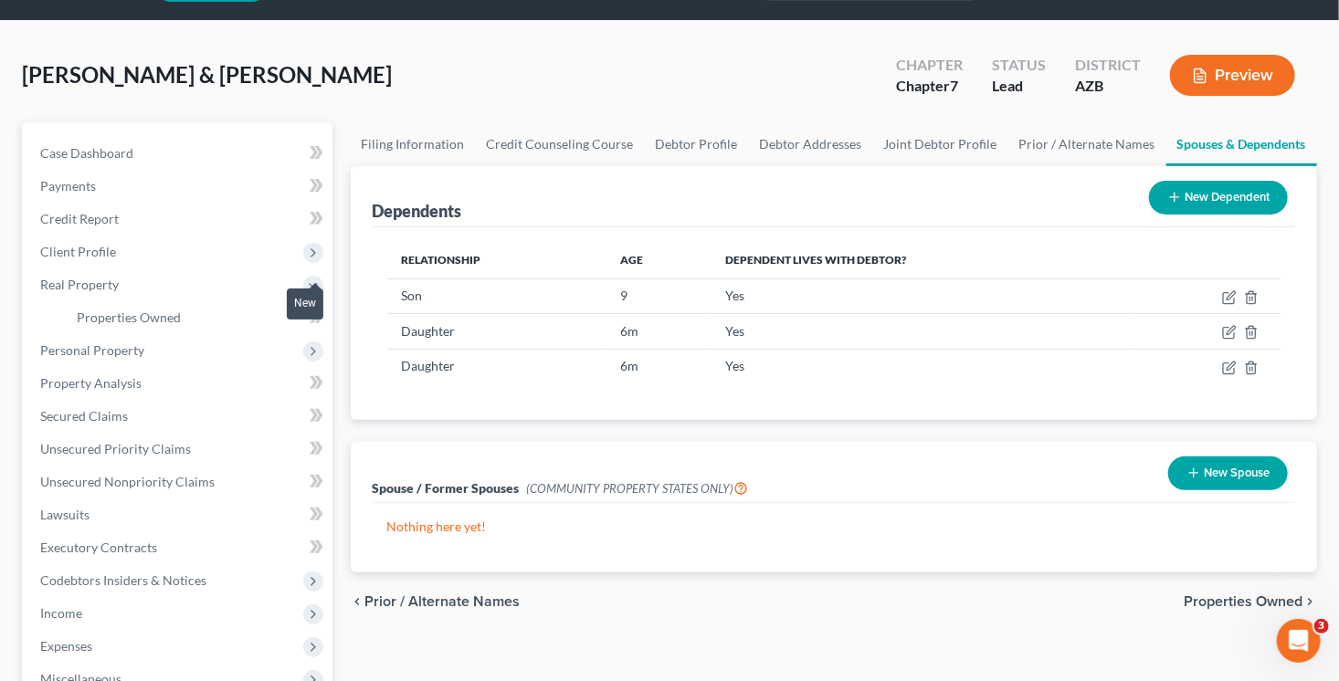
click at [325, 326] on span at bounding box center [317, 319] width 32 height 27
click at [215, 347] on span "Personal Property" at bounding box center [179, 350] width 307 height 33
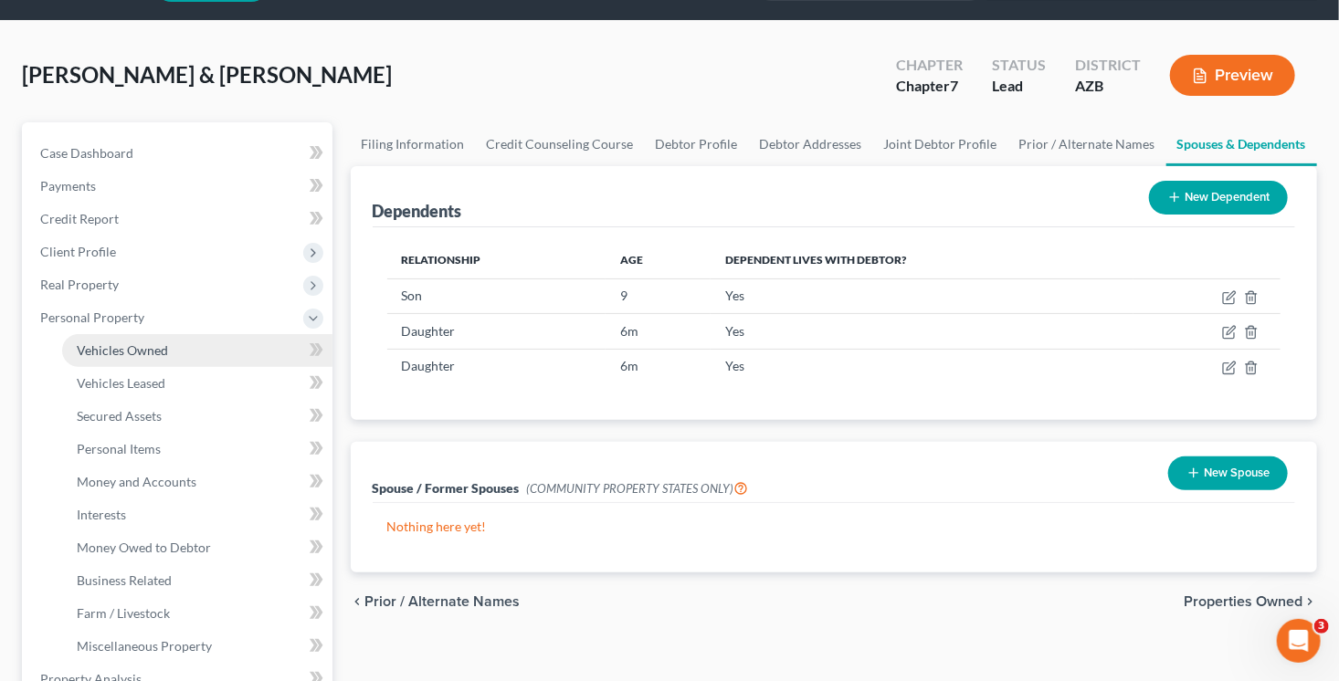
click at [214, 343] on link "Vehicles Owned" at bounding box center [197, 350] width 270 height 33
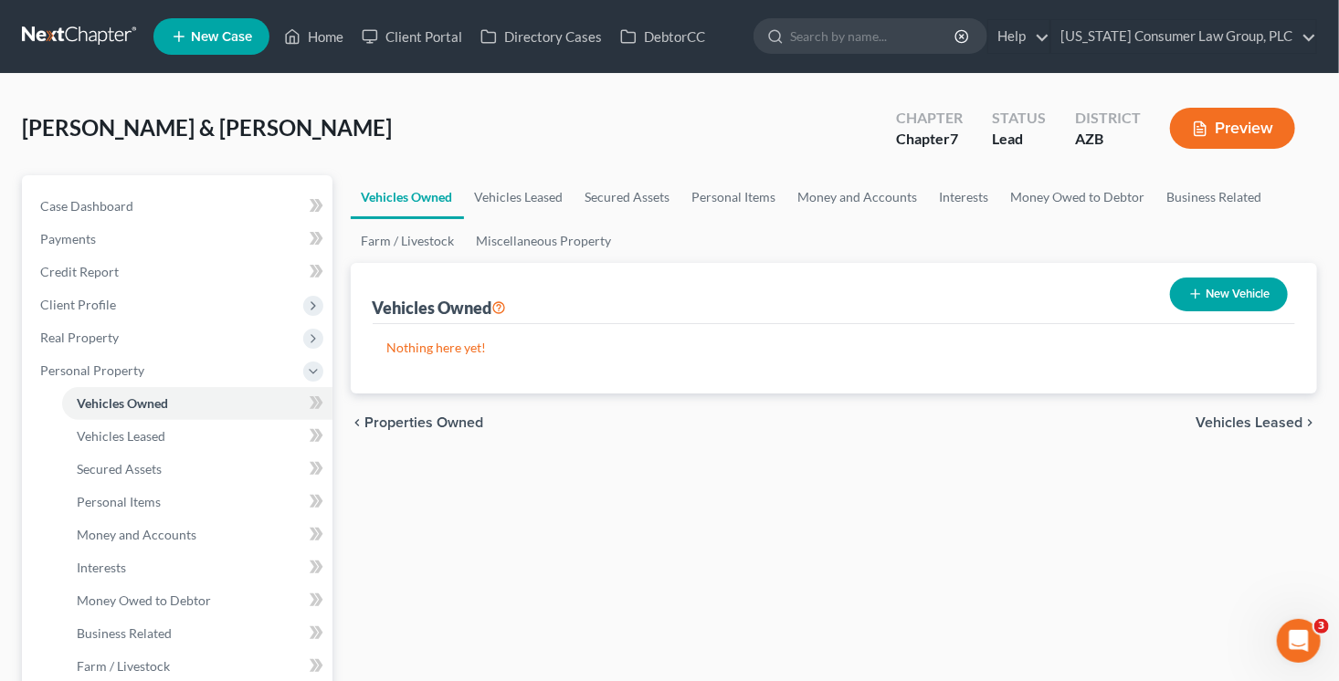
click at [1260, 291] on button "New Vehicle" at bounding box center [1229, 295] width 118 height 34
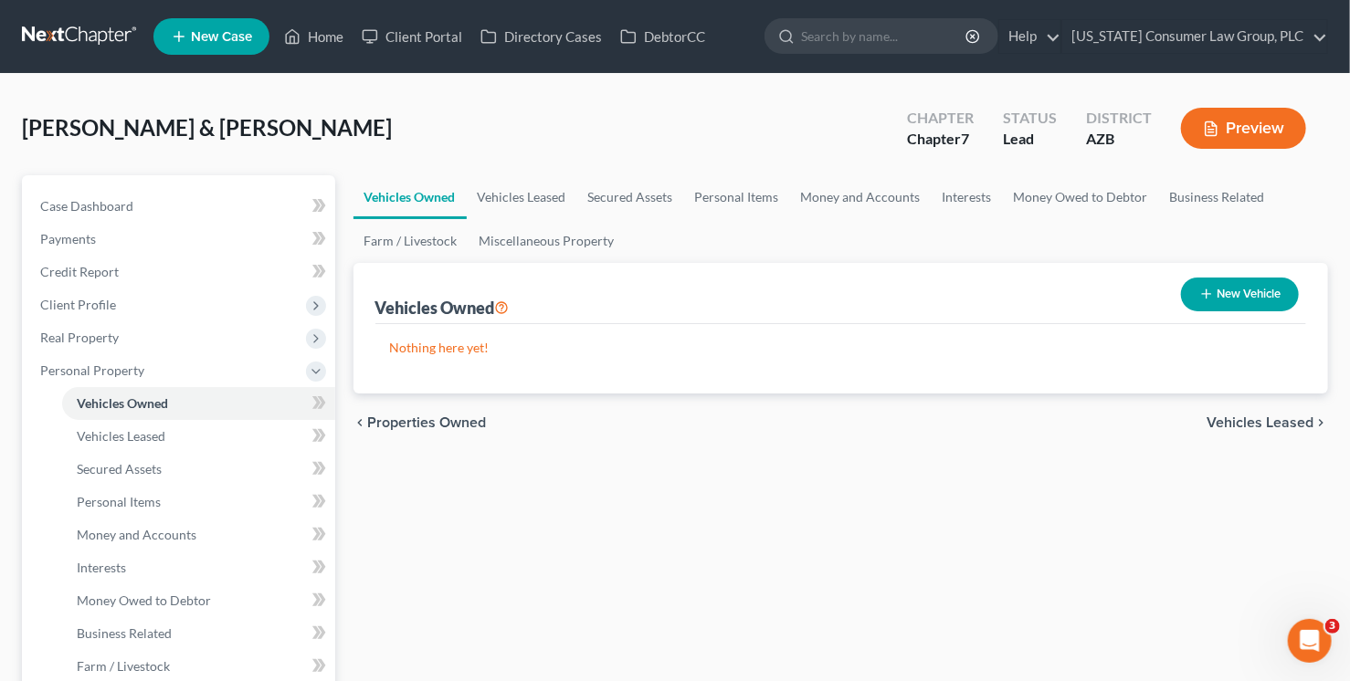
select select "0"
select select "2"
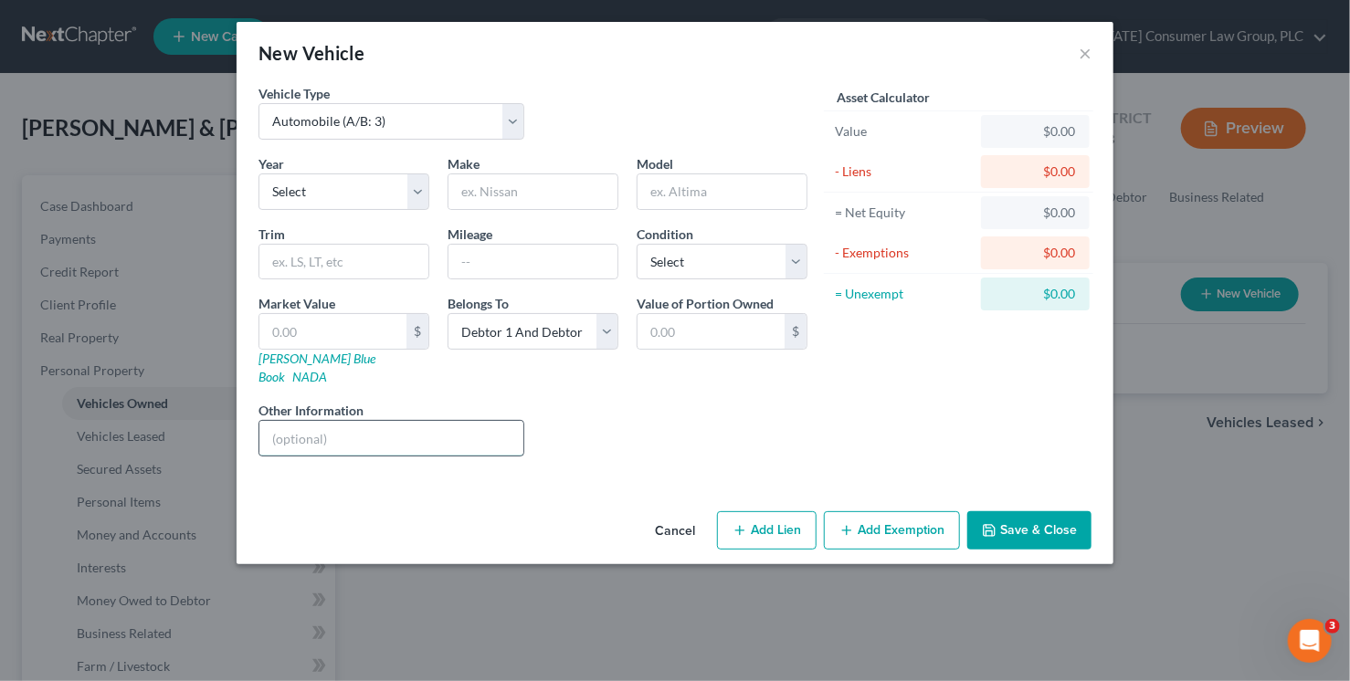
click at [387, 425] on input "text" at bounding box center [391, 438] width 264 height 35
type input "[US_VEHICLE_IDENTIFICATION_NUMBER]"
click at [436, 428] on input "[US_VEHICLE_IDENTIFICATION_NUMBER]" at bounding box center [391, 438] width 264 height 35
click at [320, 360] on link "[PERSON_NAME] Blue Book" at bounding box center [316, 368] width 117 height 34
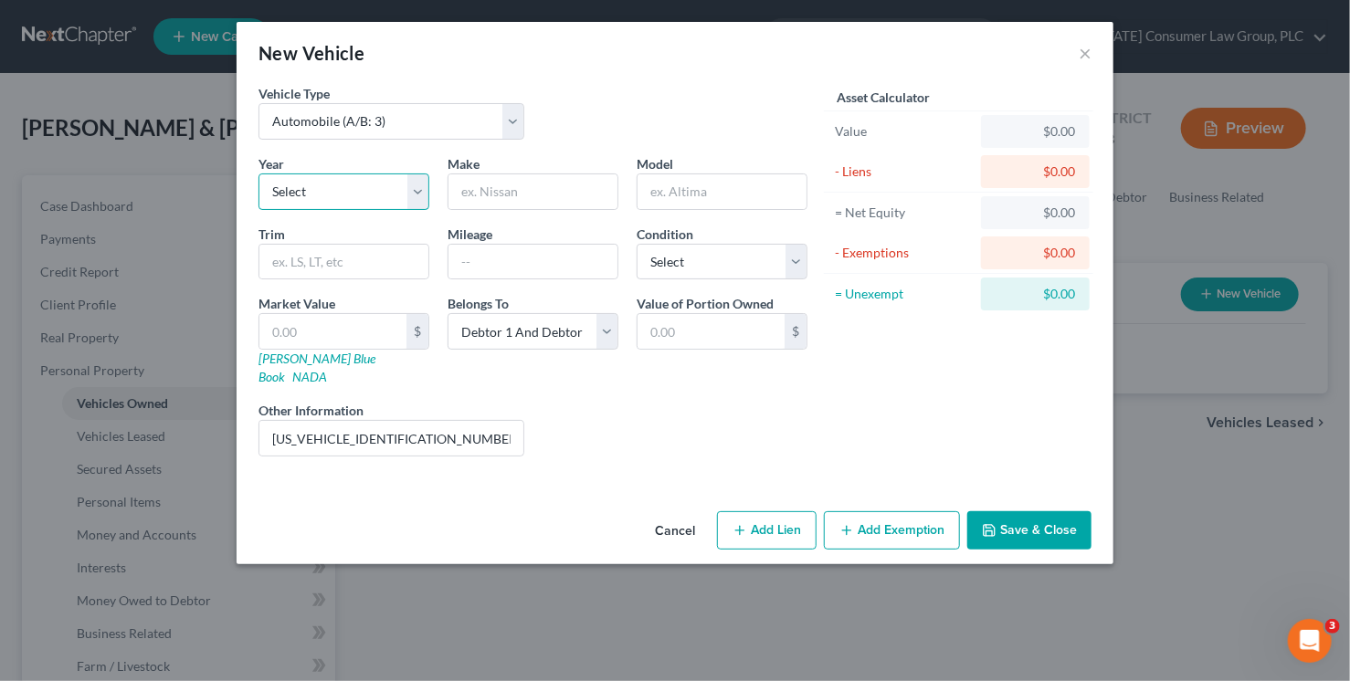
click at [374, 196] on select "Select 2026 2025 2024 2023 2022 2021 2020 2019 2018 2017 2016 2015 2014 2013 20…" at bounding box center [343, 192] width 171 height 37
select select "5"
click at [258, 174] on select "Select 2026 2025 2024 2023 2022 2021 2020 2019 2018 2017 2016 2015 2014 2013 20…" at bounding box center [343, 192] width 171 height 37
click at [480, 181] on input "text" at bounding box center [532, 191] width 169 height 35
type input "Hyundai"
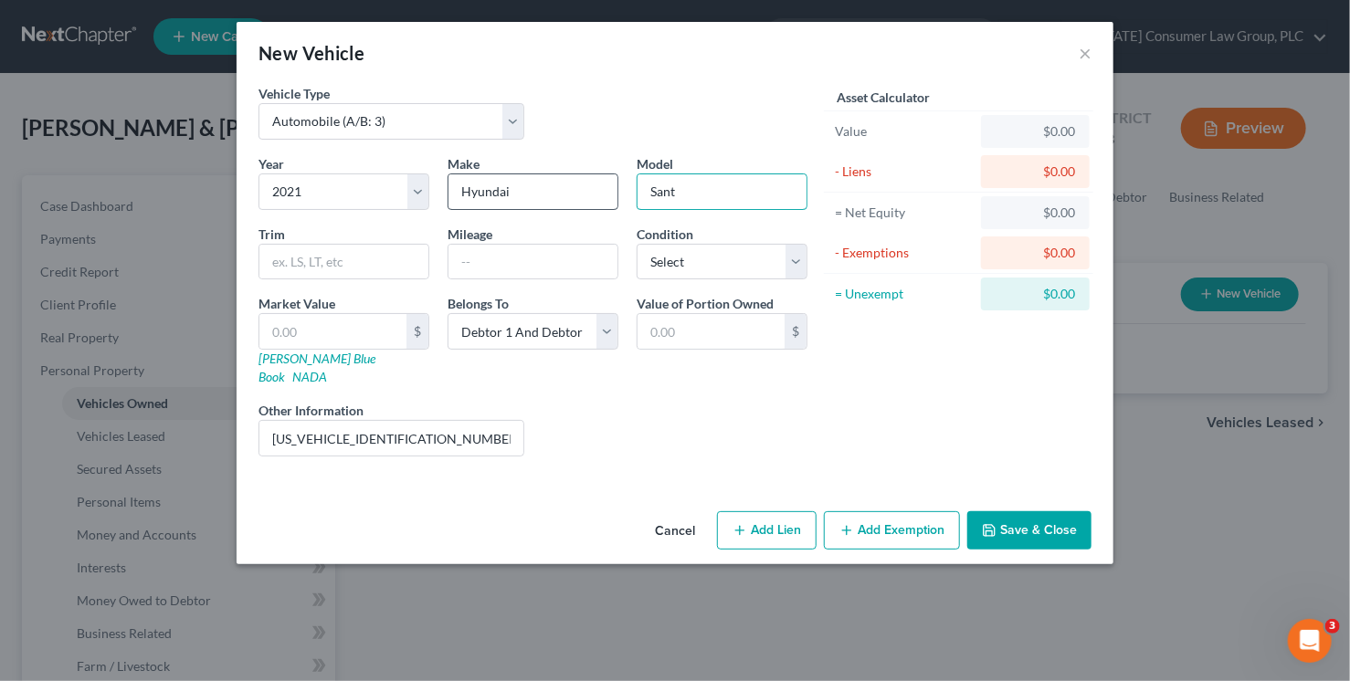
type input "Santa Fe"
type input "93786"
select select "3"
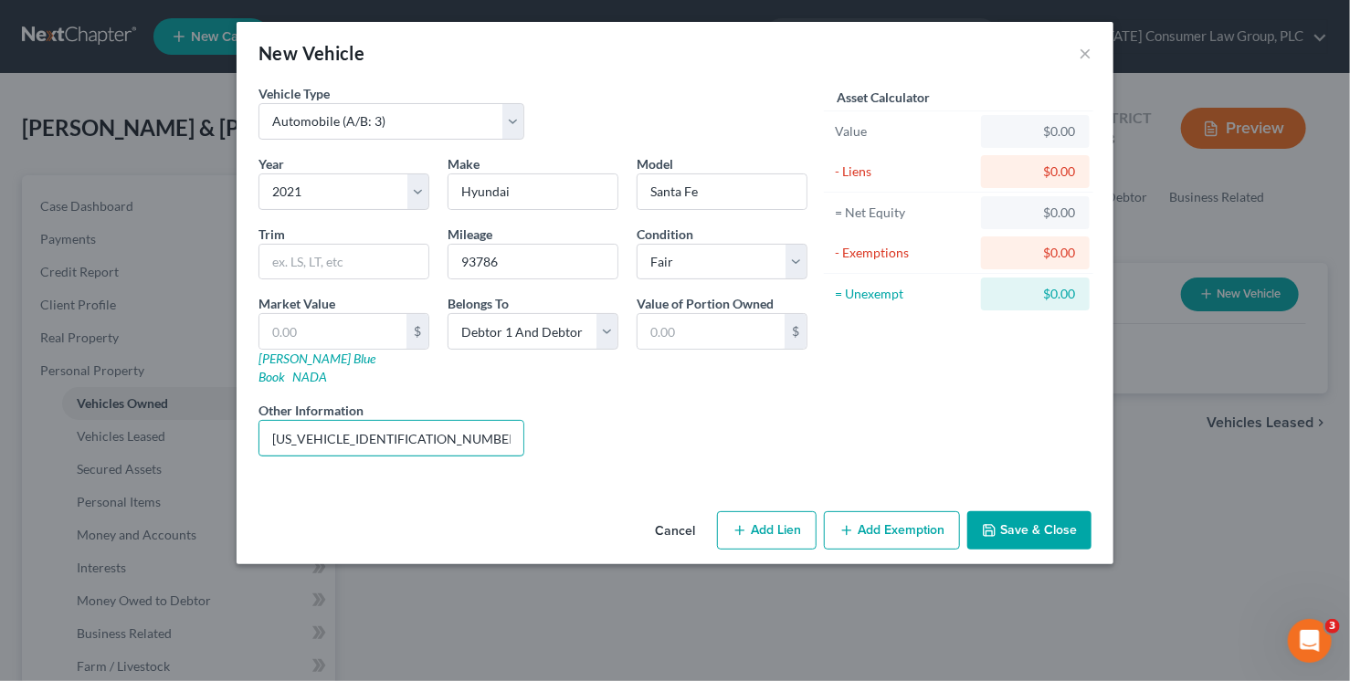
drag, startPoint x: 449, startPoint y: 417, endPoint x: 186, endPoint y: 386, distance: 264.8
click at [187, 386] on div "New Vehicle × Vehicle Type Select Automobile (A/B: 3) Truck (A/B: 3) Trailer (A…" at bounding box center [675, 340] width 1350 height 681
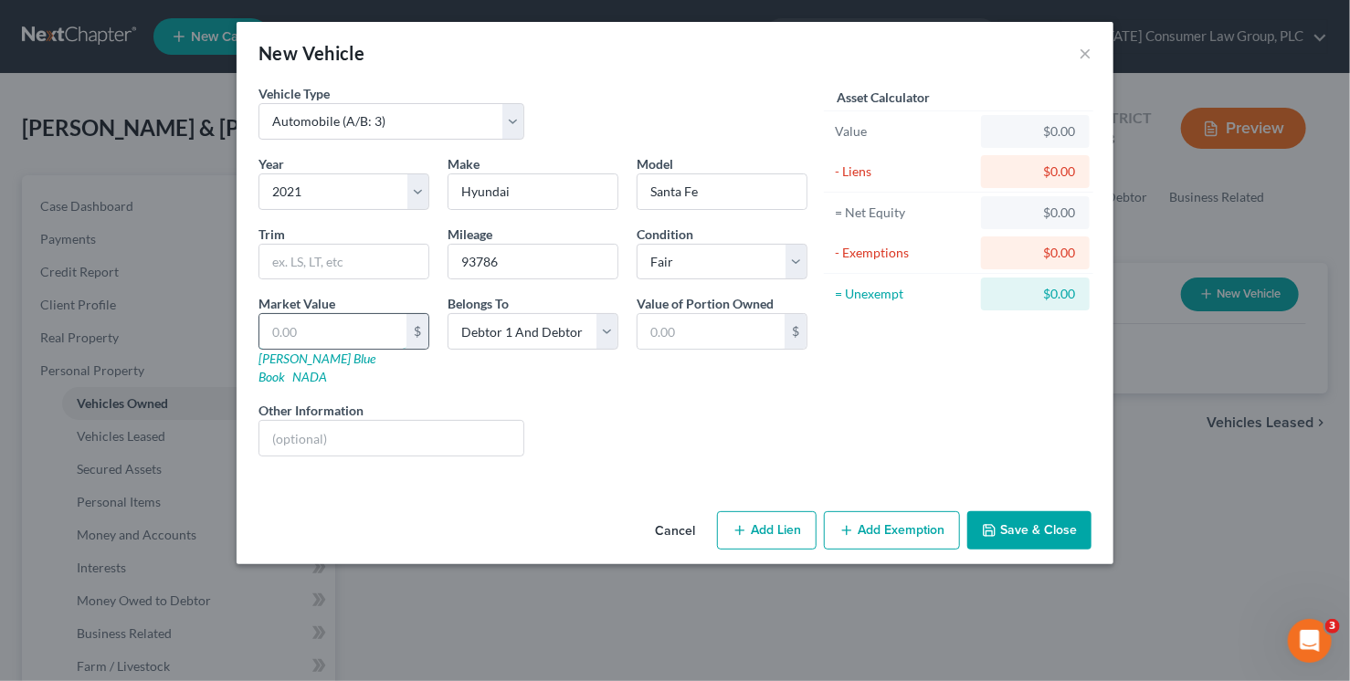
click at [341, 332] on input "text" at bounding box center [332, 331] width 147 height 35
type input "1"
type input "1.00"
type input "10"
type input "10.00"
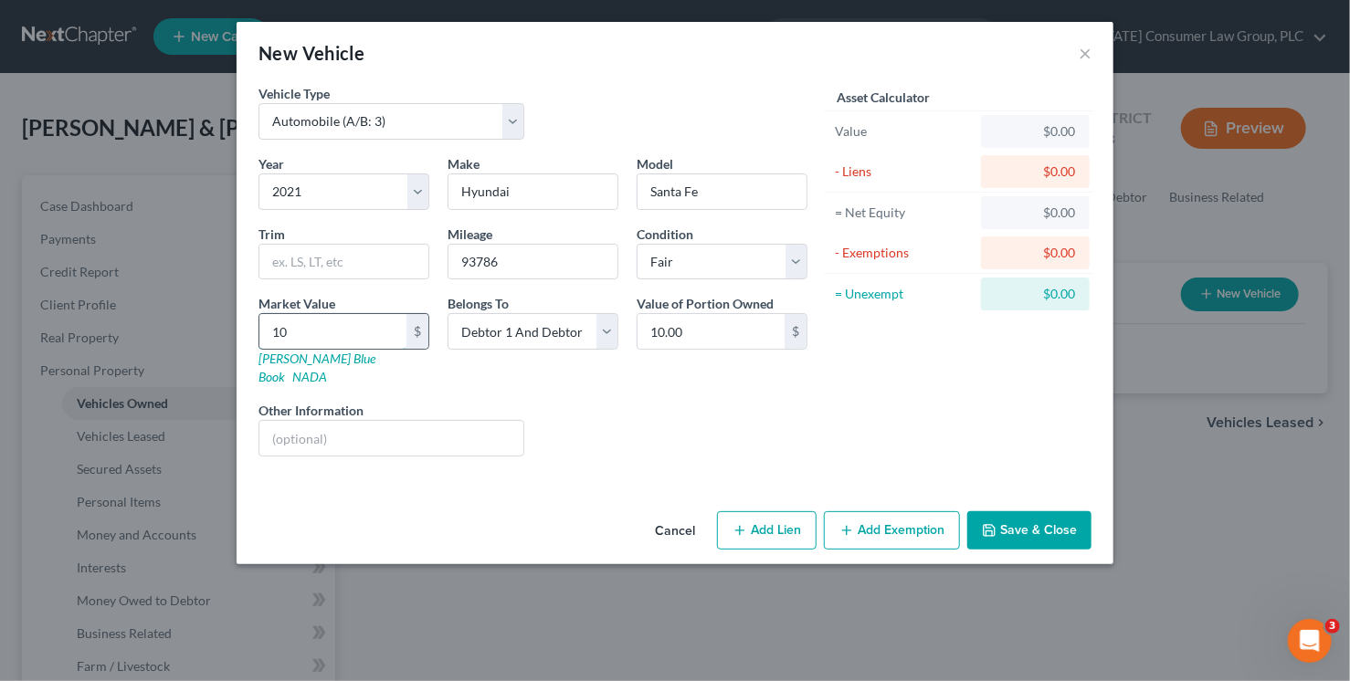
type input "108"
type input "108.00"
type input "1085"
type input "1,085.00"
type input "1,0853"
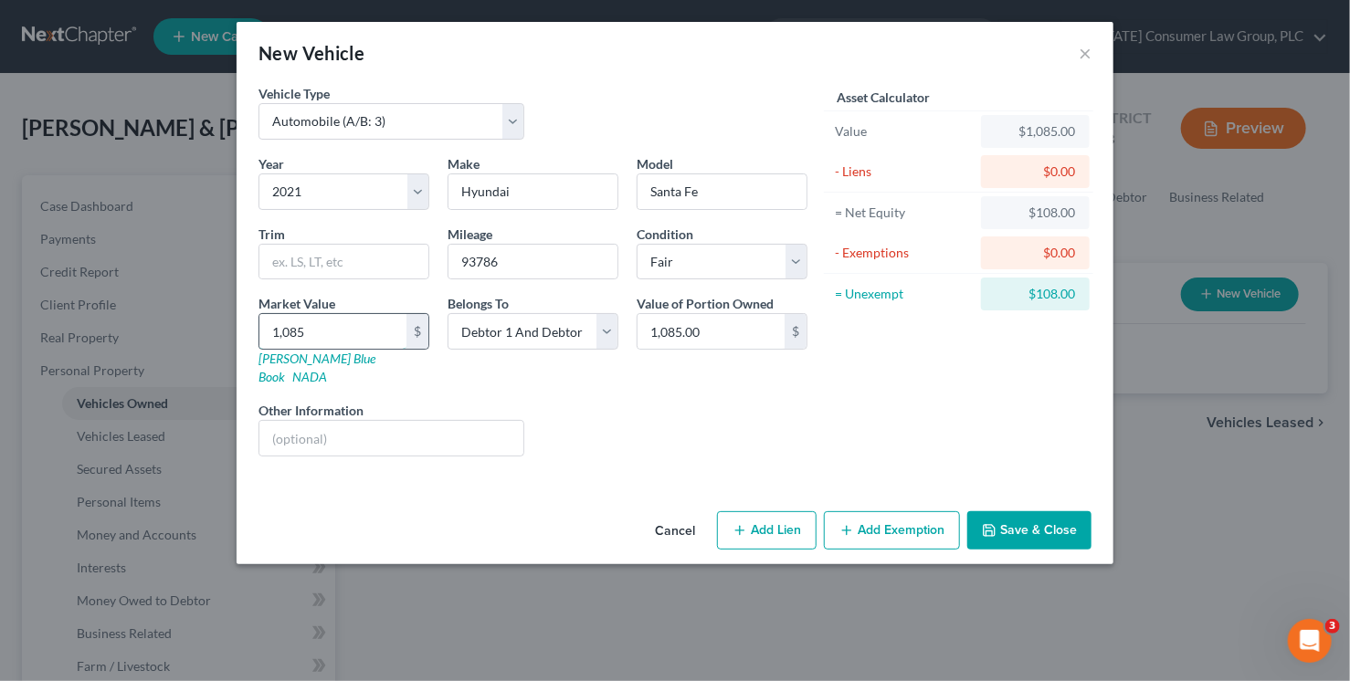
type input "10,853.00"
type input "10,853"
click at [883, 521] on button "Add Exemption" at bounding box center [892, 530] width 136 height 38
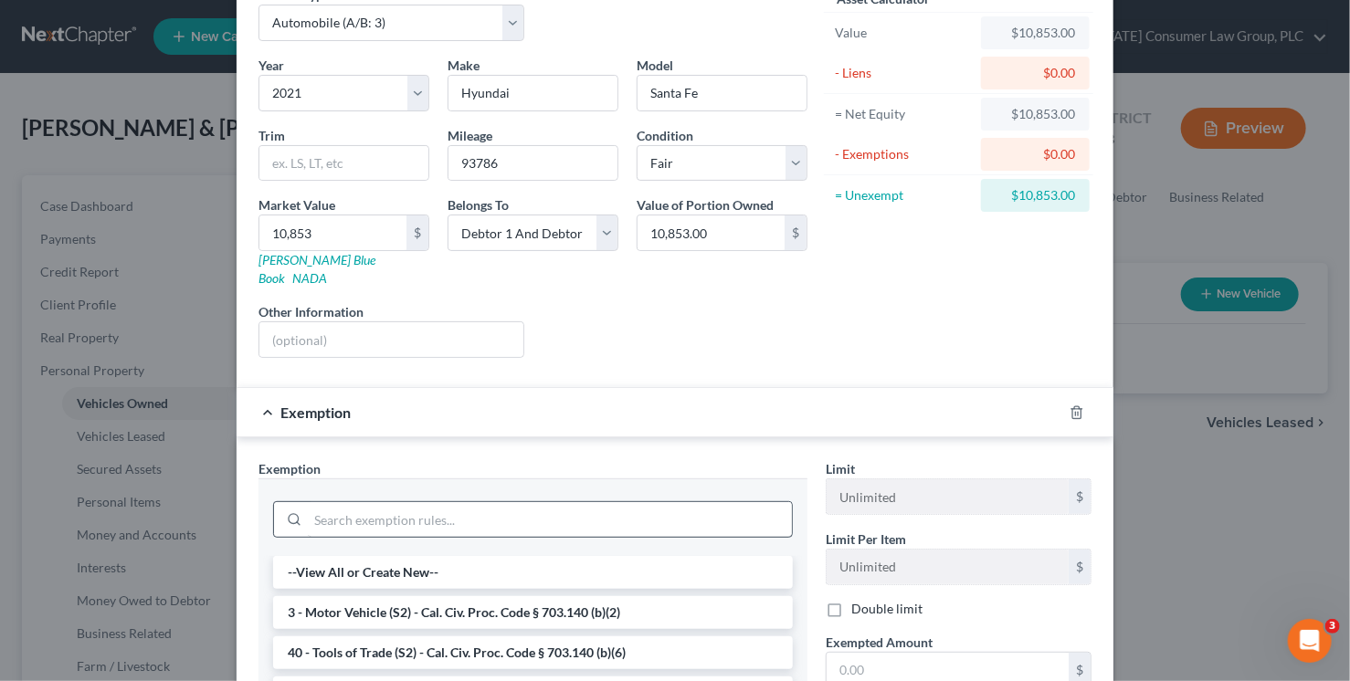
scroll to position [135, 0]
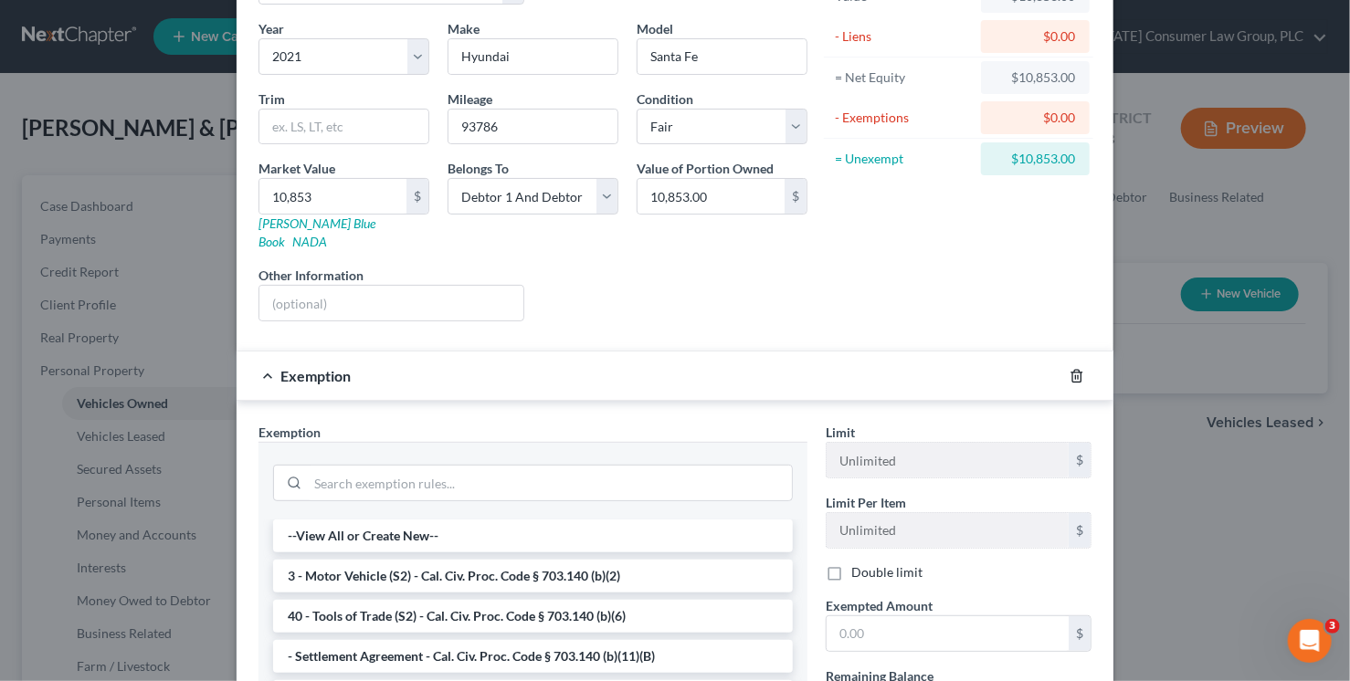
drag, startPoint x: 1056, startPoint y: 352, endPoint x: 1068, endPoint y: 355, distance: 12.4
click at [1064, 354] on div "Exemption" at bounding box center [675, 376] width 877 height 50
click at [1070, 369] on icon "button" at bounding box center [1077, 376] width 15 height 15
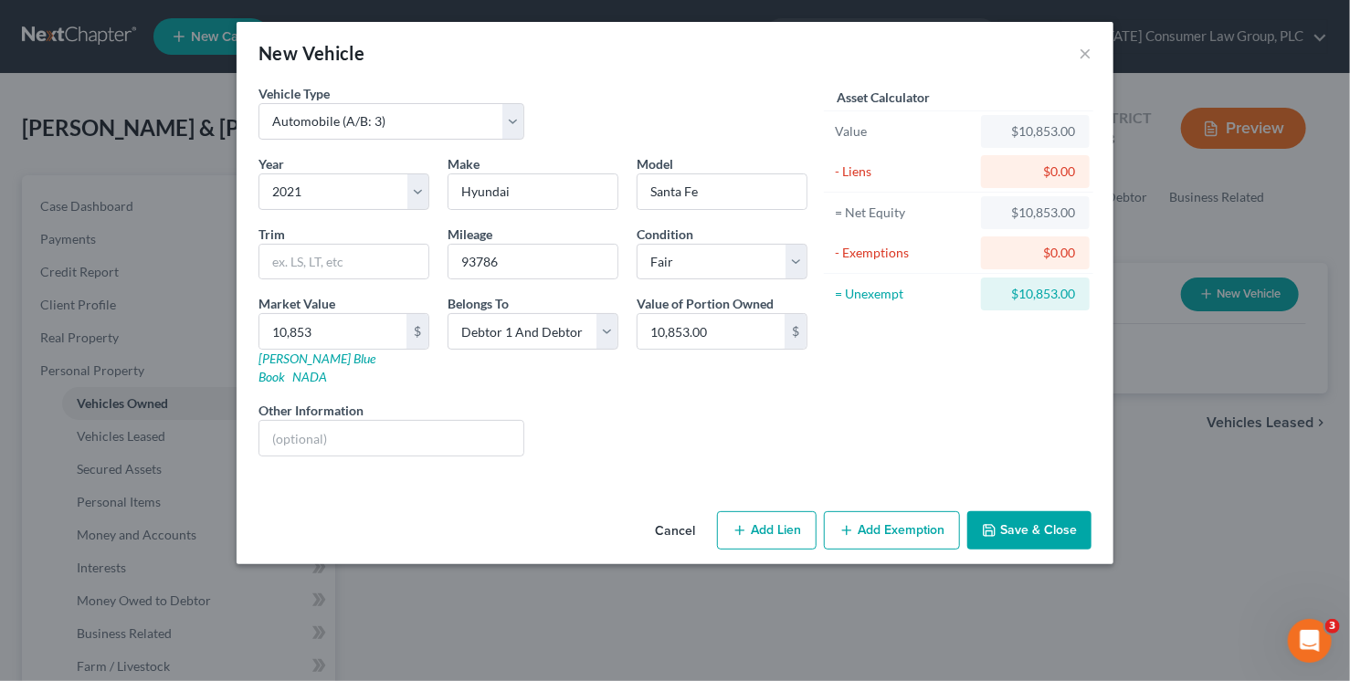
click at [1043, 511] on button "Save & Close" at bounding box center [1029, 530] width 124 height 38
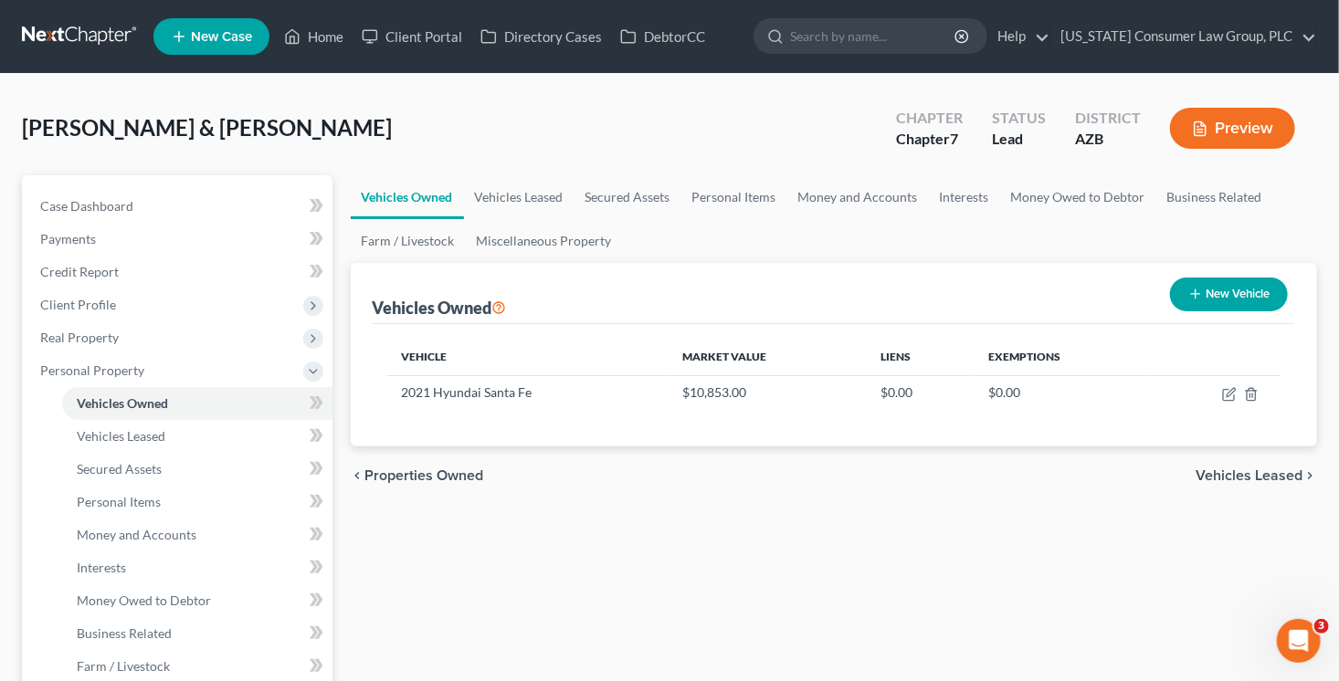
click at [1222, 297] on button "New Vehicle" at bounding box center [1229, 295] width 118 height 34
select select "0"
select select "2"
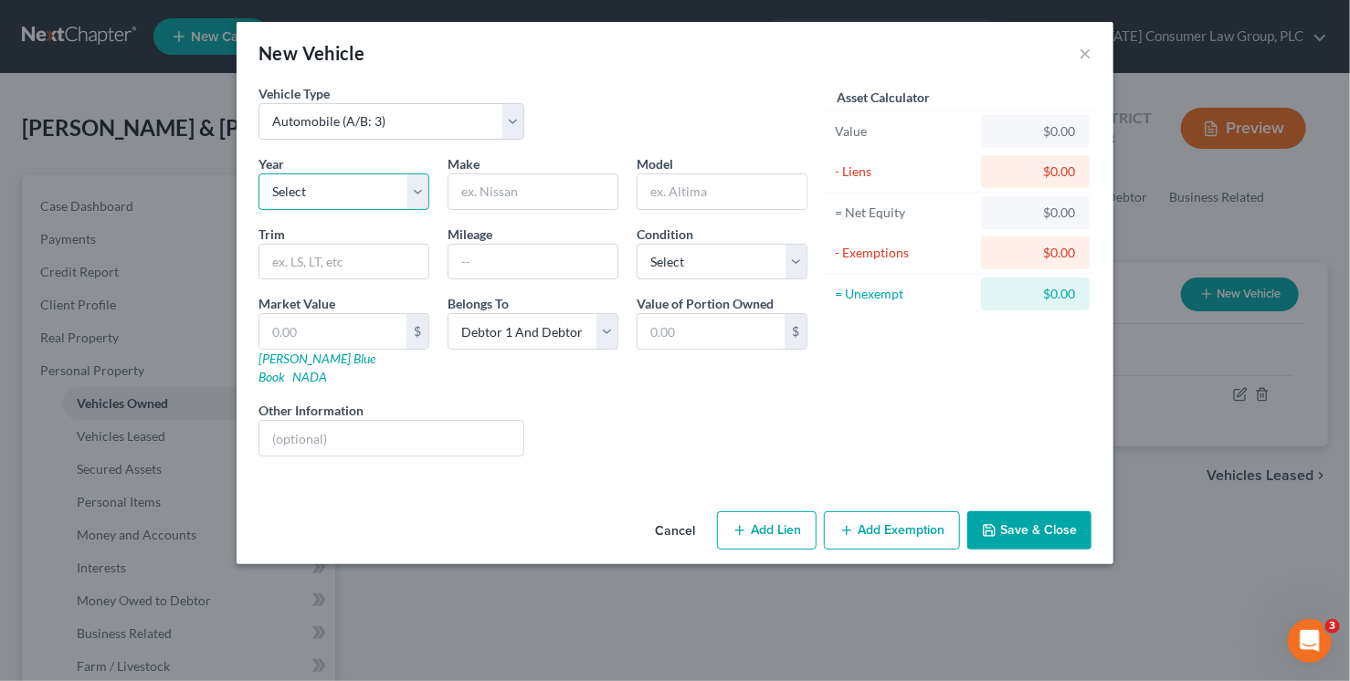
click at [330, 189] on select "Select 2026 2025 2024 2023 2022 2021 2020 2019 2018 2017 2016 2015 2014 2013 20…" at bounding box center [343, 192] width 171 height 37
select select "50"
click at [258, 174] on select "Select 2026 2025 2024 2023 2022 2021 2020 2019 2018 2017 2016 2015 2014 2013 20…" at bounding box center [343, 192] width 171 height 37
click at [552, 191] on input "text" at bounding box center [532, 191] width 169 height 35
type input "Volkswagen"
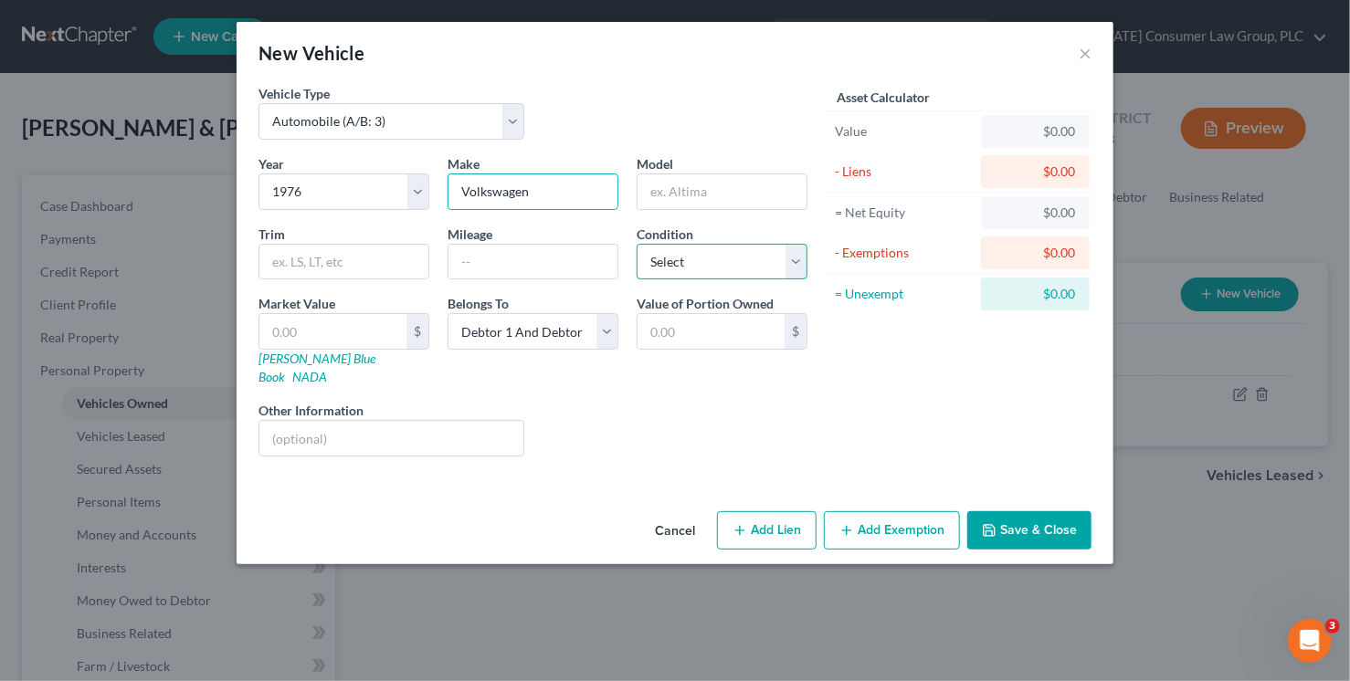
click at [688, 249] on select "Select Excellent Very Good Good Fair Poor" at bounding box center [722, 262] width 171 height 37
select select "4"
click at [637, 244] on select "Select Excellent Very Good Good Fair Poor" at bounding box center [722, 262] width 171 height 37
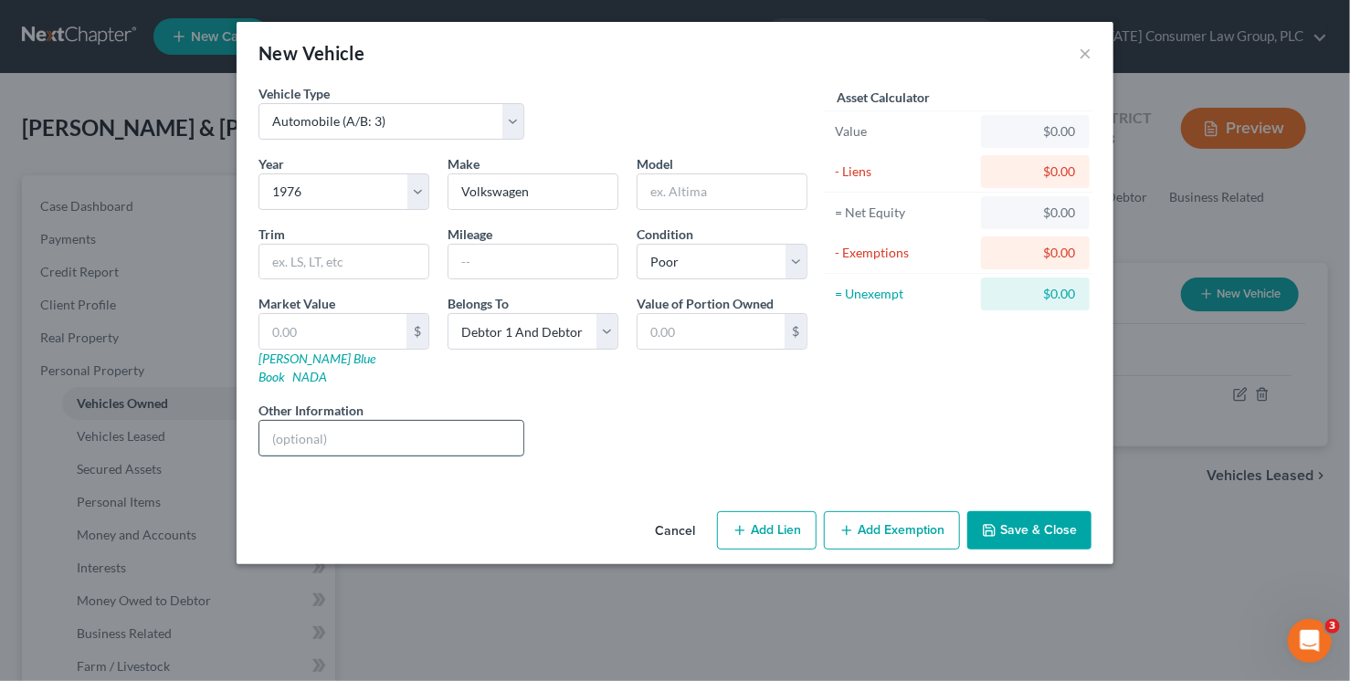
click at [435, 422] on input "text" at bounding box center [391, 438] width 264 height 35
type input "Vehicle is non-operational and has no interior"
click at [1019, 516] on button "Save & Close" at bounding box center [1029, 530] width 124 height 38
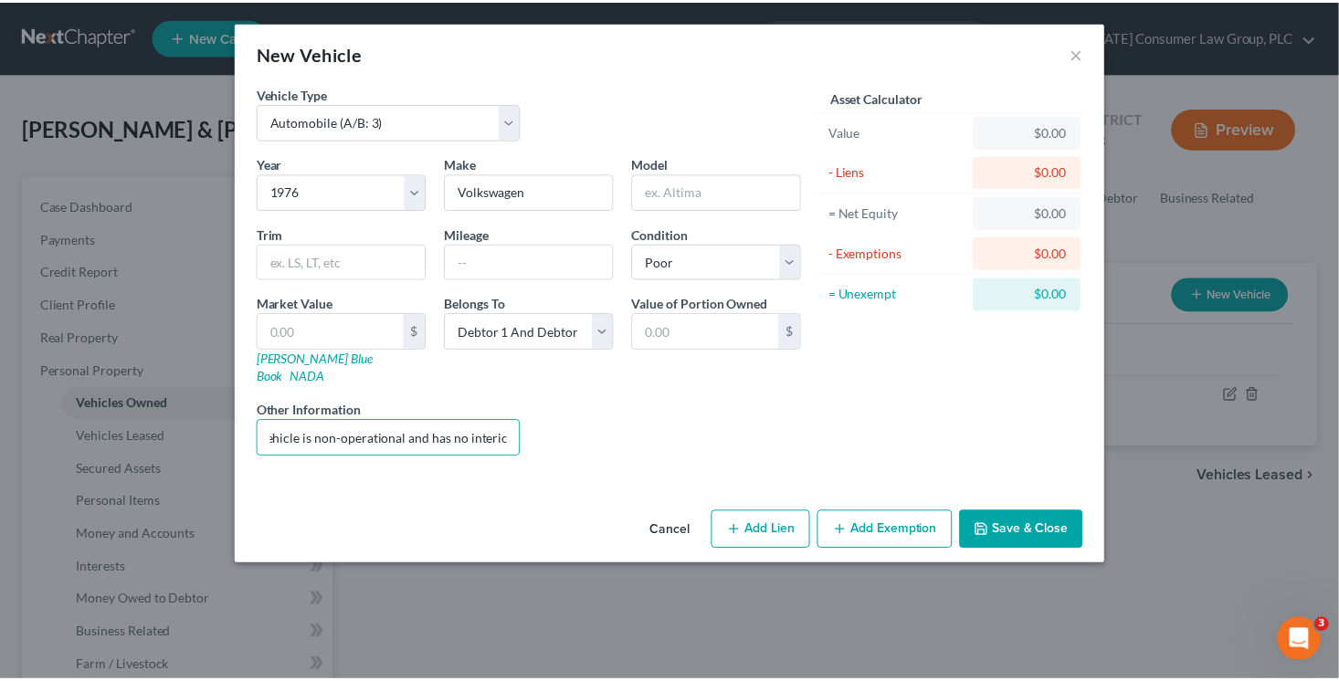
scroll to position [0, 0]
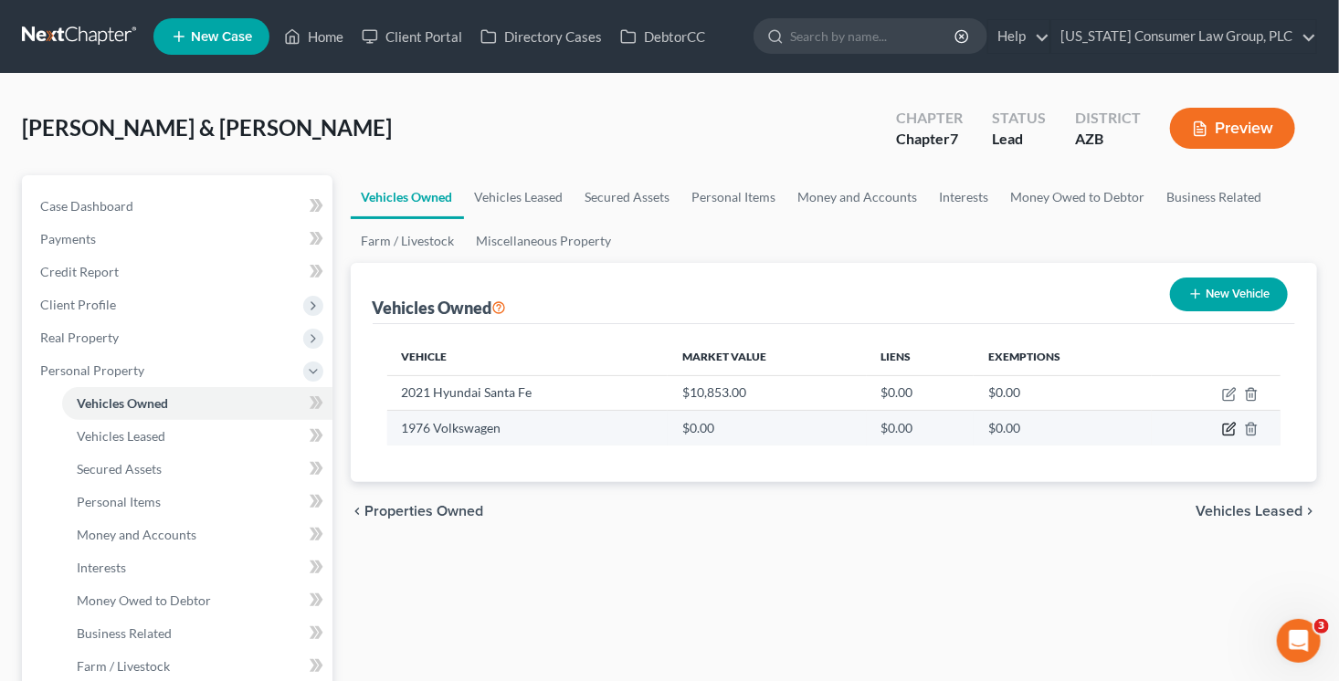
click at [1232, 427] on icon "button" at bounding box center [1229, 429] width 15 height 15
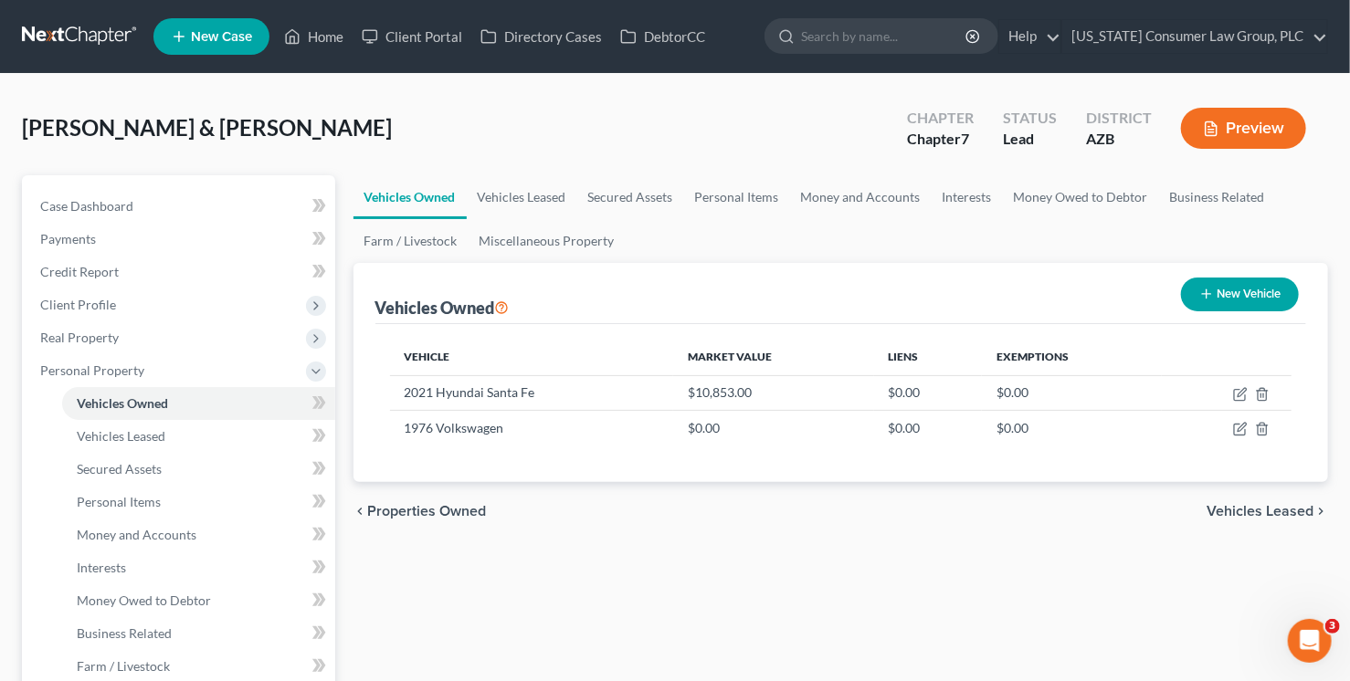
select select "0"
select select "50"
select select "4"
select select "2"
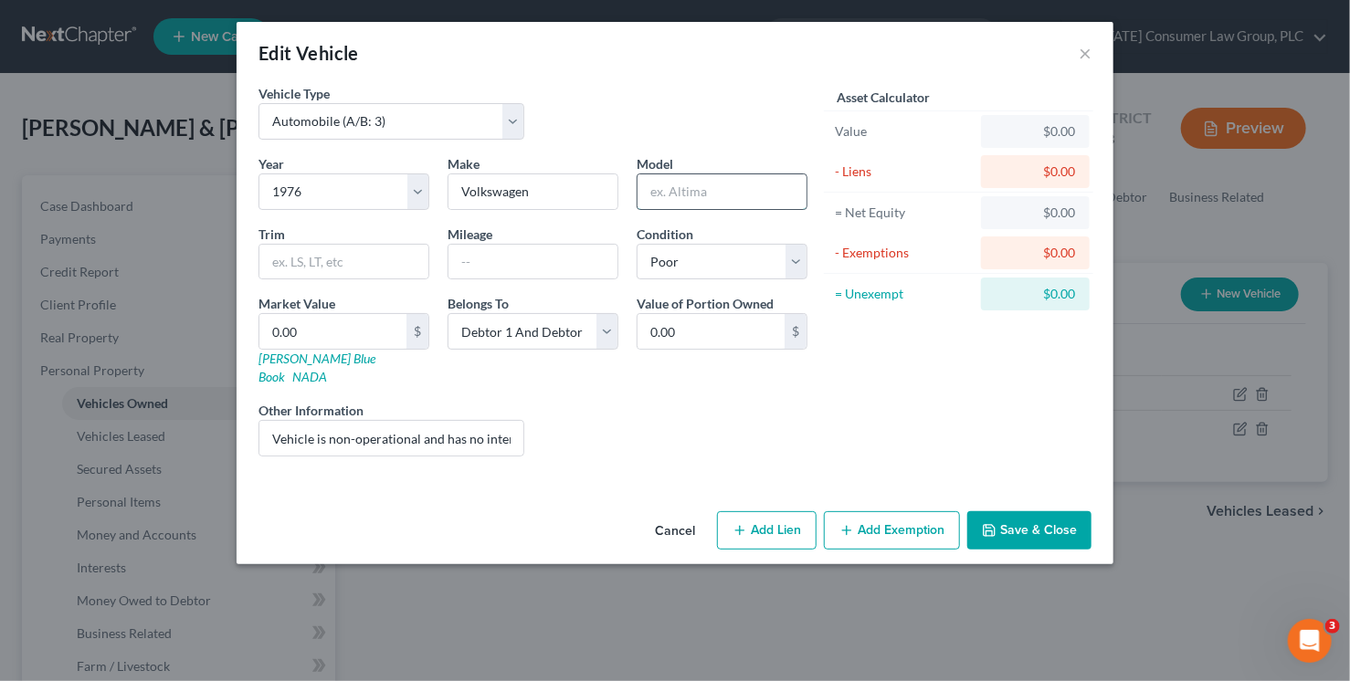
click at [710, 188] on input "text" at bounding box center [722, 191] width 169 height 35
type input "Beetle"
click at [1061, 513] on button "Save & Close" at bounding box center [1029, 530] width 124 height 38
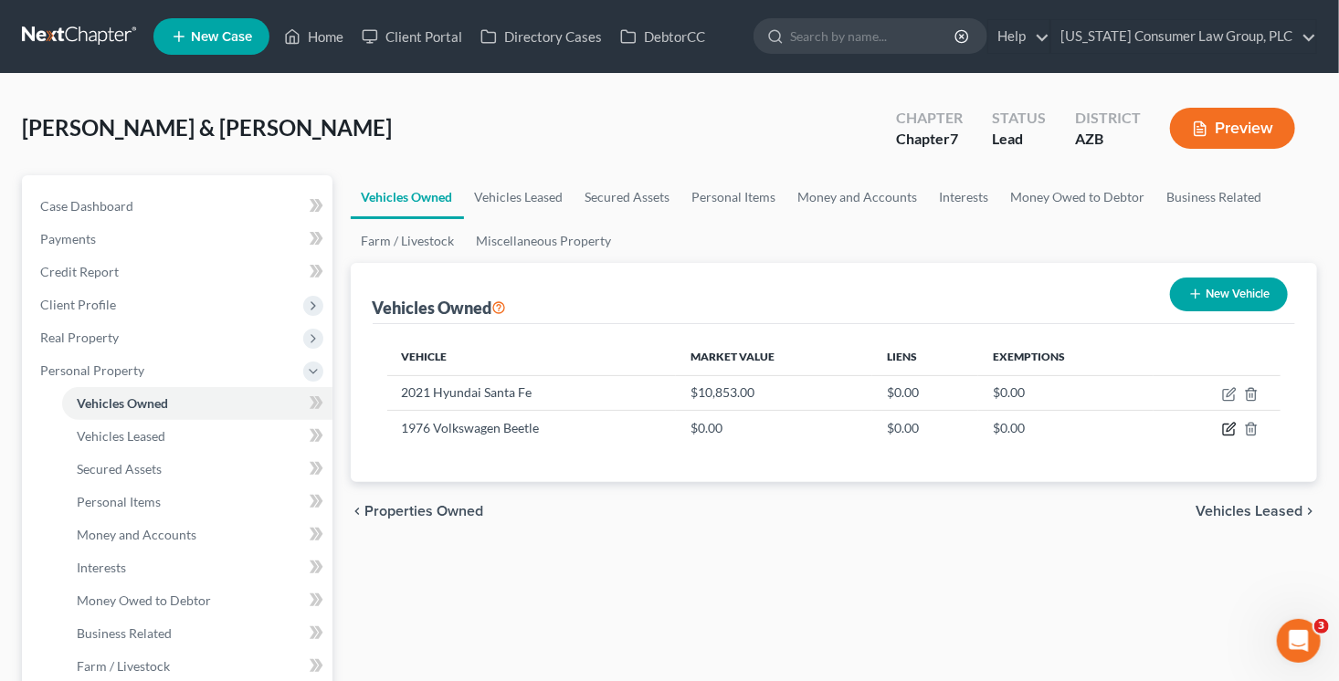
drag, startPoint x: 1229, startPoint y: 427, endPoint x: 1075, endPoint y: 351, distance: 171.2
click at [1227, 427] on icon "button" at bounding box center [1229, 429] width 15 height 15
select select "0"
select select "50"
select select "4"
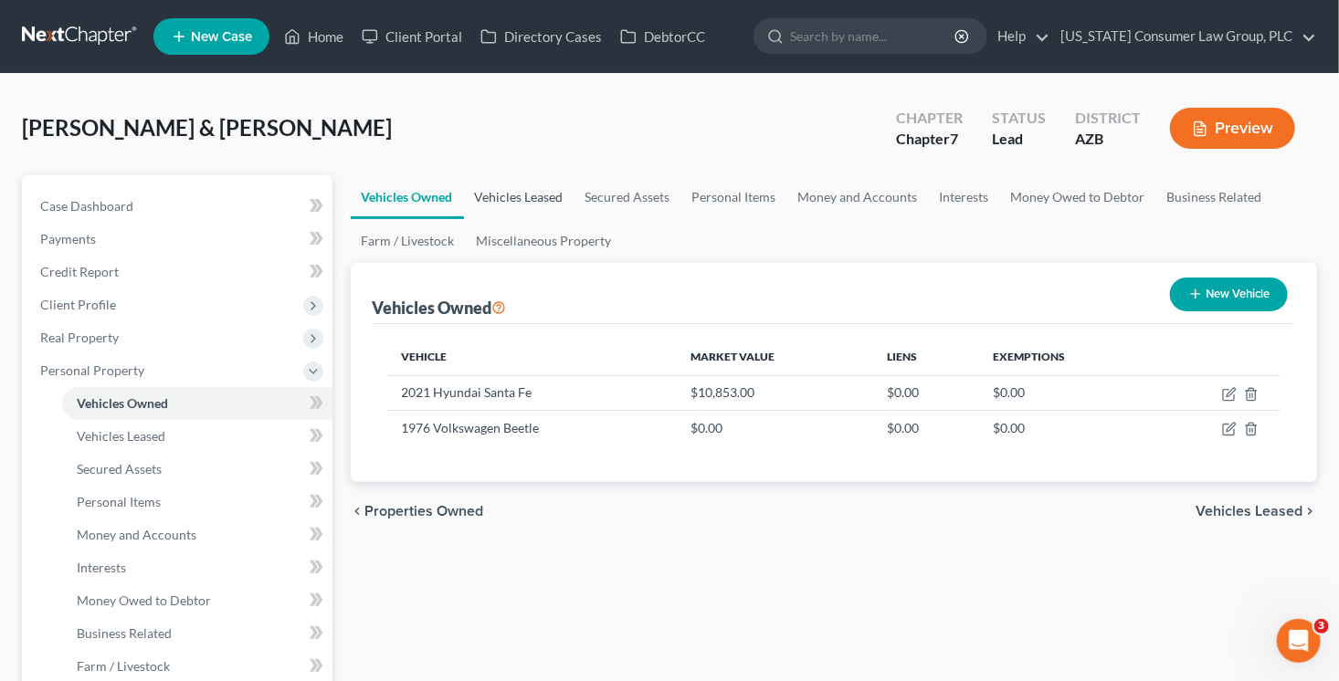
select select "2"
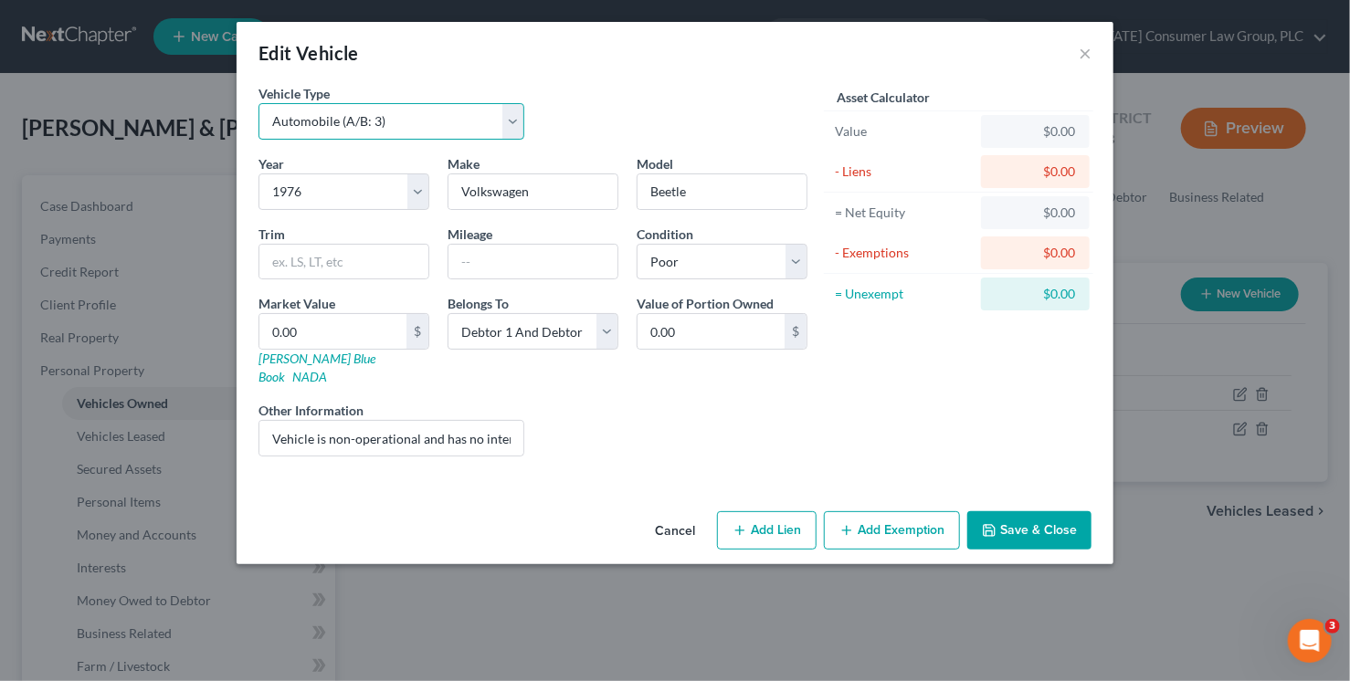
click at [396, 132] on select "Select Automobile (A/B: 3) Truck (A/B: 3) Trailer (A/B: 4) Watercraft (A/B: 4) …" at bounding box center [391, 121] width 266 height 37
click at [258, 103] on select "Select Automobile (A/B: 3) Truck (A/B: 3) Trailer (A/B: 4) Watercraft (A/B: 4) …" at bounding box center [391, 121] width 266 height 37
click at [361, 184] on select "Select 2026 2025 2024 2023 2022 2021 2020 2019 2018 2017 2016 2015 2014 2013 20…" at bounding box center [343, 192] width 171 height 37
select select "56"
click at [258, 174] on select "Select 2026 2025 2024 2023 2022 2021 2020 2019 2018 2017 2016 2015 2014 2013 20…" at bounding box center [343, 192] width 171 height 37
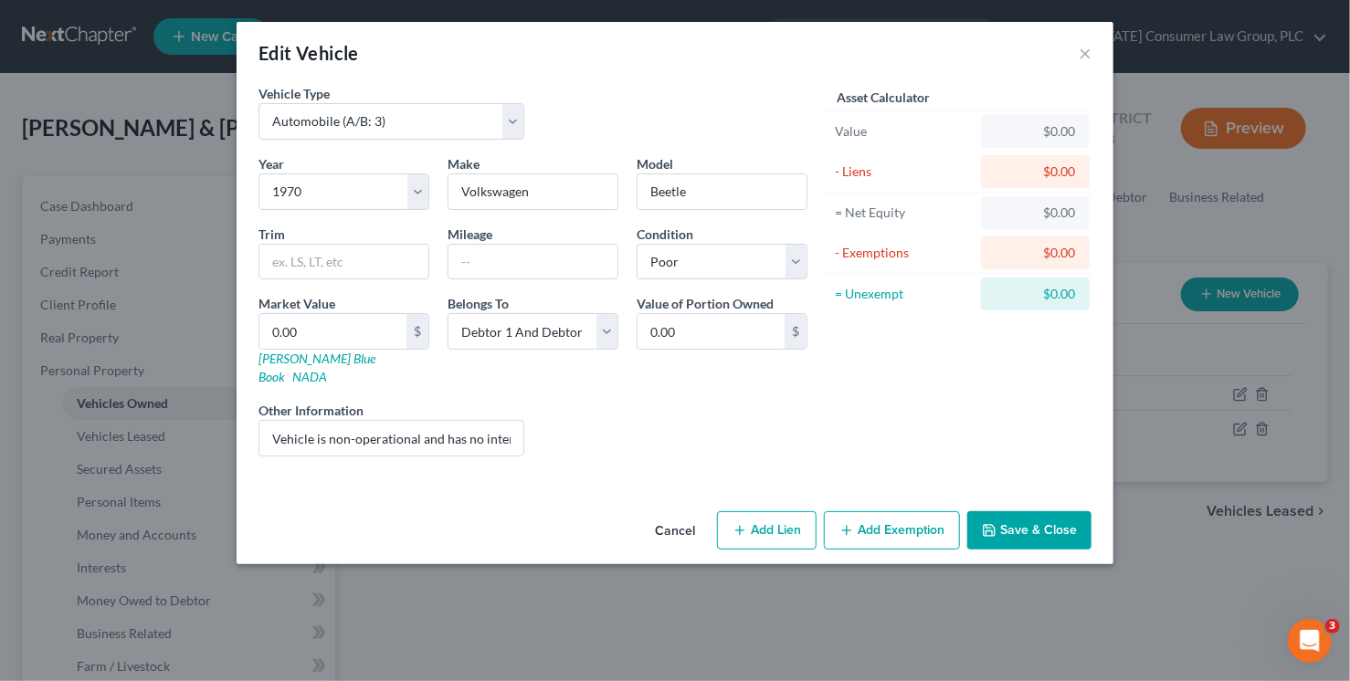
click at [998, 390] on div "Asset Calculator Value $0.00 - Liens $0.00 = Net Equity $0.00 - Exemptions $0.0…" at bounding box center [959, 277] width 284 height 387
click at [353, 322] on input "0.00" at bounding box center [332, 331] width 147 height 35
type input "5"
type input "5.00"
type input "50"
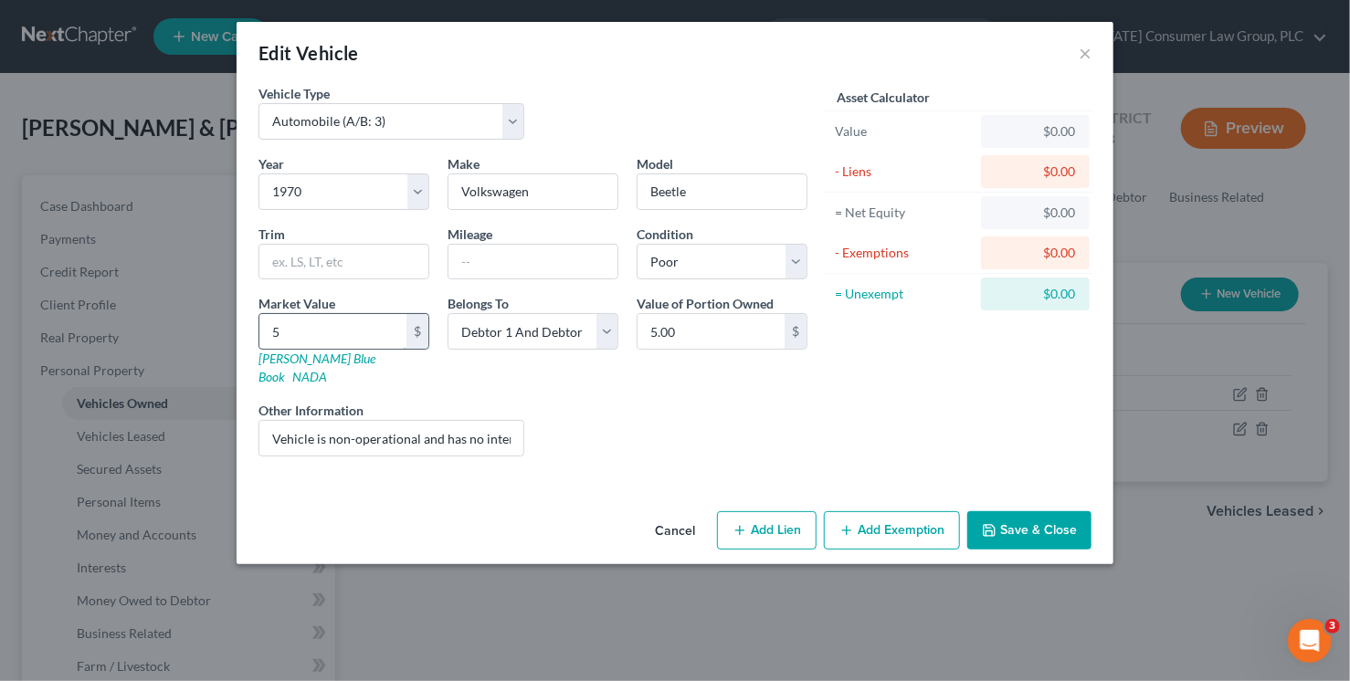
type input "50.00"
type input "500"
type input "500.00"
type input "500"
click at [1006, 513] on button "Save & Close" at bounding box center [1029, 530] width 124 height 38
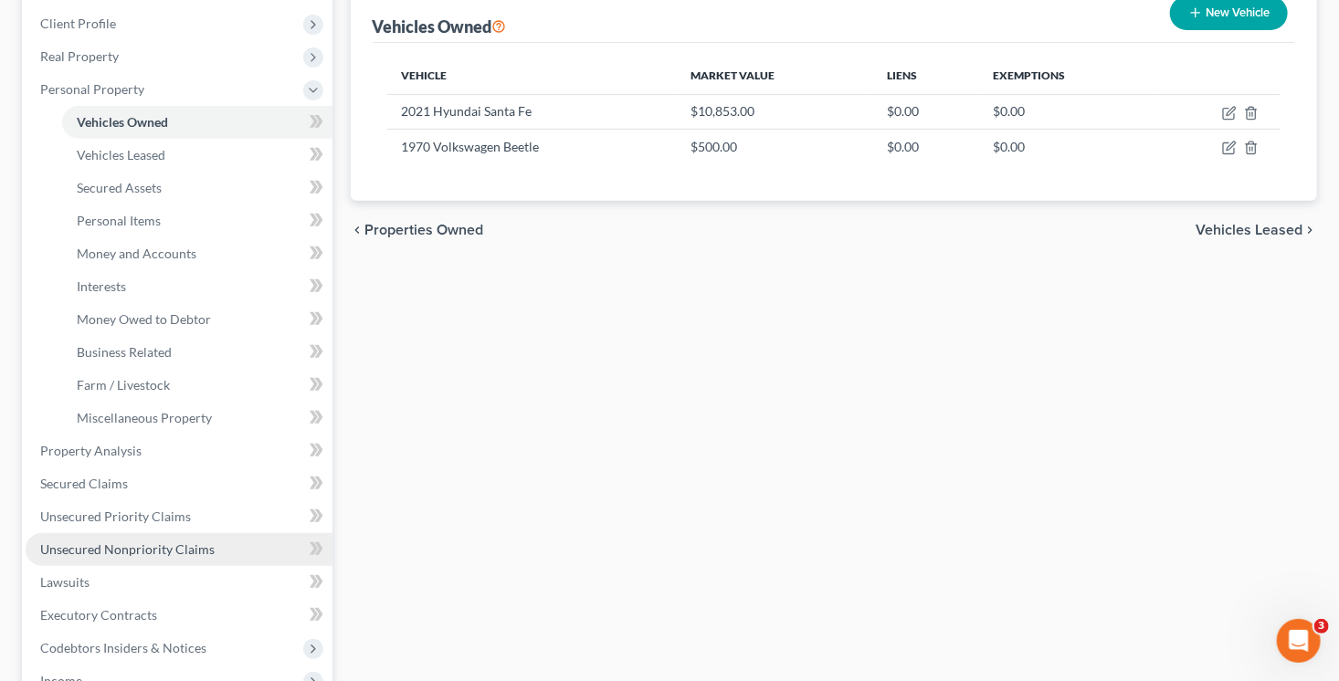
click at [196, 543] on span "Unsecured Nonpriority Claims" at bounding box center [127, 550] width 174 height 16
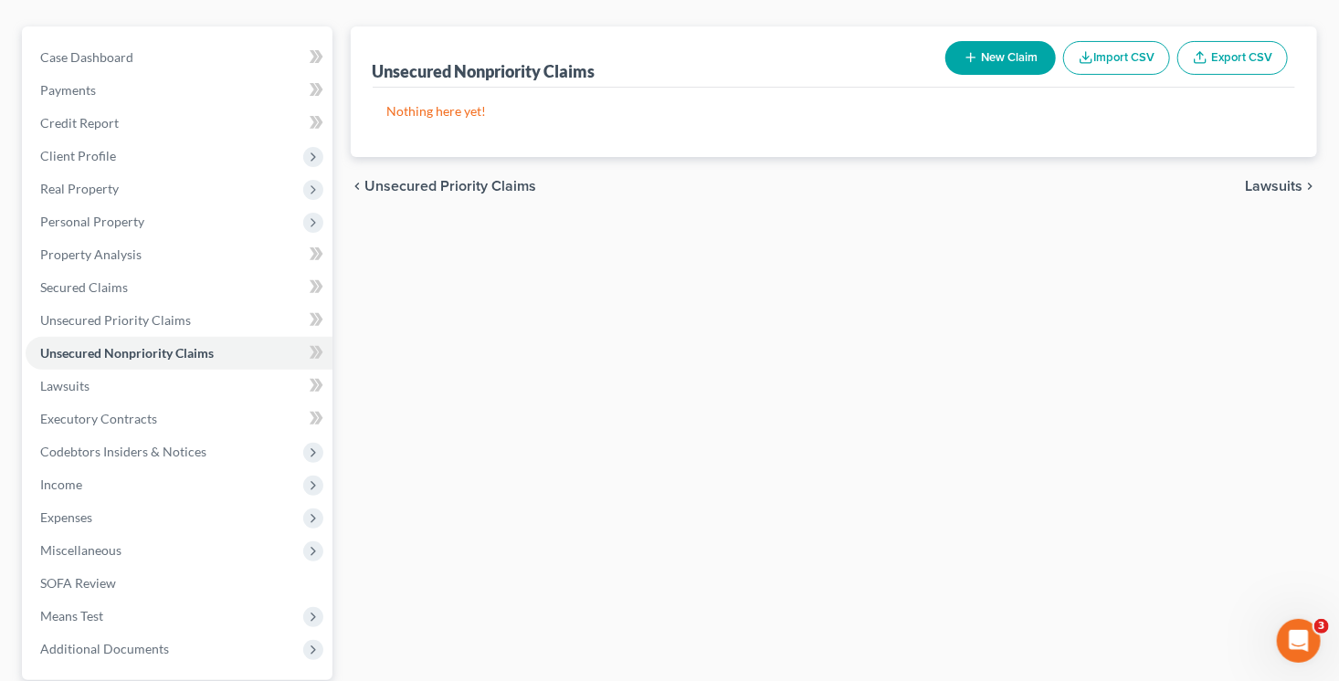
scroll to position [205, 0]
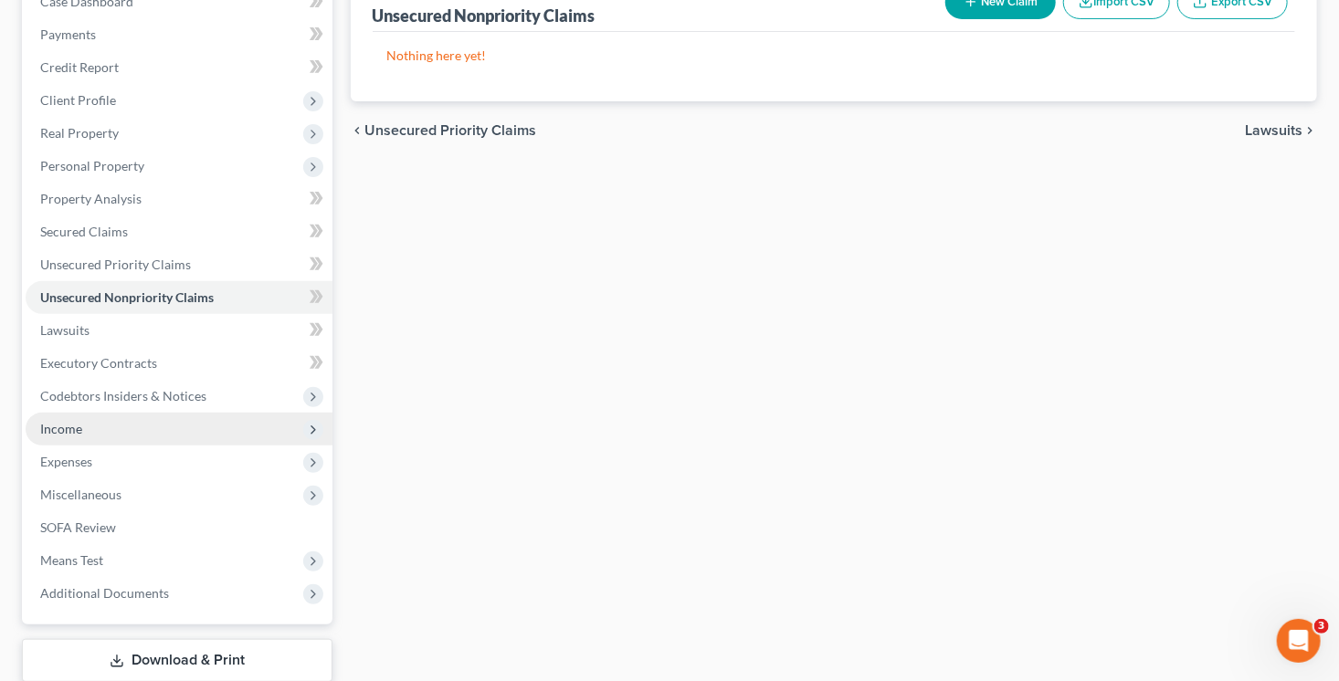
click at [69, 427] on span "Income" at bounding box center [61, 429] width 42 height 16
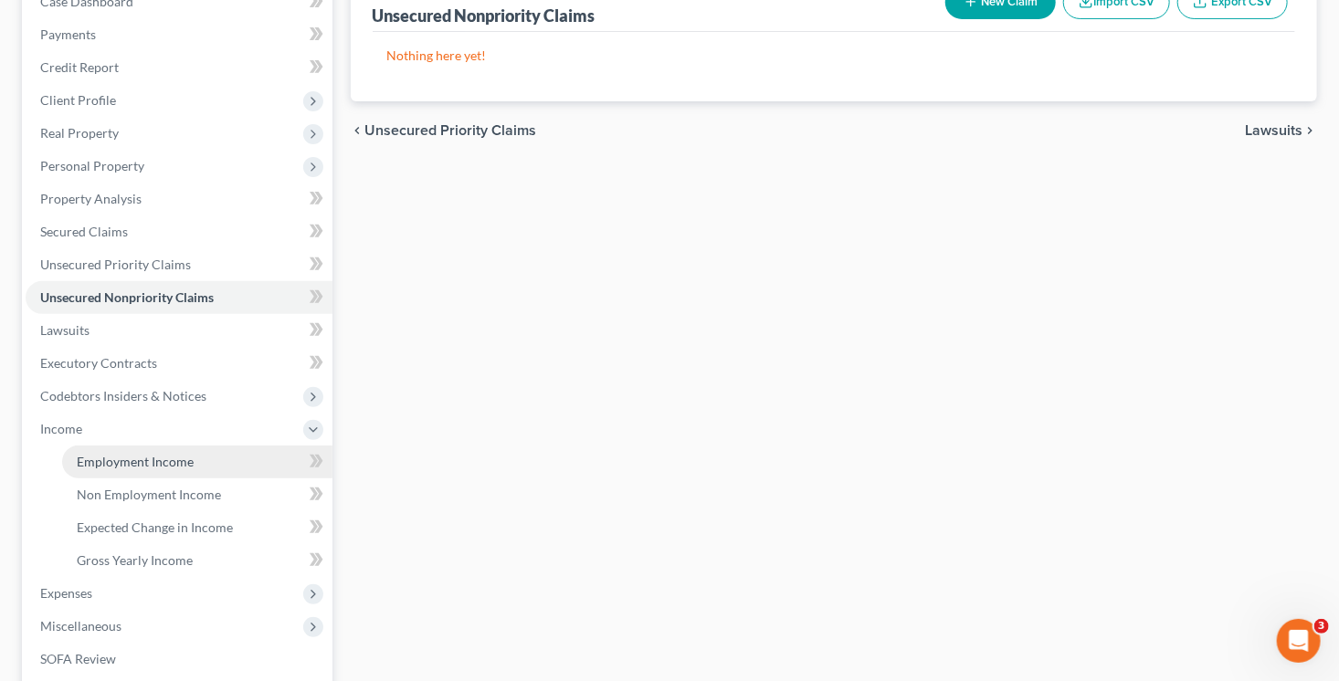
click at [160, 458] on span "Employment Income" at bounding box center [135, 462] width 117 height 16
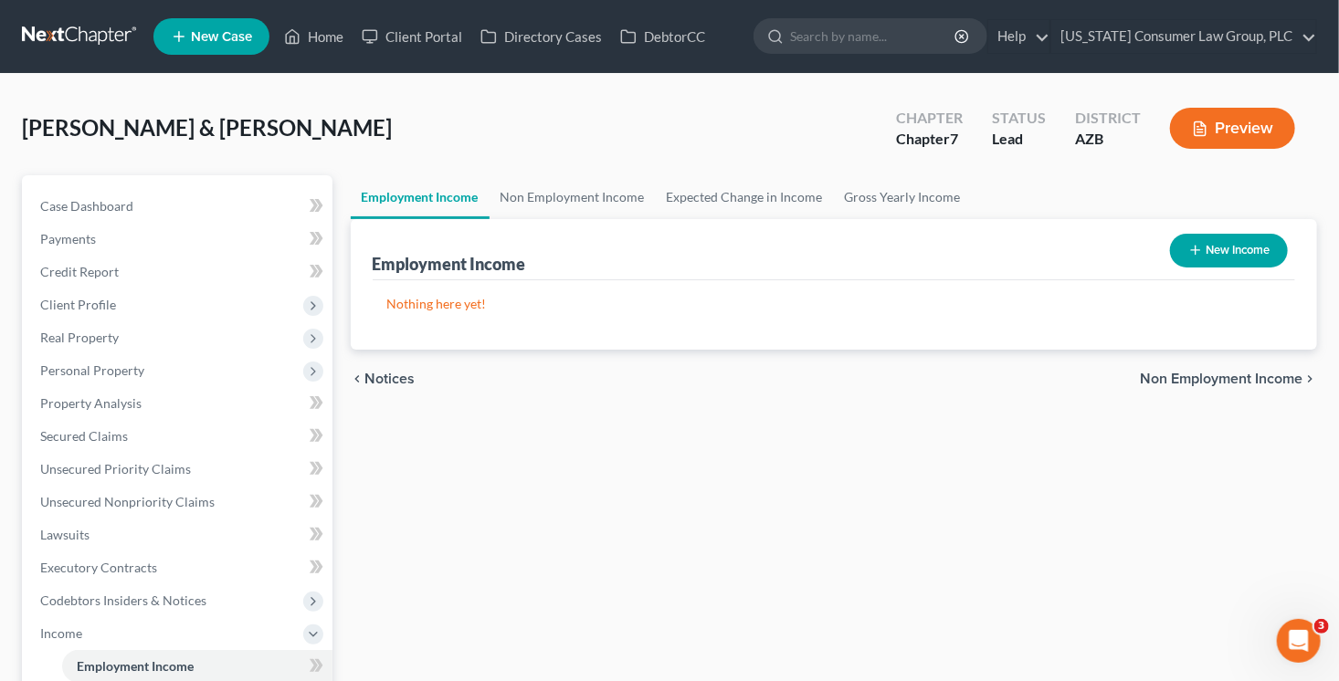
click at [1203, 235] on button "New Income" at bounding box center [1229, 251] width 118 height 34
select select "0"
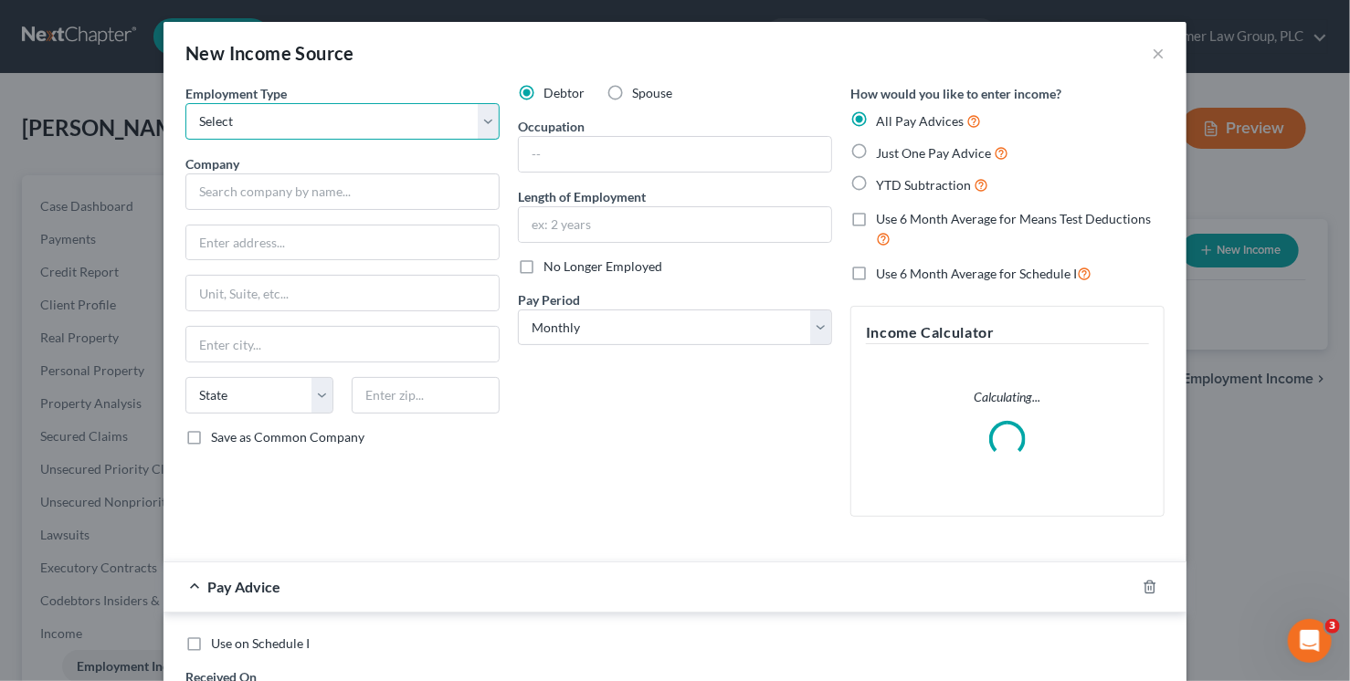
click at [430, 120] on select "Select Full or [DEMOGRAPHIC_DATA] Employment Self Employment" at bounding box center [342, 121] width 314 height 37
select select "0"
click at [185, 103] on select "Select Full or [DEMOGRAPHIC_DATA] Employment Self Employment" at bounding box center [342, 121] width 314 height 37
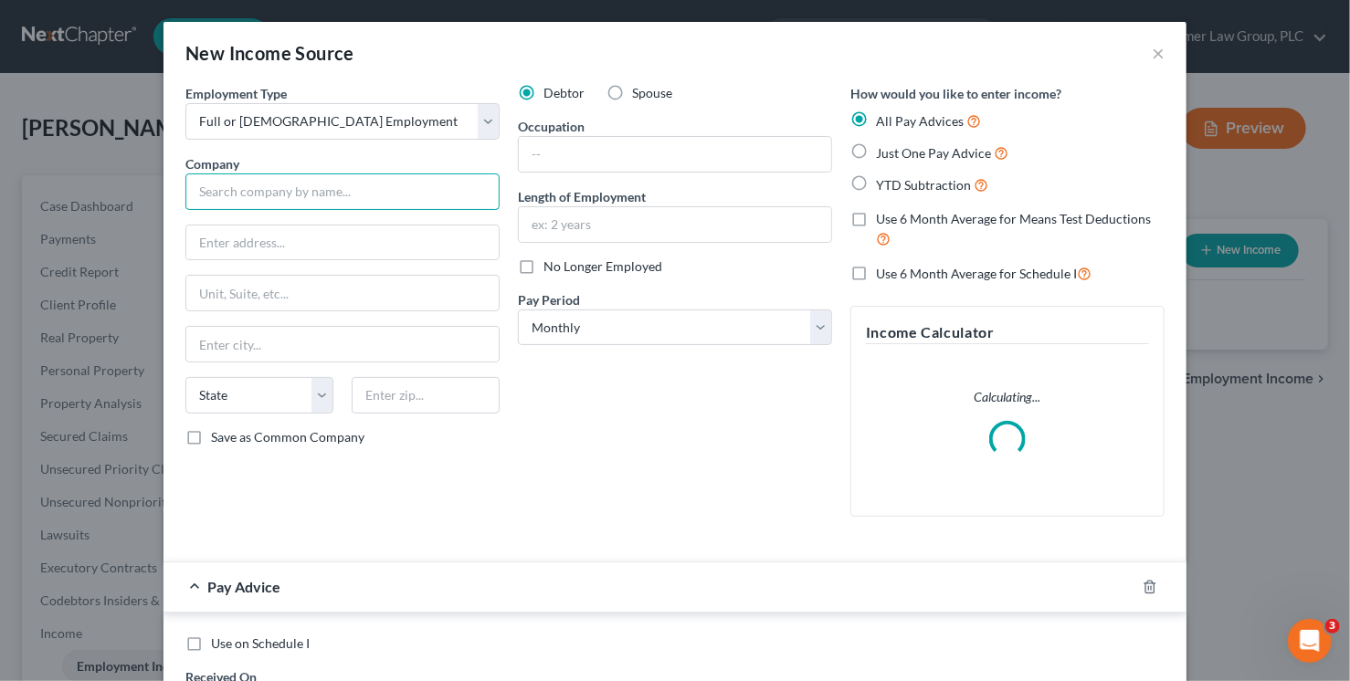
click at [397, 199] on input "text" at bounding box center [342, 192] width 314 height 37
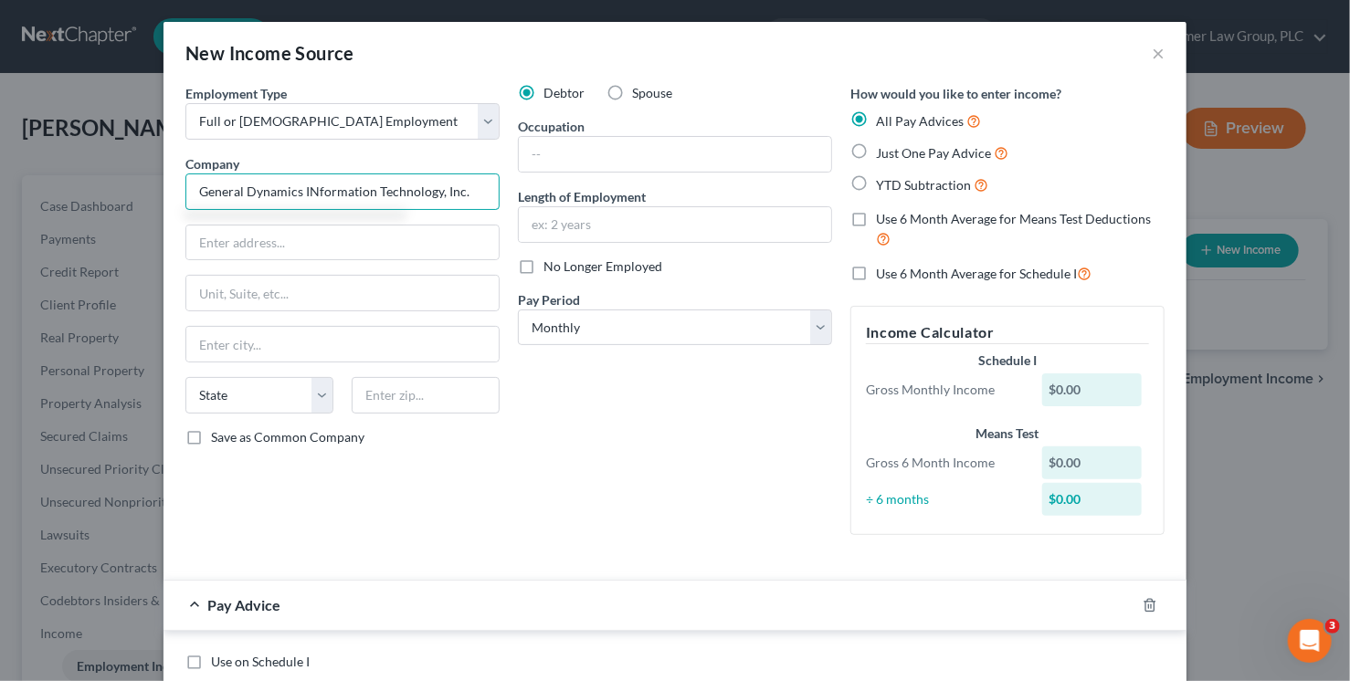
type input "General Dynamics INformation Technology, Inc."
type input "[STREET_ADDRESS]"
type input "22042"
click at [218, 428] on input "Save as Common Company" at bounding box center [224, 434] width 12 height 12
checkbox input "true"
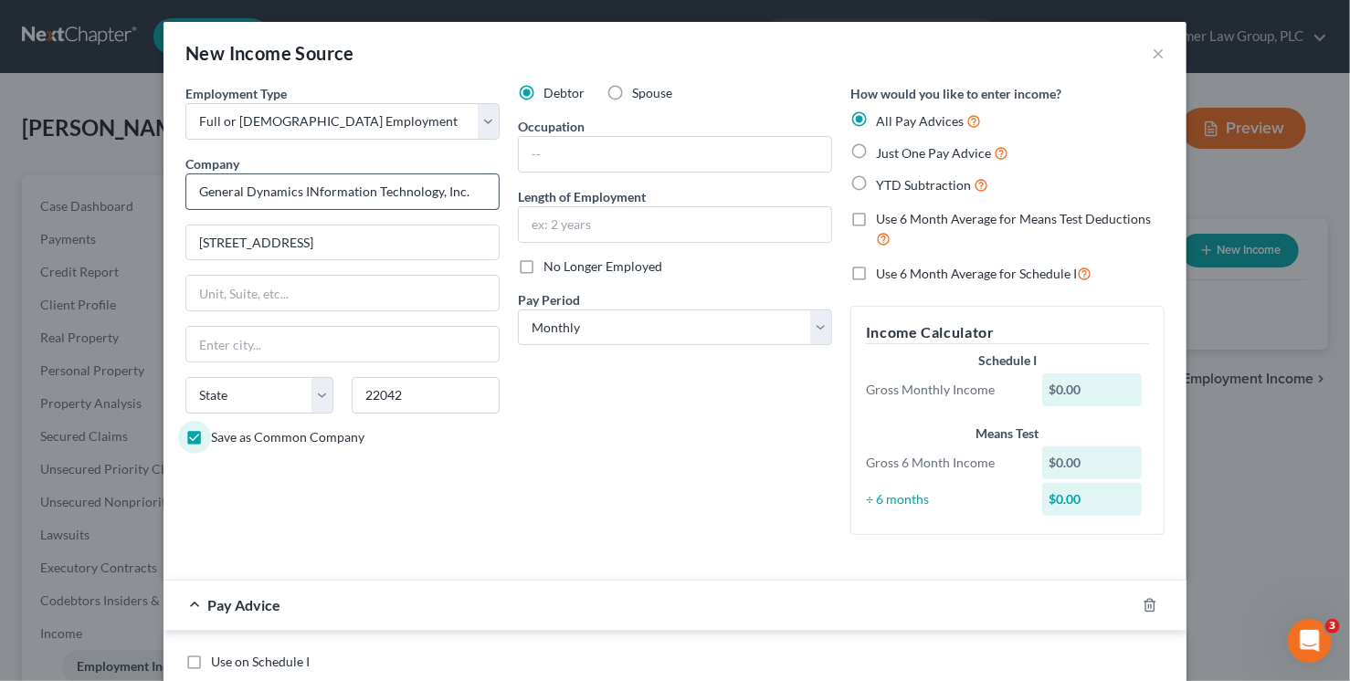
type input "[GEOGRAPHIC_DATA]"
select select "48"
click at [638, 322] on select "Select Monthly Twice Monthly Every Other Week Weekly" at bounding box center [675, 328] width 314 height 37
select select "2"
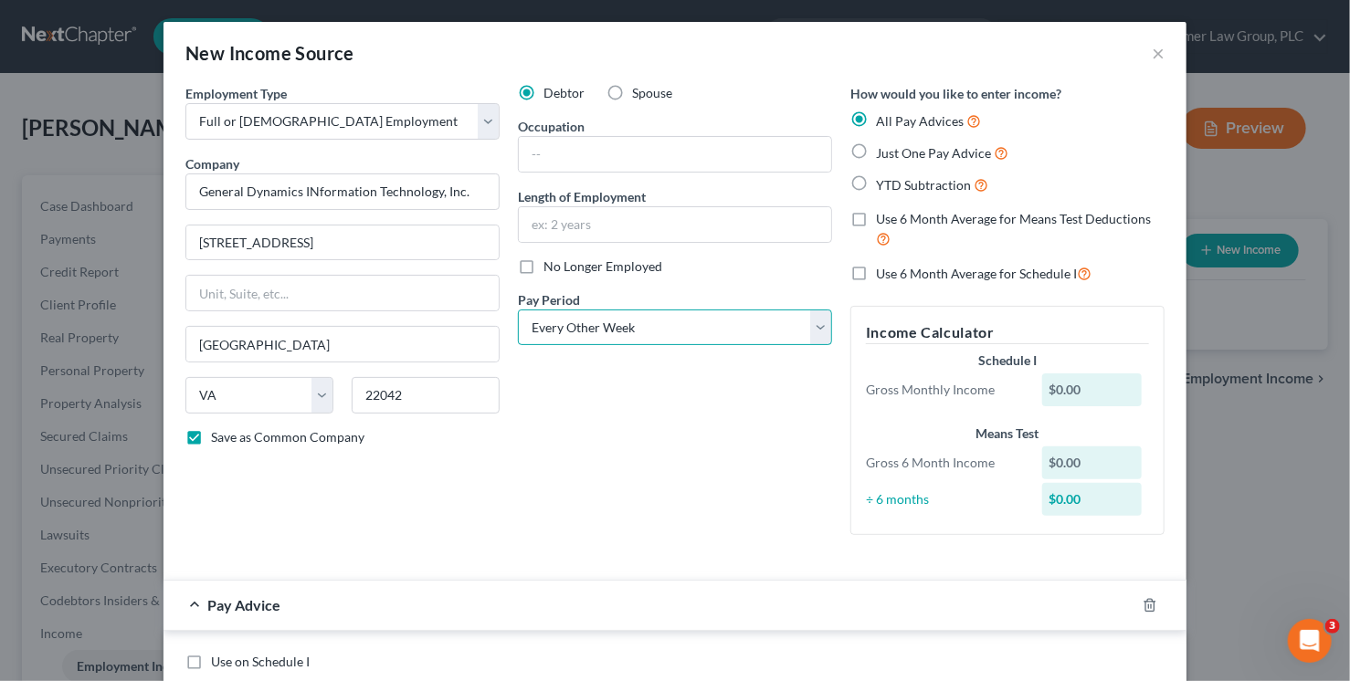
click at [518, 310] on select "Select Monthly Twice Monthly Every Other Week Weekly" at bounding box center [675, 328] width 314 height 37
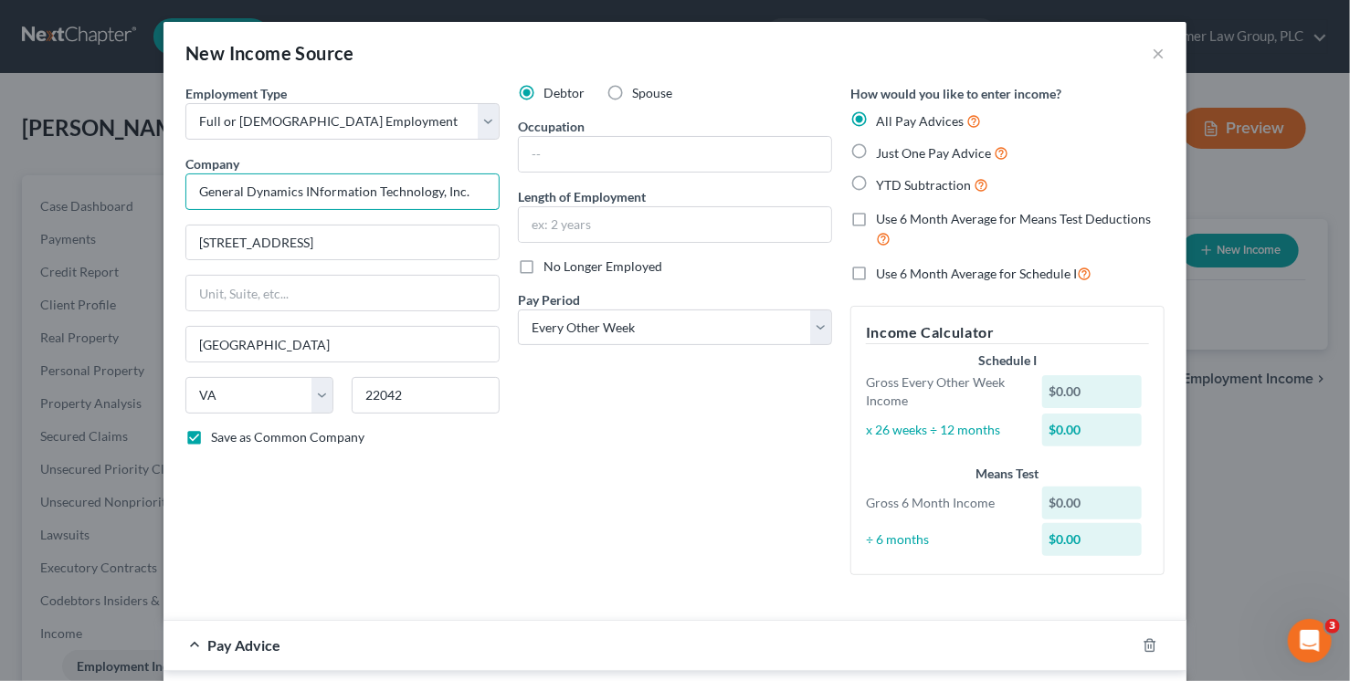
click at [311, 188] on input "General Dynamics INformation Technology, Inc." at bounding box center [342, 192] width 314 height 37
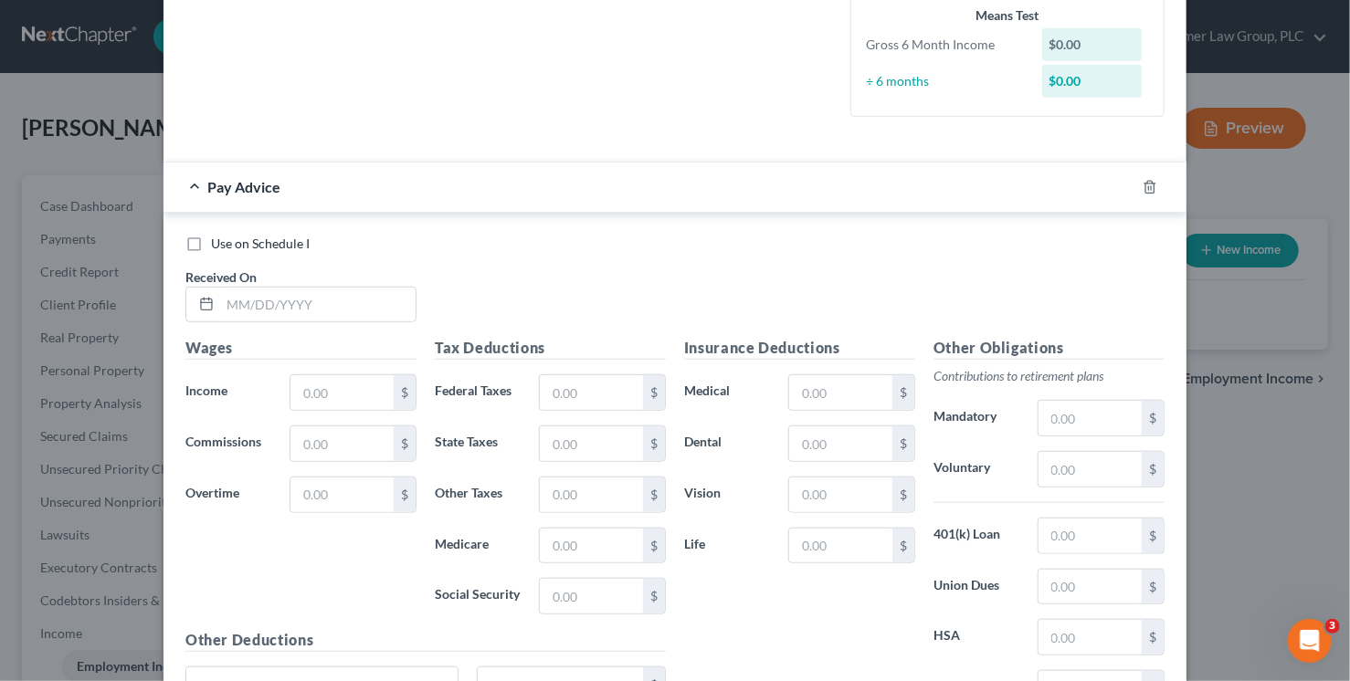
type input "General Dynamics Information Technology, Inc."
click at [322, 294] on input "text" at bounding box center [317, 305] width 195 height 35
click at [380, 295] on input "text" at bounding box center [317, 305] width 195 height 35
type input "[DATE]"
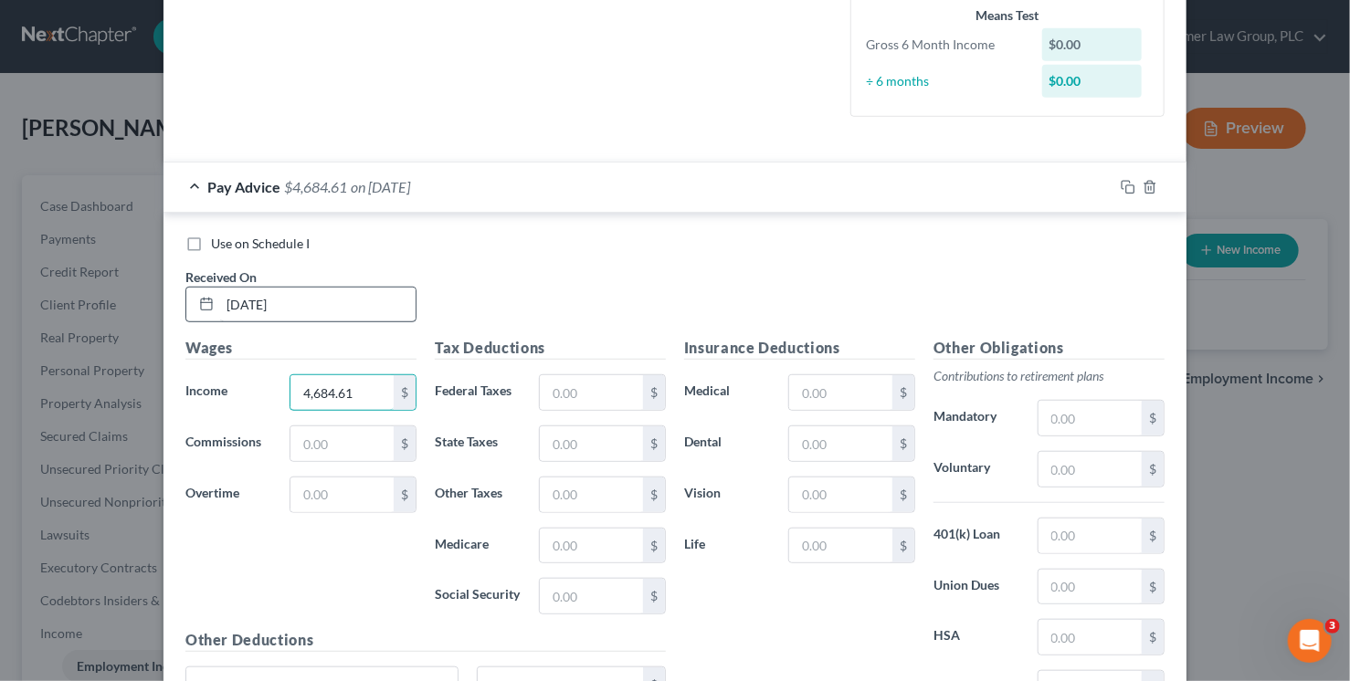
type input "4,684.61"
type input "1,062.71"
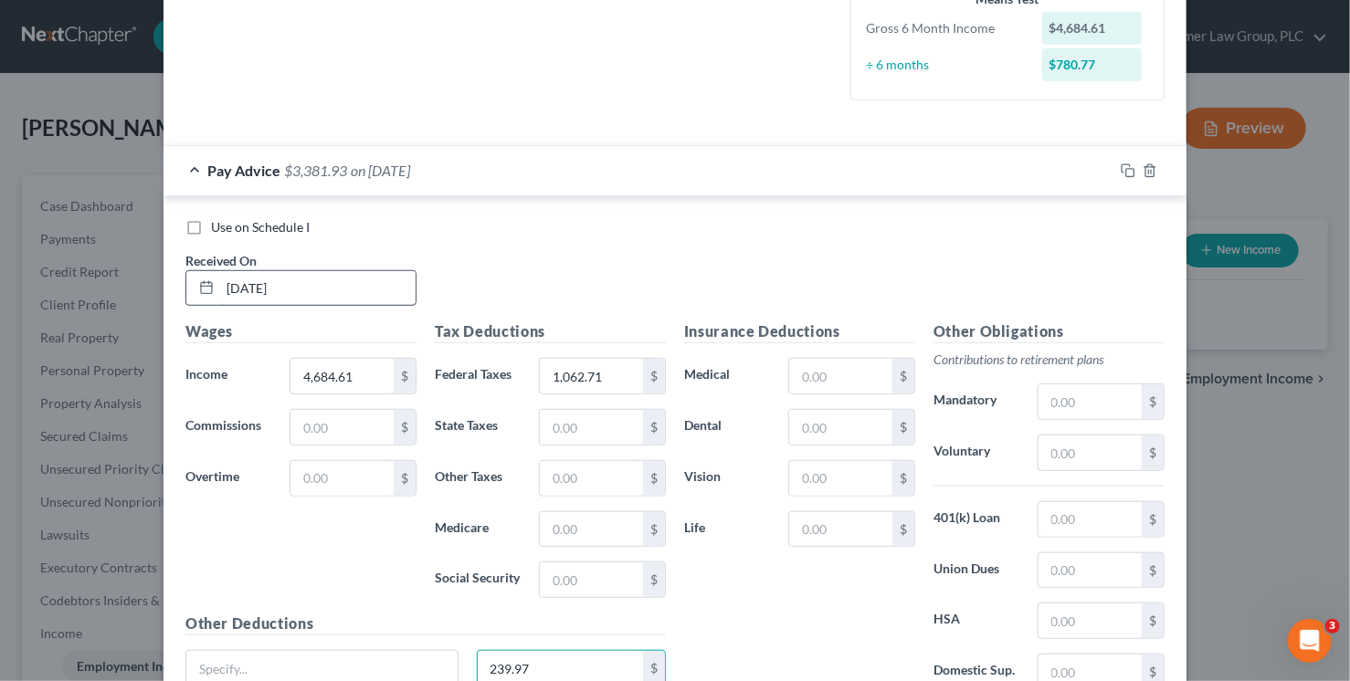
type input "239.97"
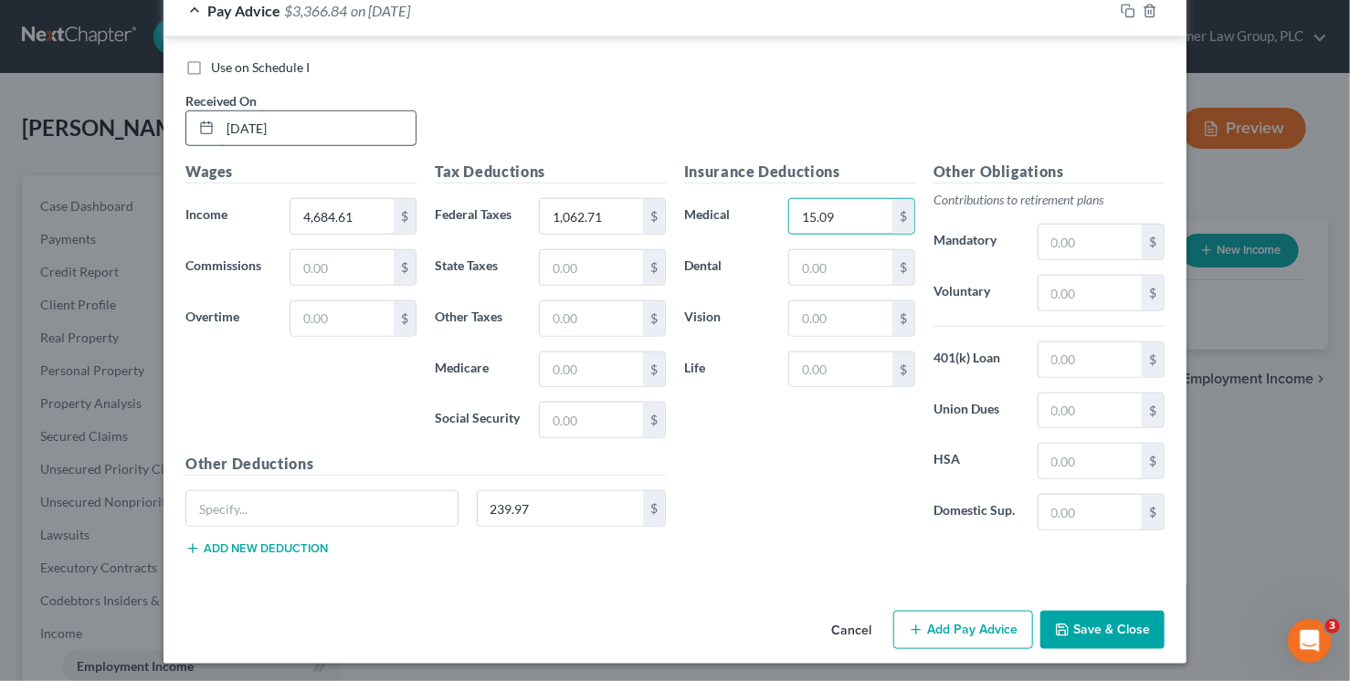
type input "15.09"
click at [1062, 305] on input "text" at bounding box center [1090, 293] width 103 height 35
type input "281.08"
type input "44.45"
click at [823, 359] on input "text" at bounding box center [840, 370] width 103 height 35
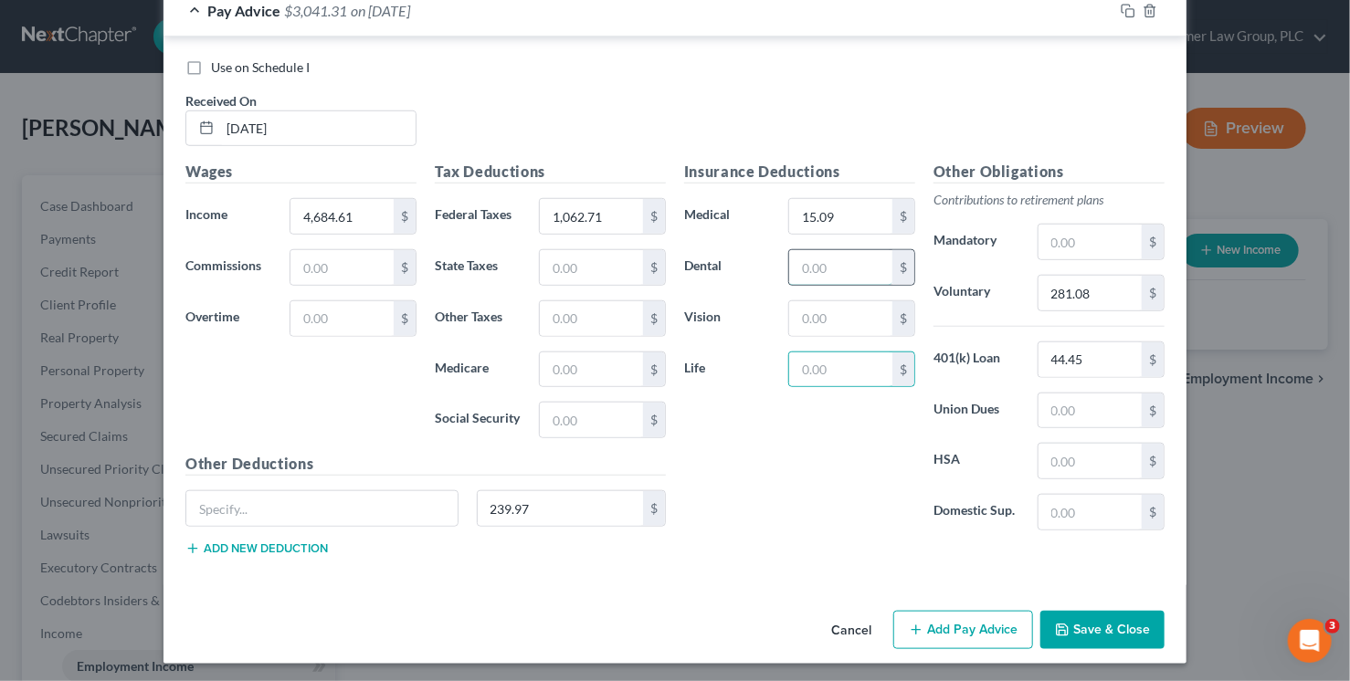
click at [828, 260] on input "text" at bounding box center [840, 267] width 103 height 35
drag, startPoint x: 571, startPoint y: 513, endPoint x: 428, endPoint y: 502, distance: 142.9
click at [428, 502] on div "239.97 $" at bounding box center [425, 515] width 499 height 51
drag, startPoint x: 553, startPoint y: 505, endPoint x: 449, endPoint y: 497, distance: 103.5
click at [449, 497] on div "239.97 $" at bounding box center [425, 515] width 499 height 51
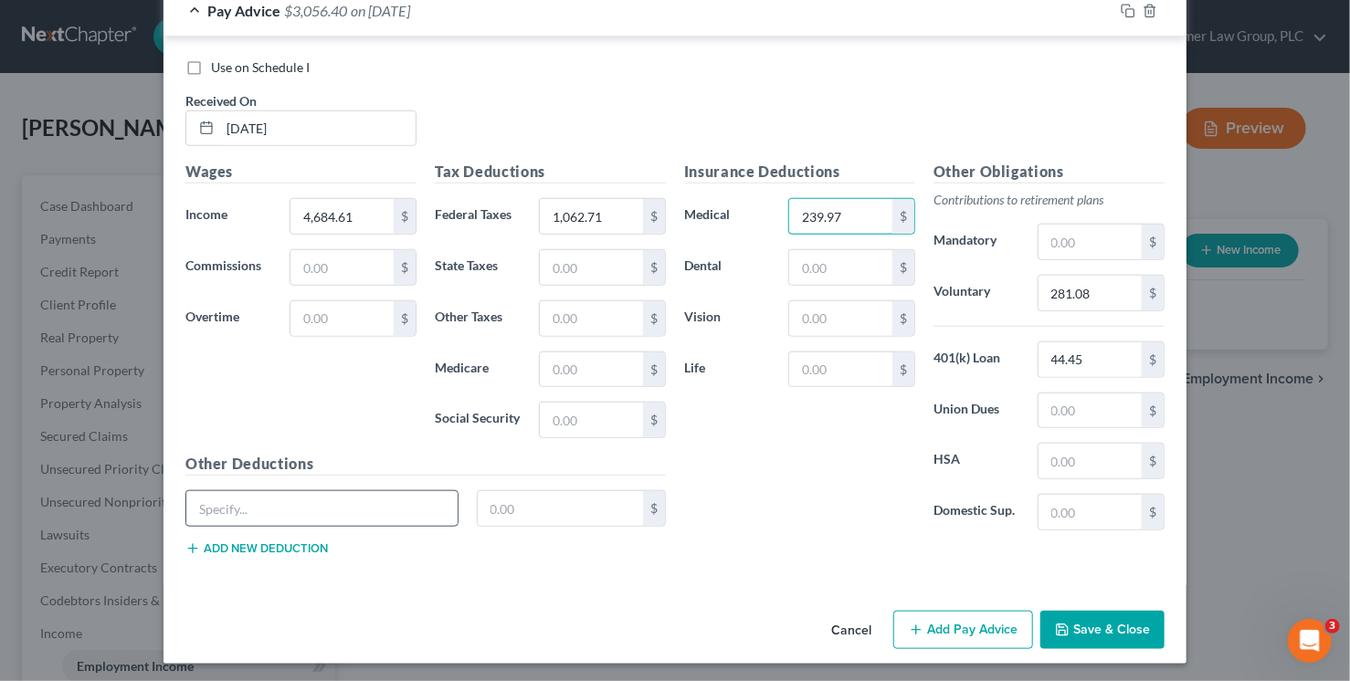
type input "239.97"
type input "23.68"
click at [423, 505] on input "text" at bounding box center [321, 508] width 271 height 35
type input "AD&D"
click at [583, 504] on input "text" at bounding box center [561, 508] width 166 height 35
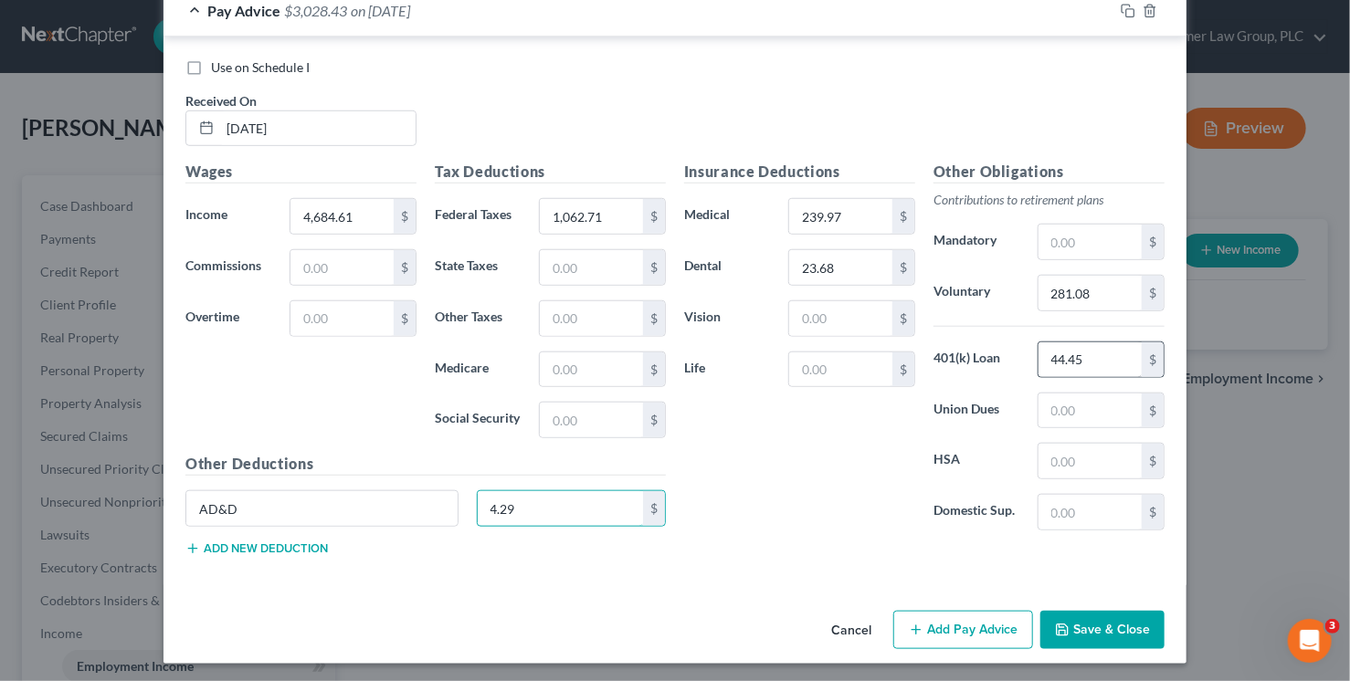
type input "4.29"
click at [1089, 368] on input "44.45" at bounding box center [1090, 360] width 103 height 35
type input "0"
type input "44.45"
click at [1077, 357] on input "0" at bounding box center [1090, 360] width 103 height 35
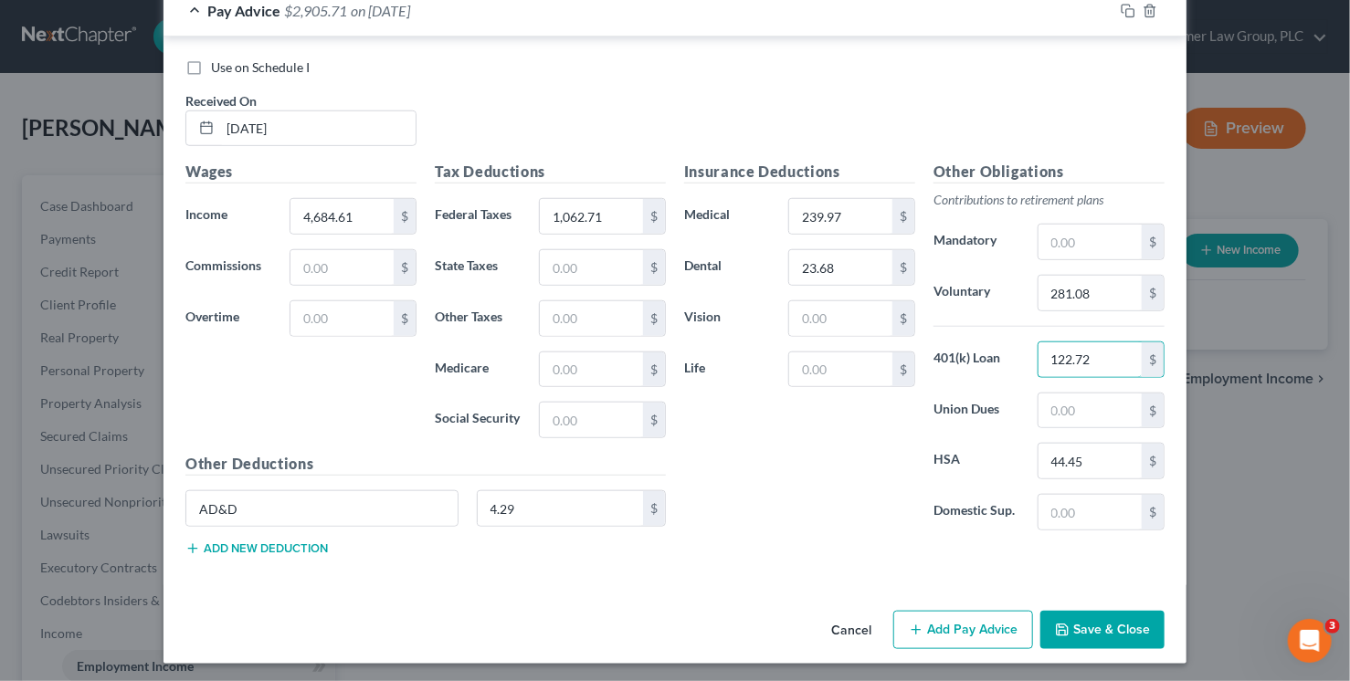
type input "122.72"
click at [256, 553] on div "Other Deductions AD&D 4.29 $ Add new deduction" at bounding box center [425, 512] width 499 height 118
click at [258, 552] on button "Add new deduction" at bounding box center [256, 549] width 142 height 15
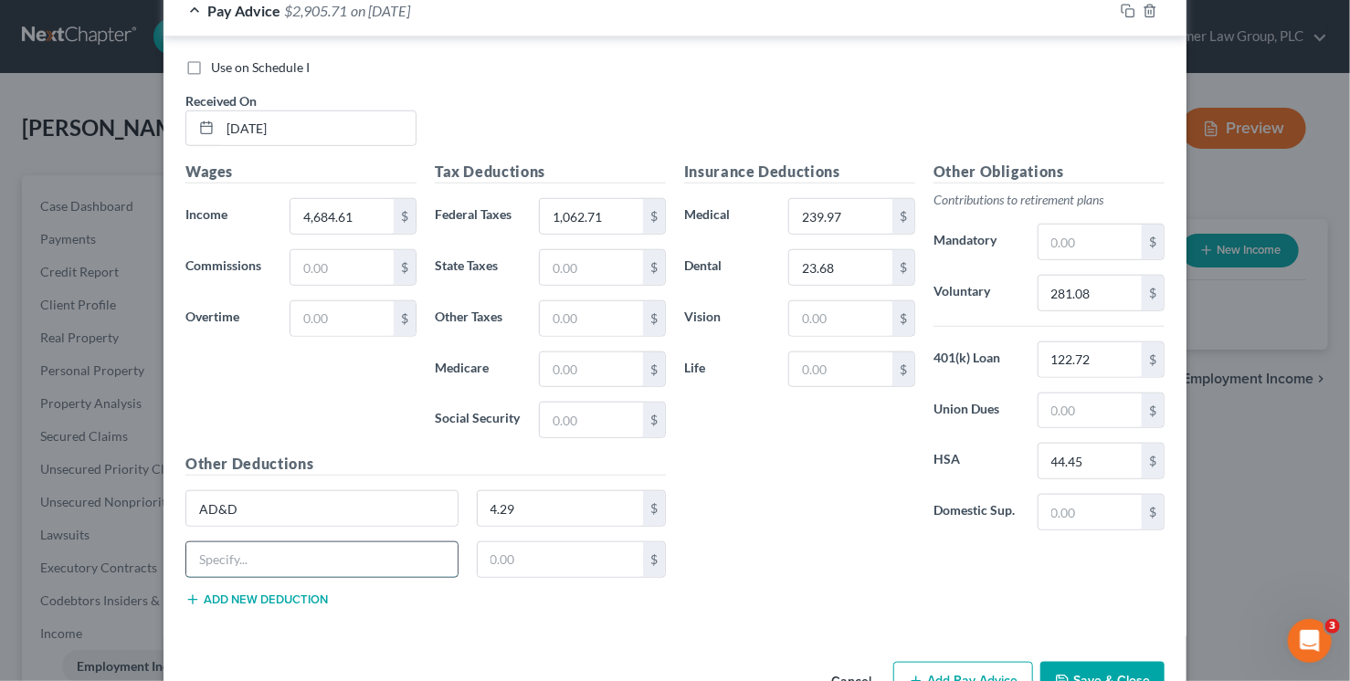
click at [265, 557] on input "text" at bounding box center [321, 560] width 271 height 35
type input "LTD"
type input "7.26"
click at [269, 593] on button "Add new deduction" at bounding box center [256, 600] width 142 height 15
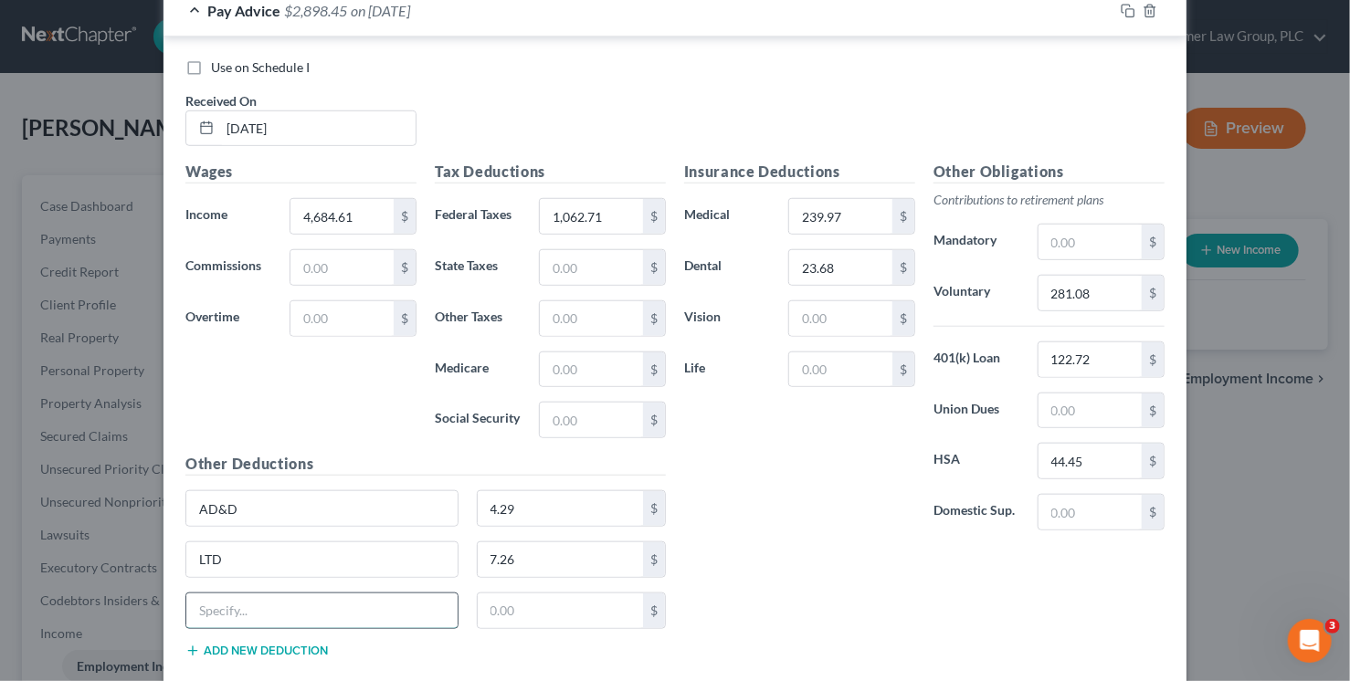
click at [237, 600] on input "text" at bounding box center [321, 611] width 271 height 35
type input "Identity Theft"
type input "7.07"
click at [796, 376] on input "text" at bounding box center [840, 370] width 103 height 35
type input "31.84"
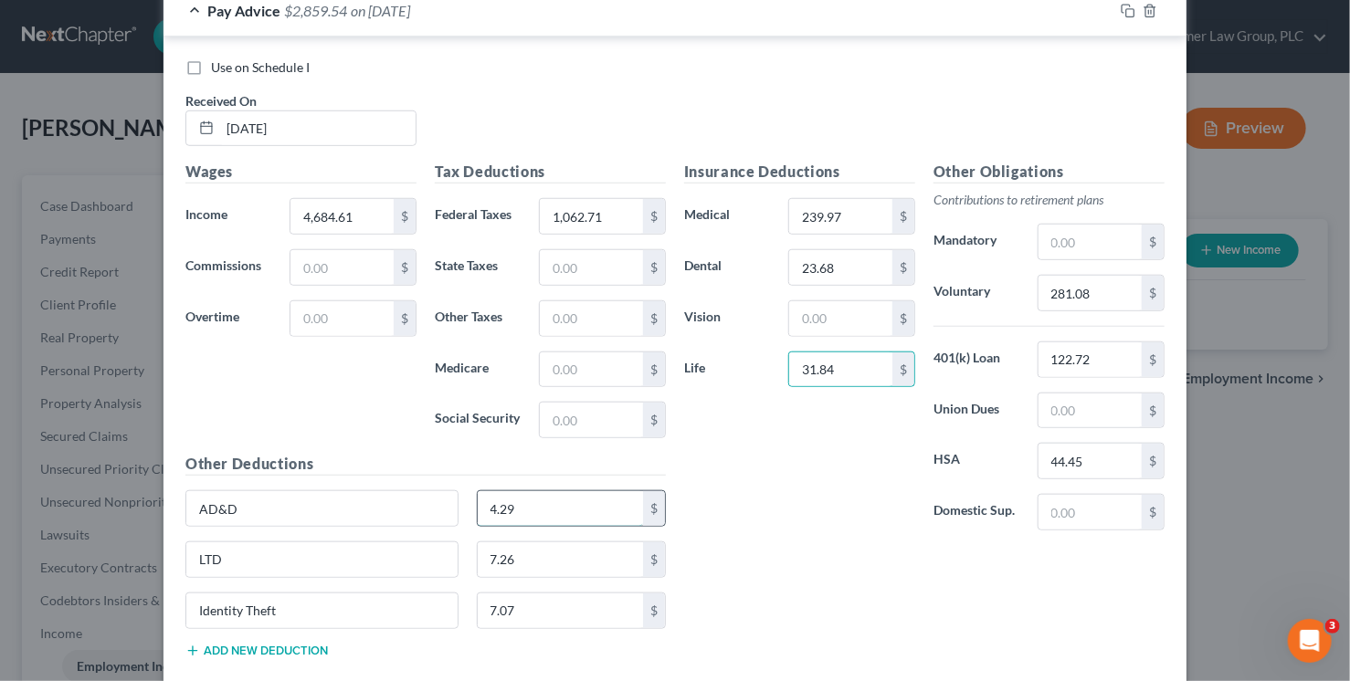
click at [529, 513] on input "4.29" at bounding box center [561, 508] width 166 height 35
click at [824, 322] on input "text" at bounding box center [840, 318] width 103 height 35
type input "15.09"
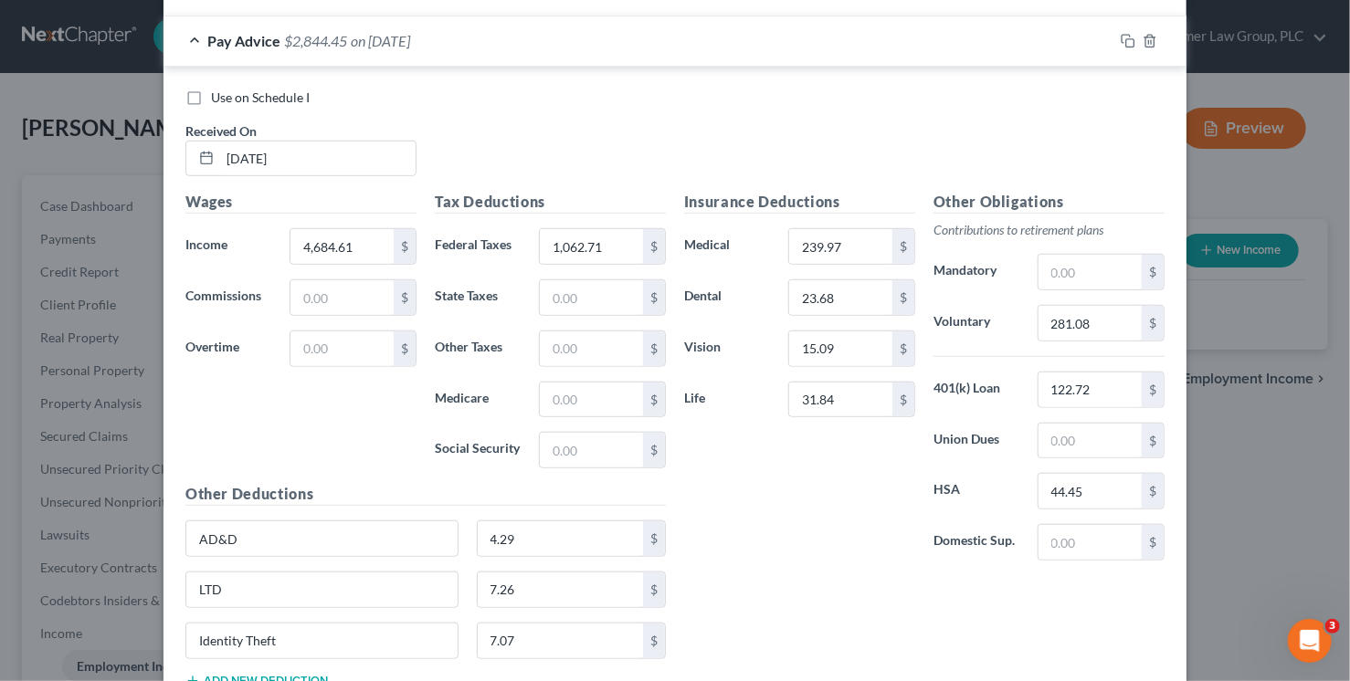
scroll to position [557, 0]
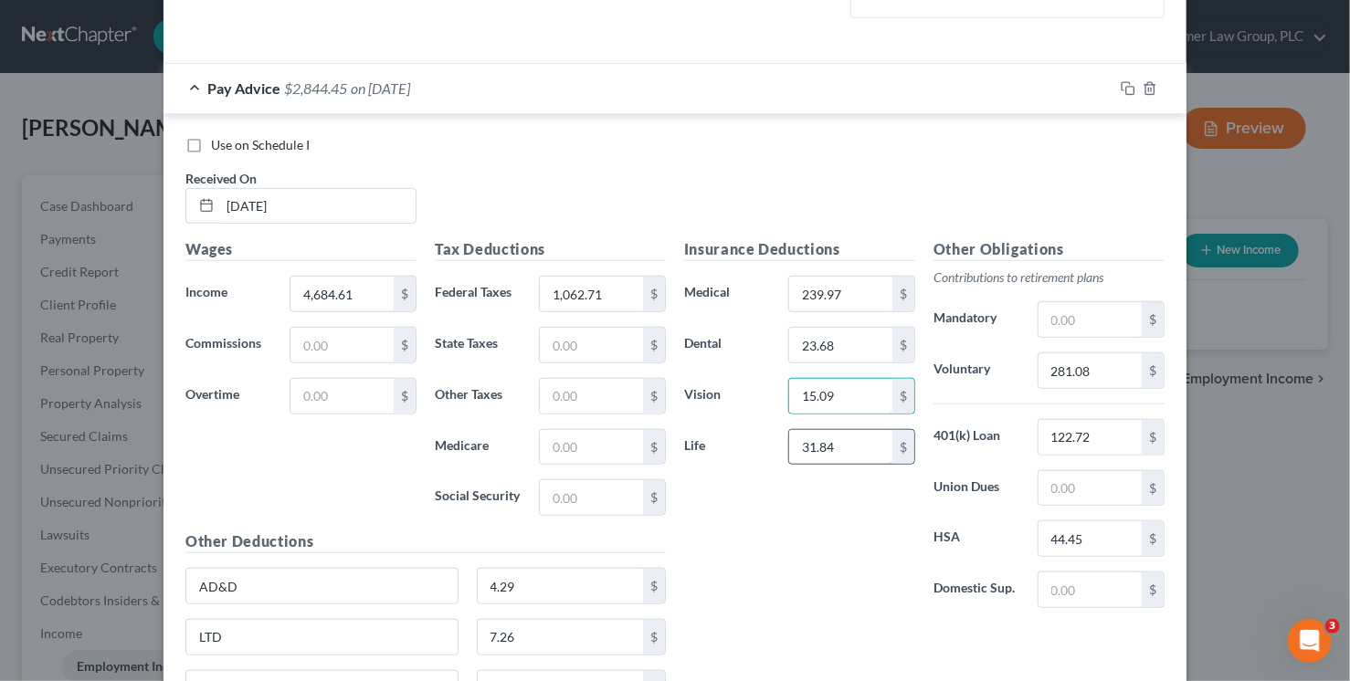
click at [845, 451] on input "31.84" at bounding box center [840, 447] width 103 height 35
type input "34.71"
